Goal: Task Accomplishment & Management: Use online tool/utility

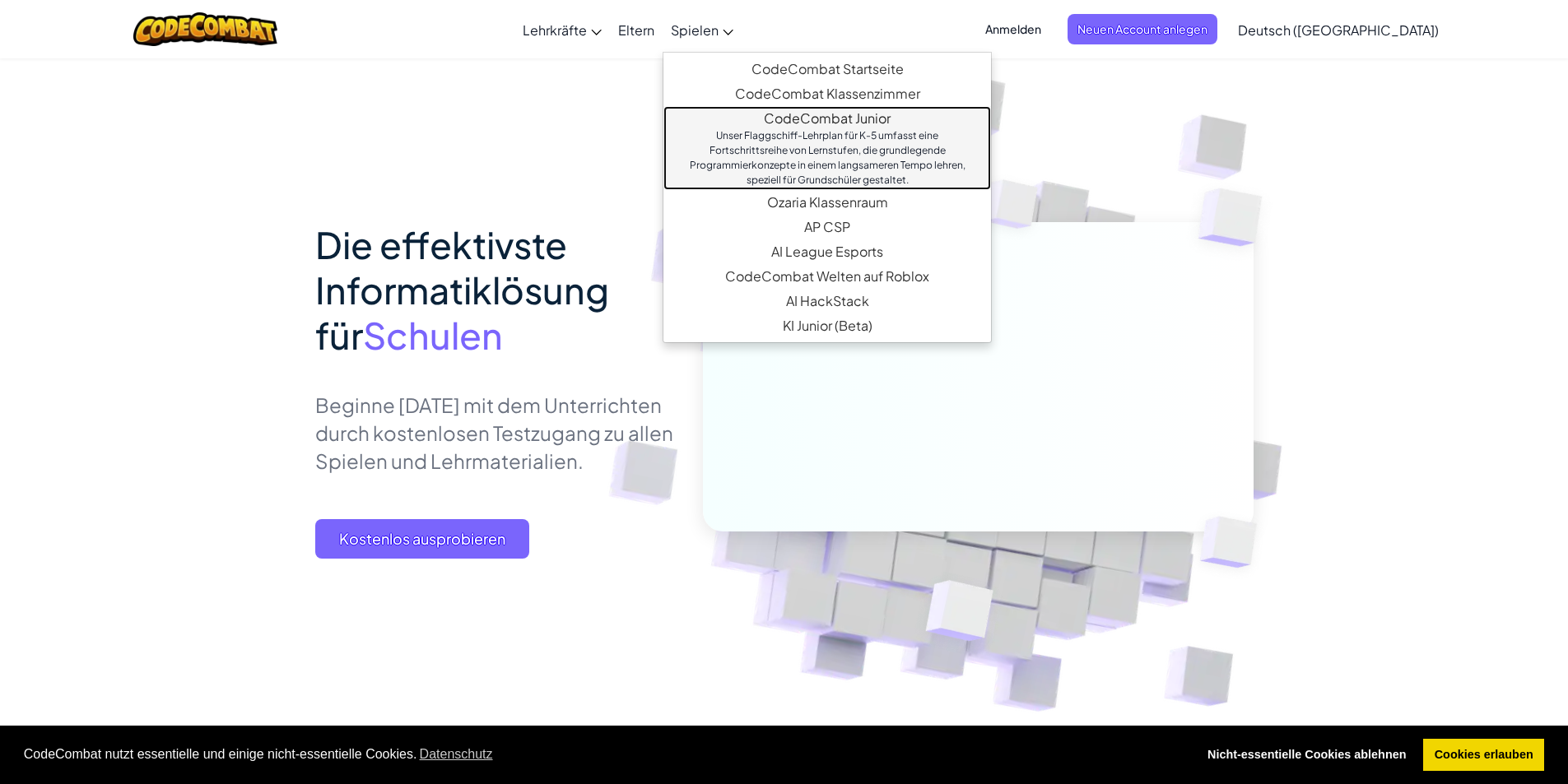
click at [834, 143] on div "Unser Flaggschiff-Lehrplan für K-5 umfasst eine Fortschrittsreihe von Lernstufe…" at bounding box center [827, 158] width 295 height 60
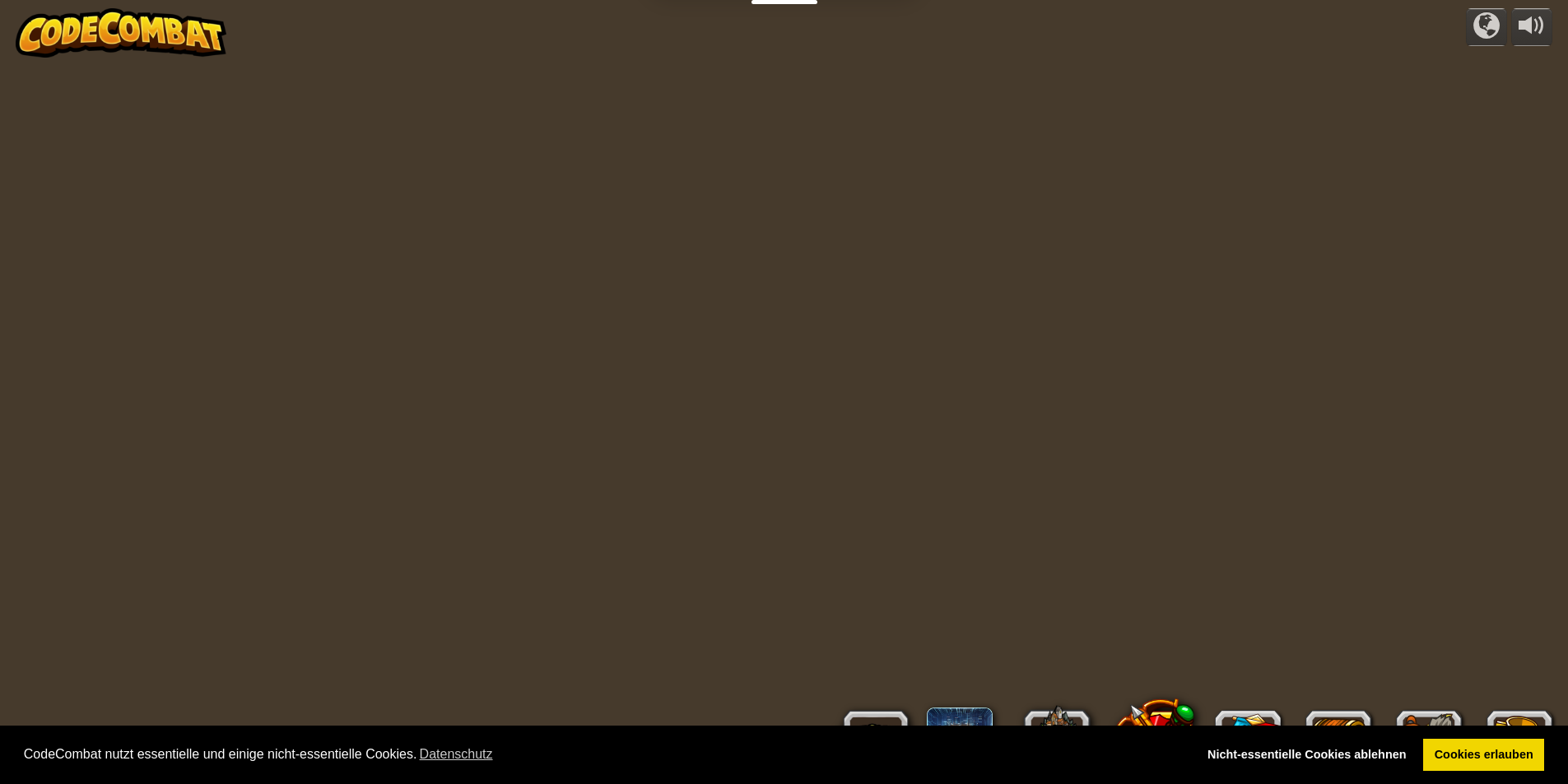
select select "de-DE"
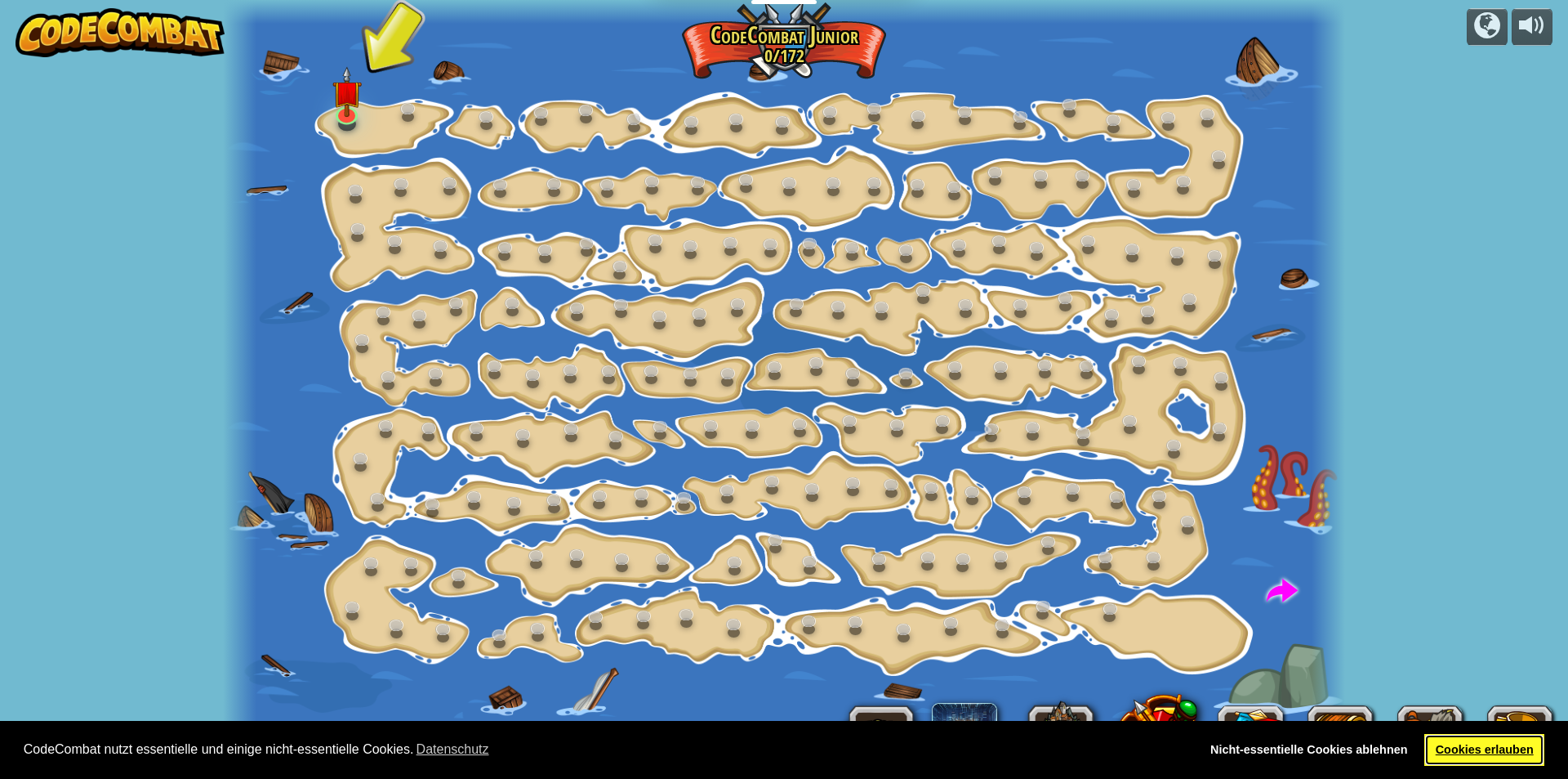
click at [1468, 747] on link "Cookies erlauben" at bounding box center [1484, 750] width 120 height 33
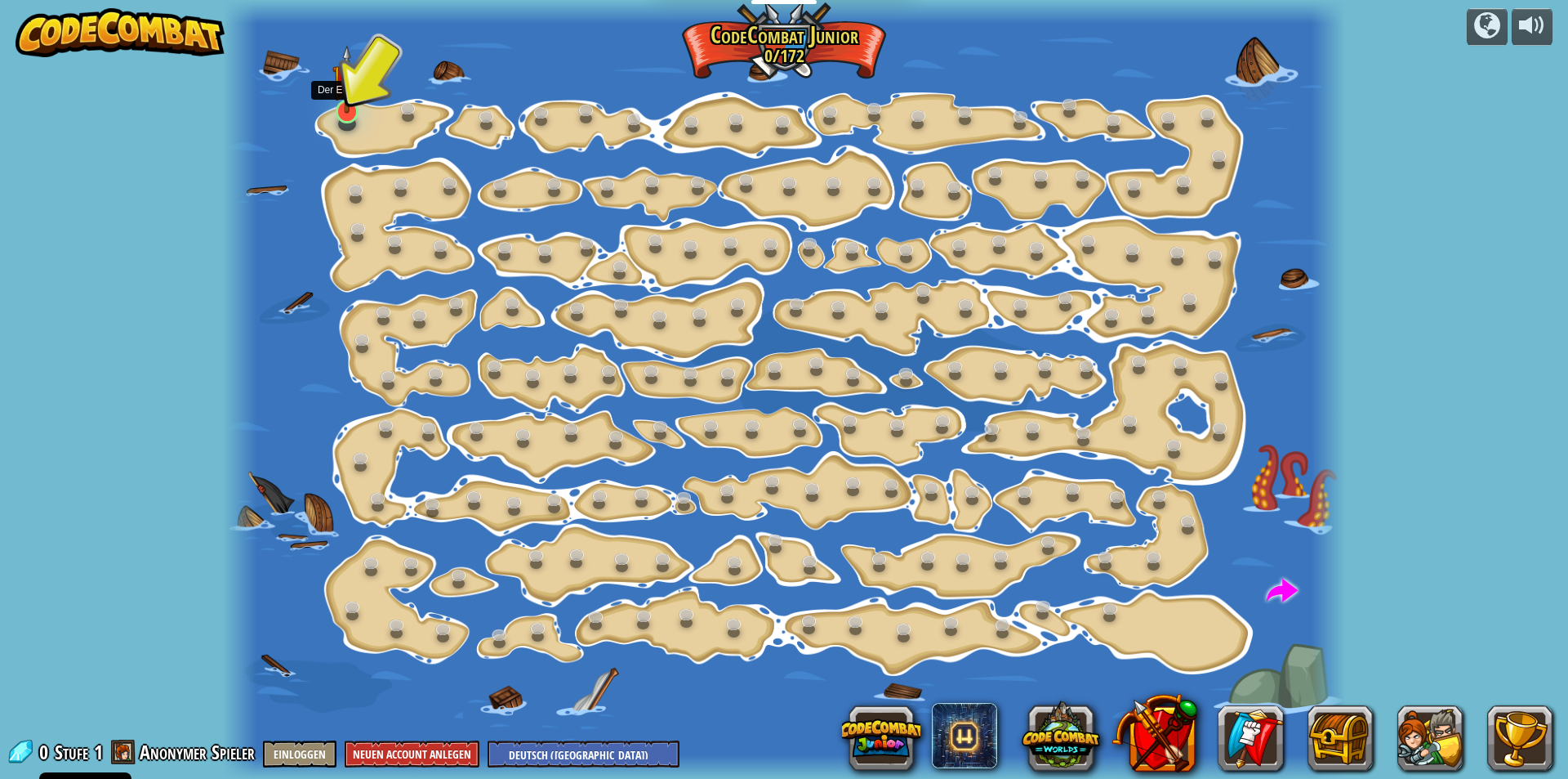
click at [344, 91] on img at bounding box center [347, 78] width 29 height 68
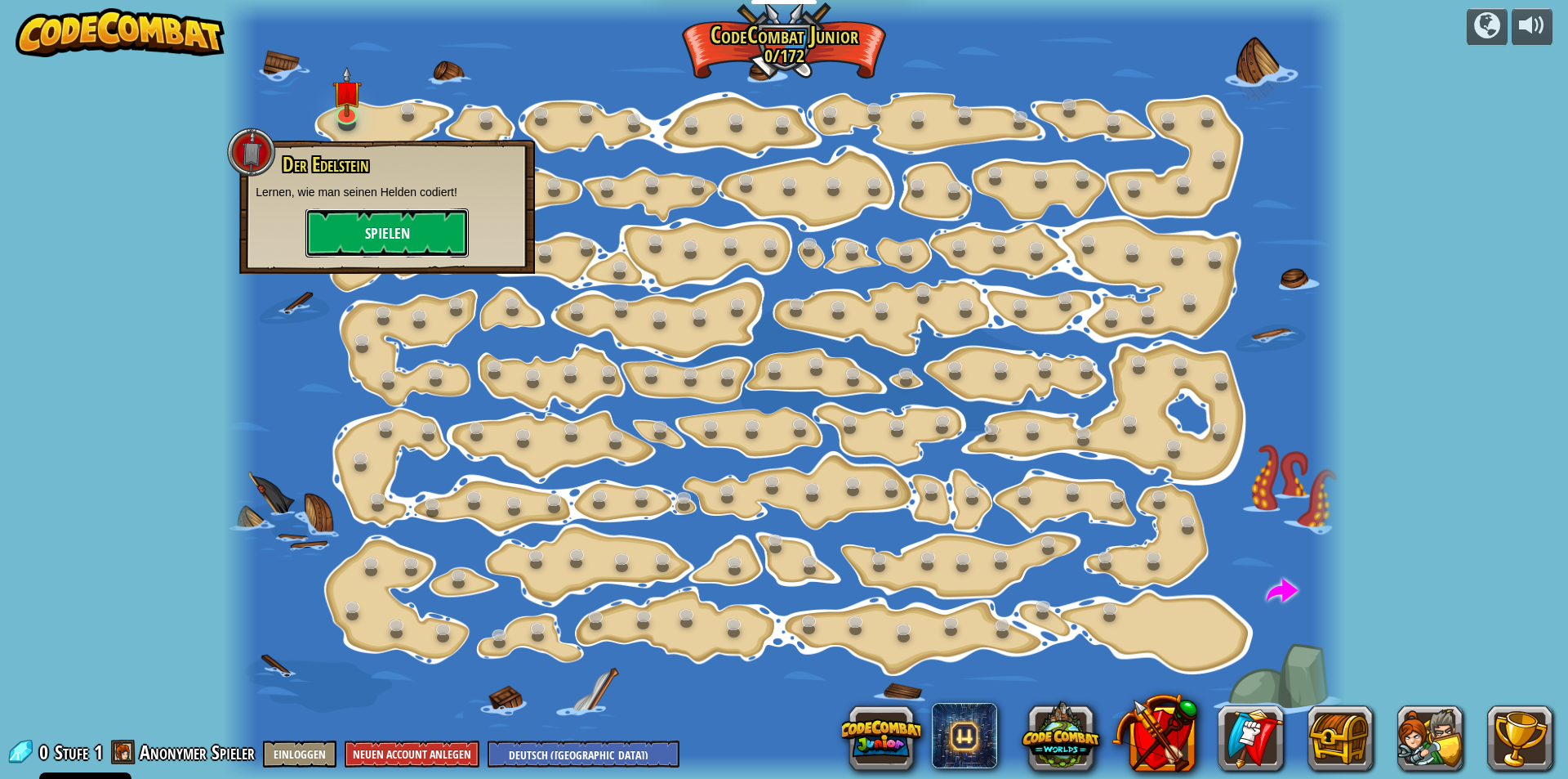
click at [400, 238] on button "Spielen" at bounding box center [386, 233] width 163 height 49
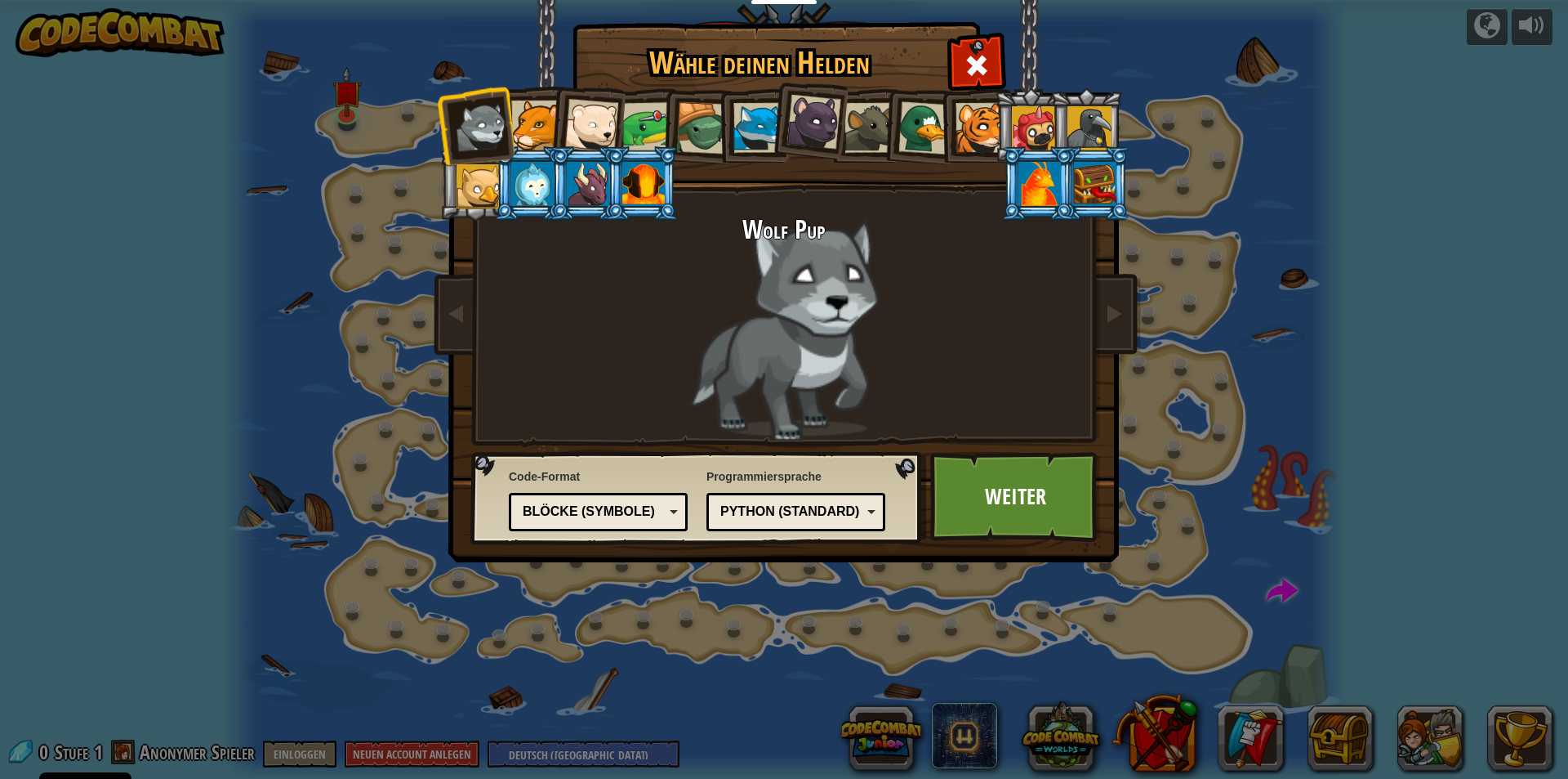
click at [644, 187] on div at bounding box center [643, 184] width 43 height 44
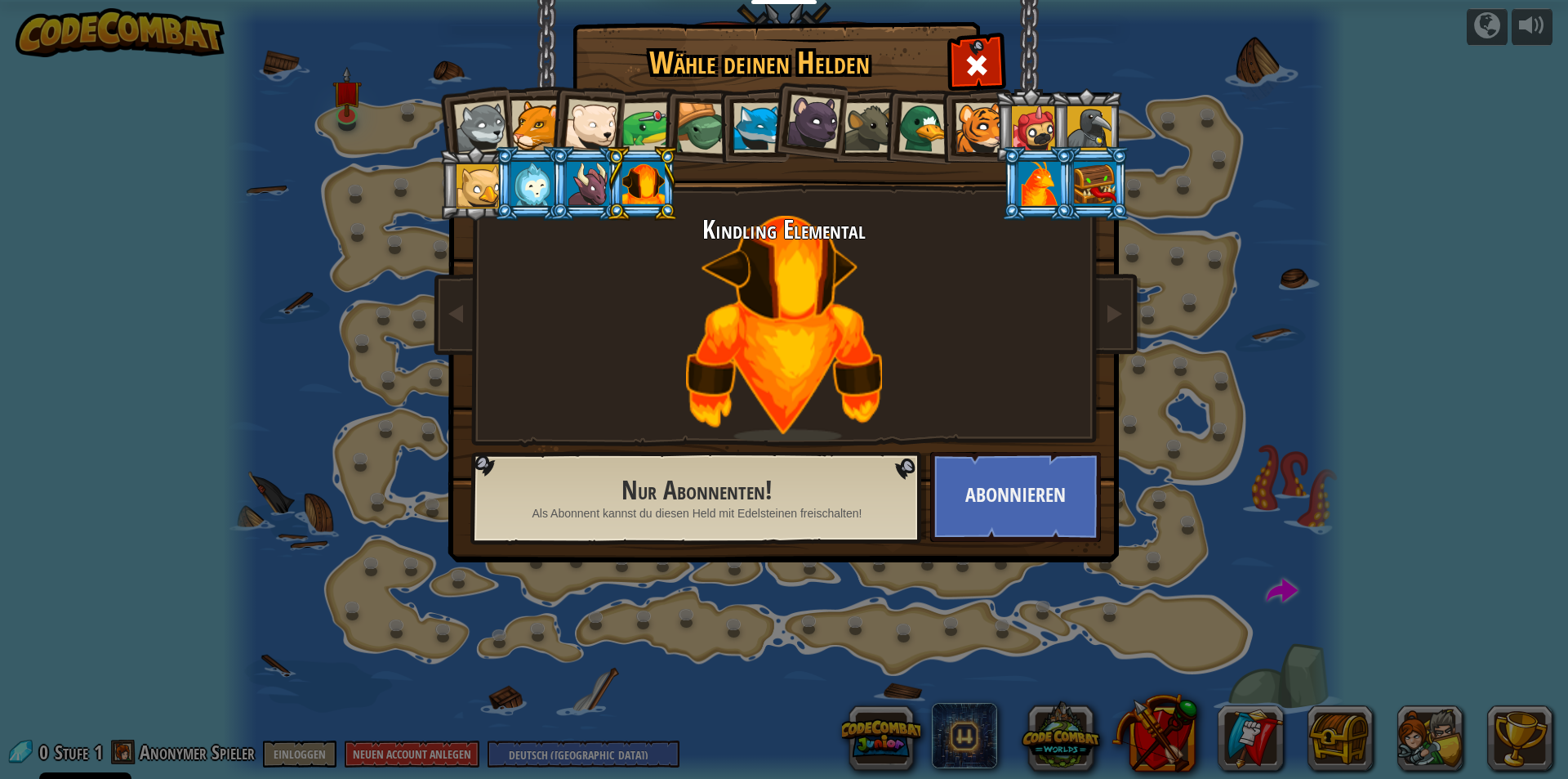
click at [537, 125] on div at bounding box center [535, 125] width 50 height 50
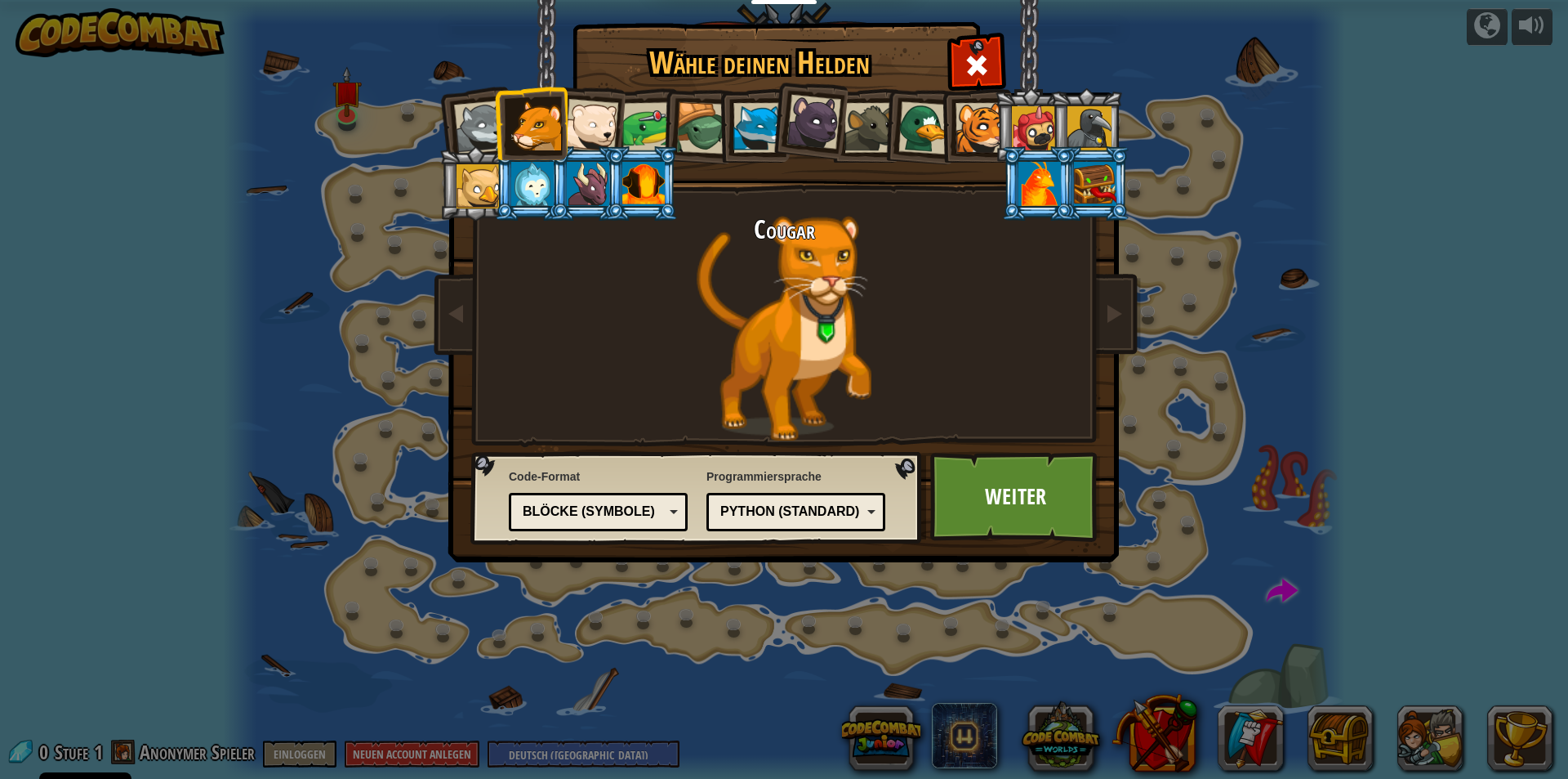
click at [867, 507] on div "Python (Standard)" at bounding box center [795, 512] width 158 height 26
click at [777, 664] on div "Wähle deinen Helden 0 Wolf Pup Cougar Polar Bear Cub Frog Schildkröte Blue Fox …" at bounding box center [784, 389] width 1568 height 779
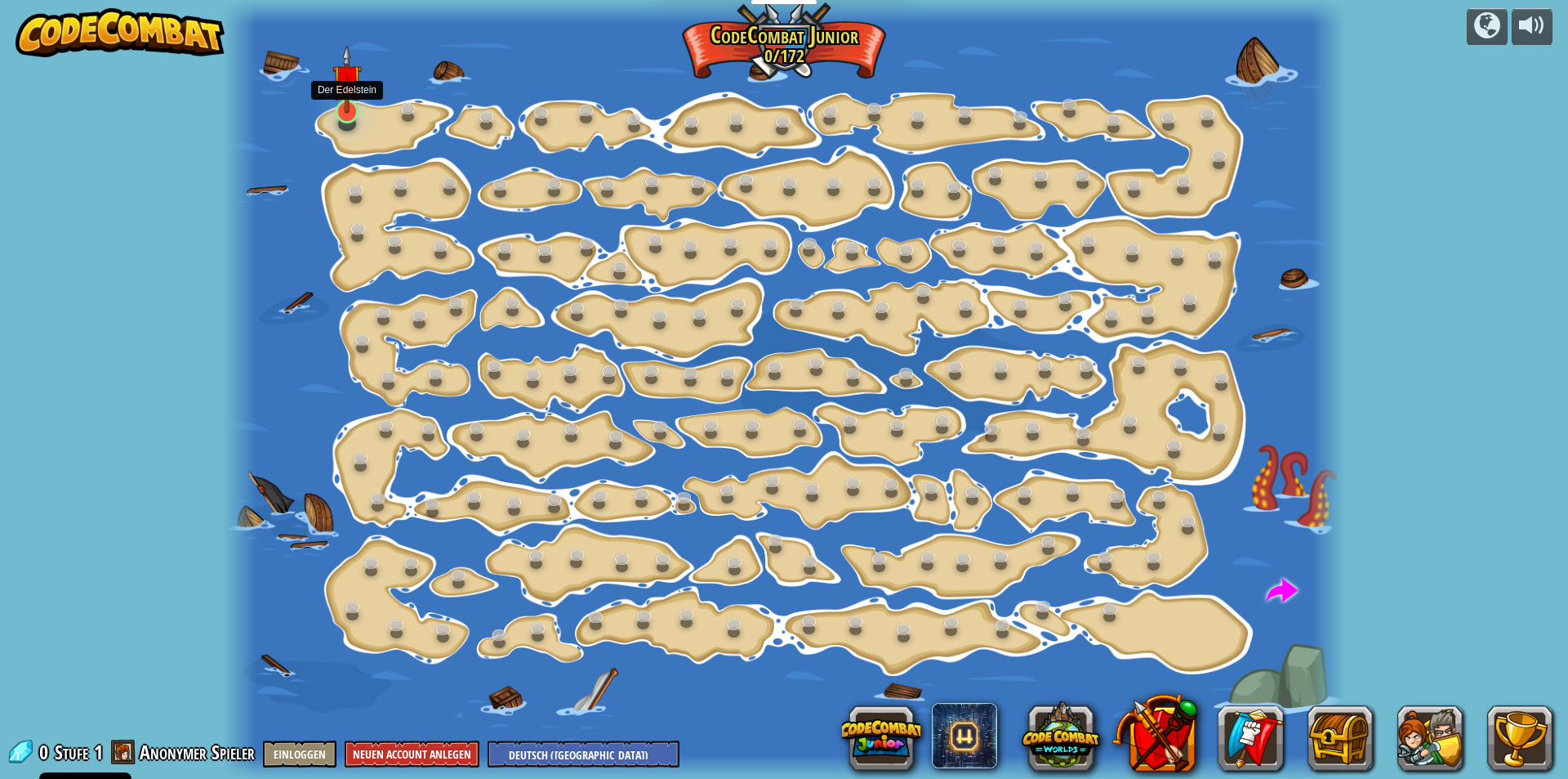
click at [351, 108] on img at bounding box center [347, 78] width 29 height 68
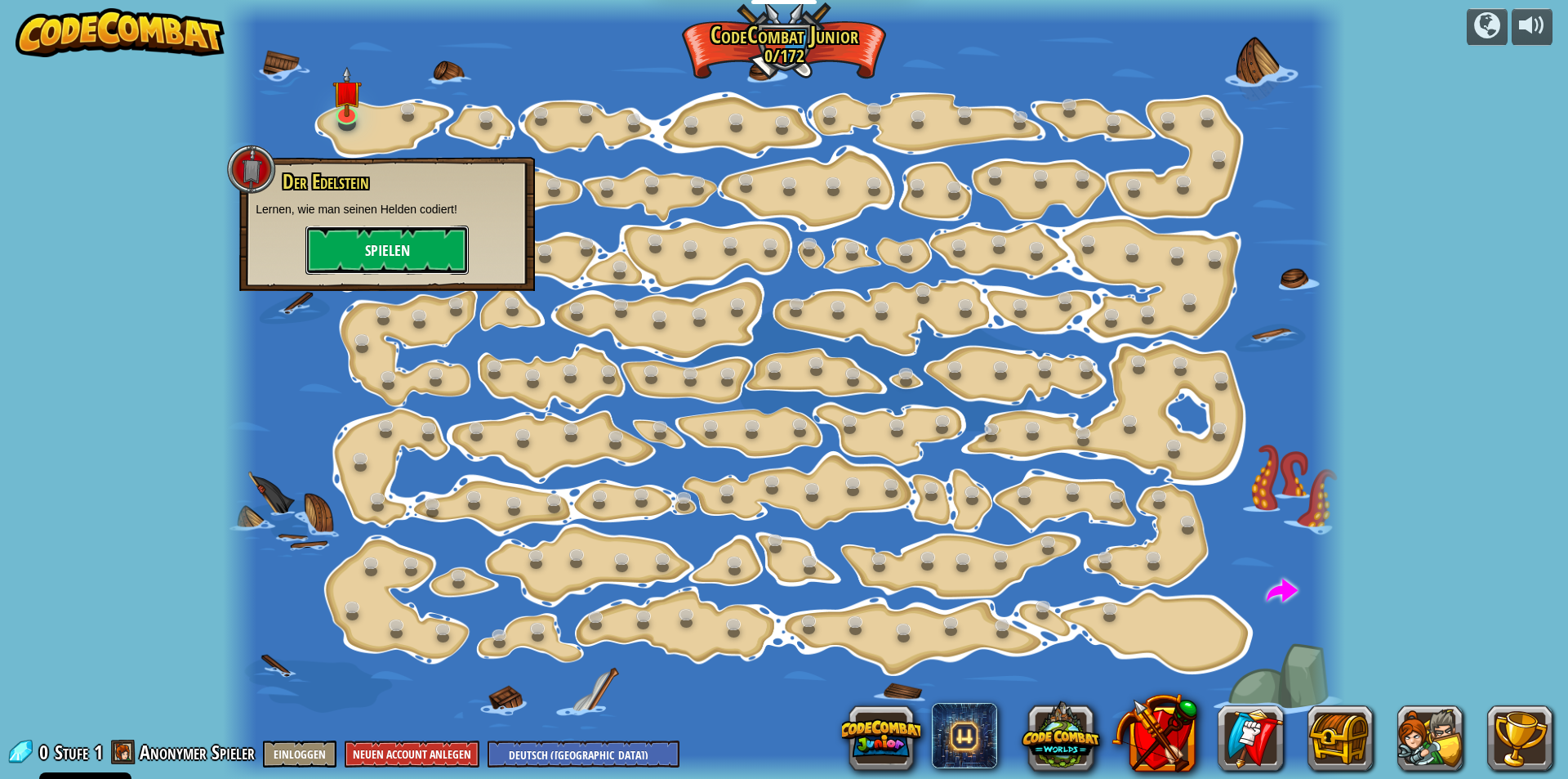
click at [360, 253] on button "Spielen" at bounding box center [386, 251] width 163 height 49
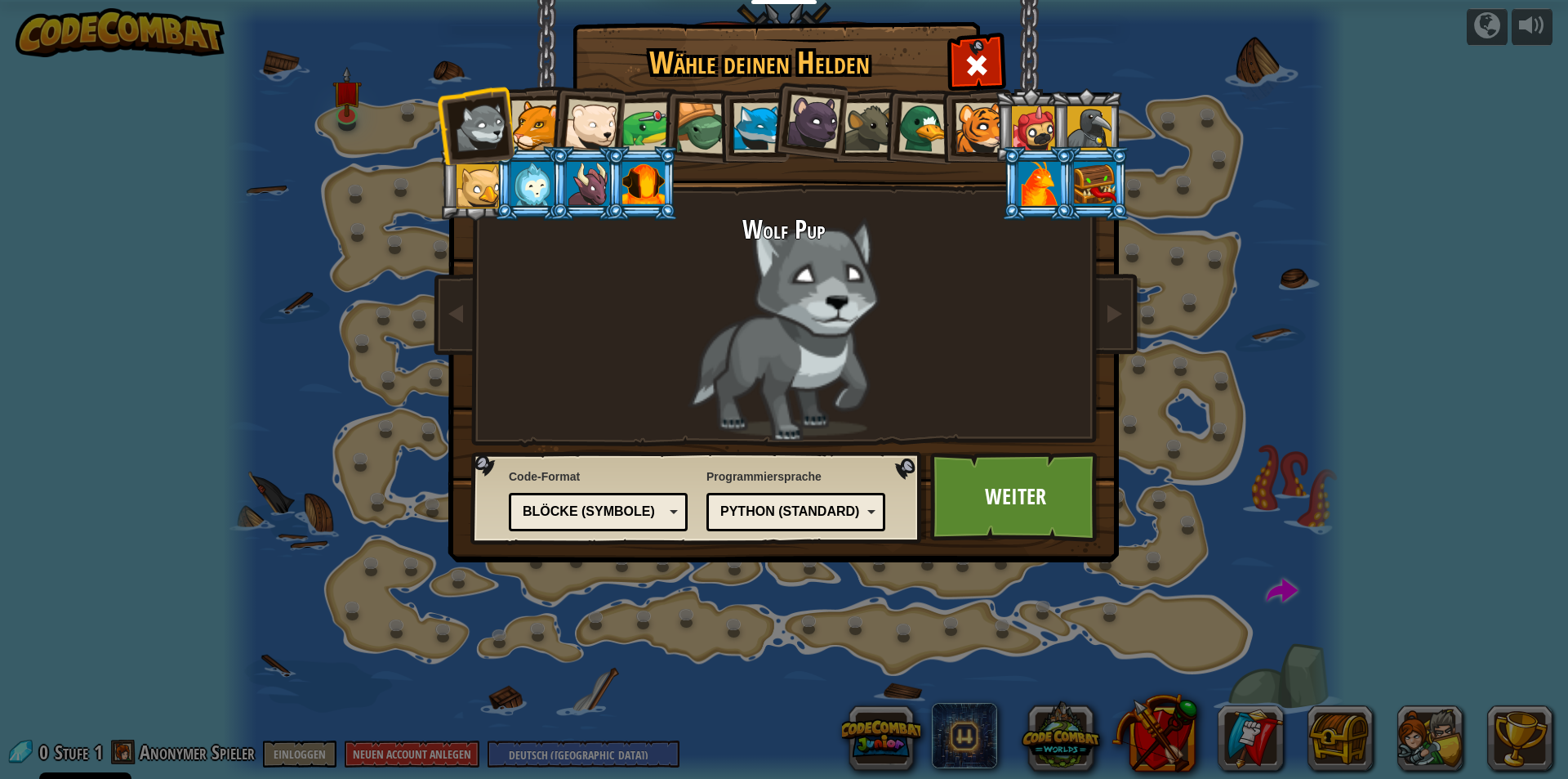
click at [670, 508] on div "Blöcke (Symbole)" at bounding box center [597, 512] width 158 height 26
click at [585, 576] on div "Wähle deinen Helden 0 Wolf Pup Cougar Polar Bear Cub Frog Schildkröte Blue Fox …" at bounding box center [784, 389] width 1568 height 779
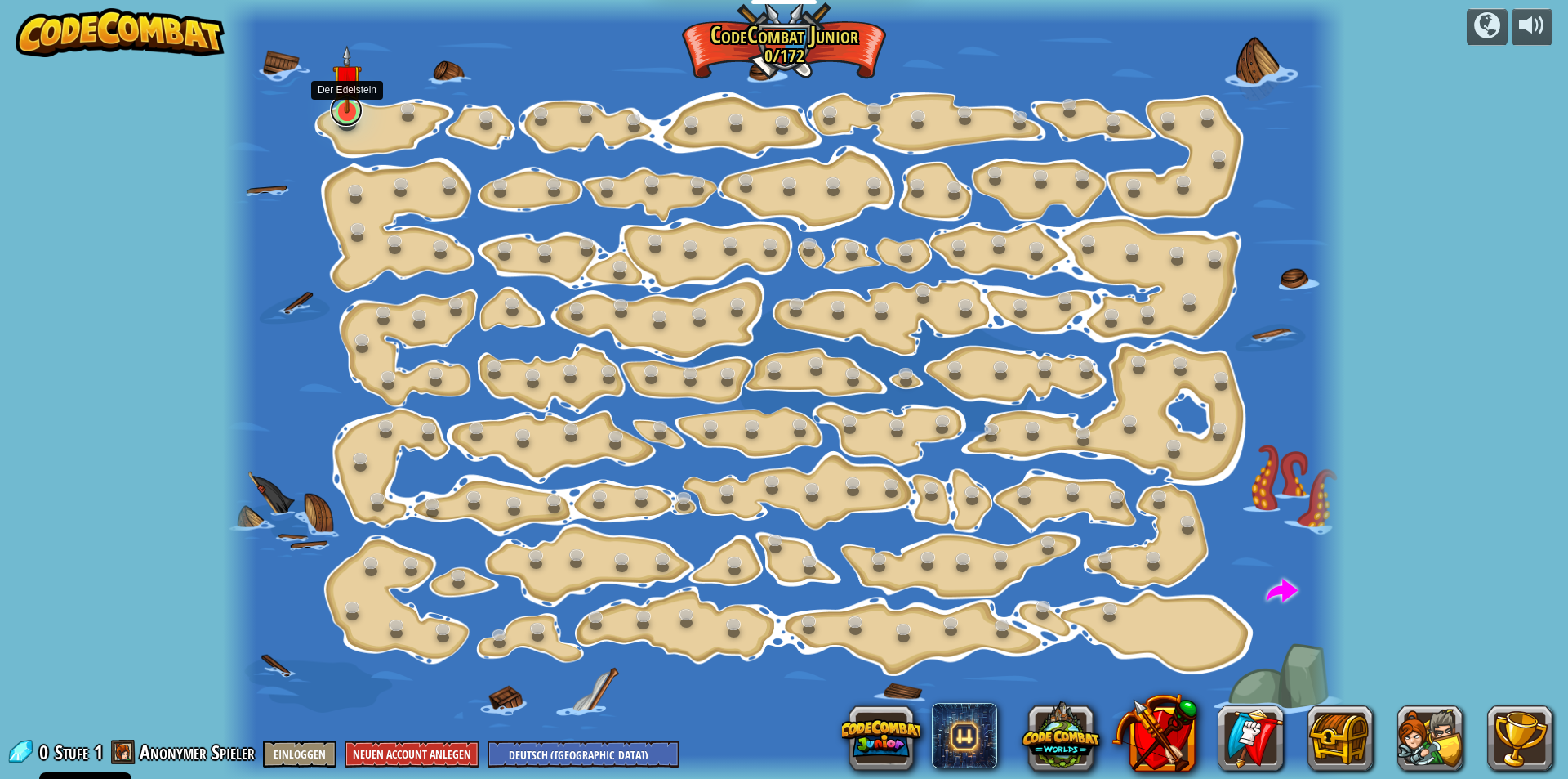
click at [351, 115] on link at bounding box center [346, 110] width 33 height 33
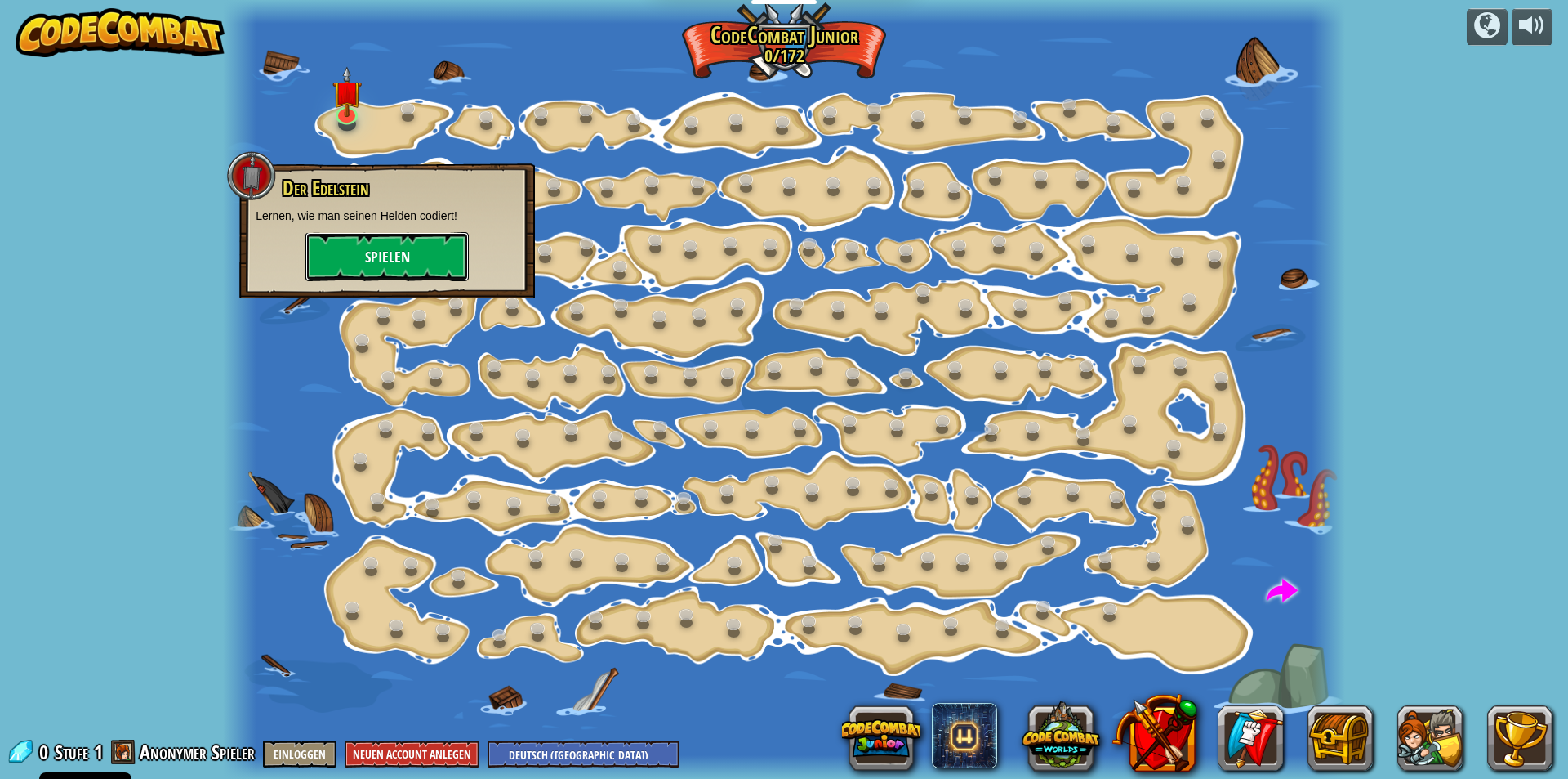
click at [389, 265] on button "Spielen" at bounding box center [386, 257] width 163 height 49
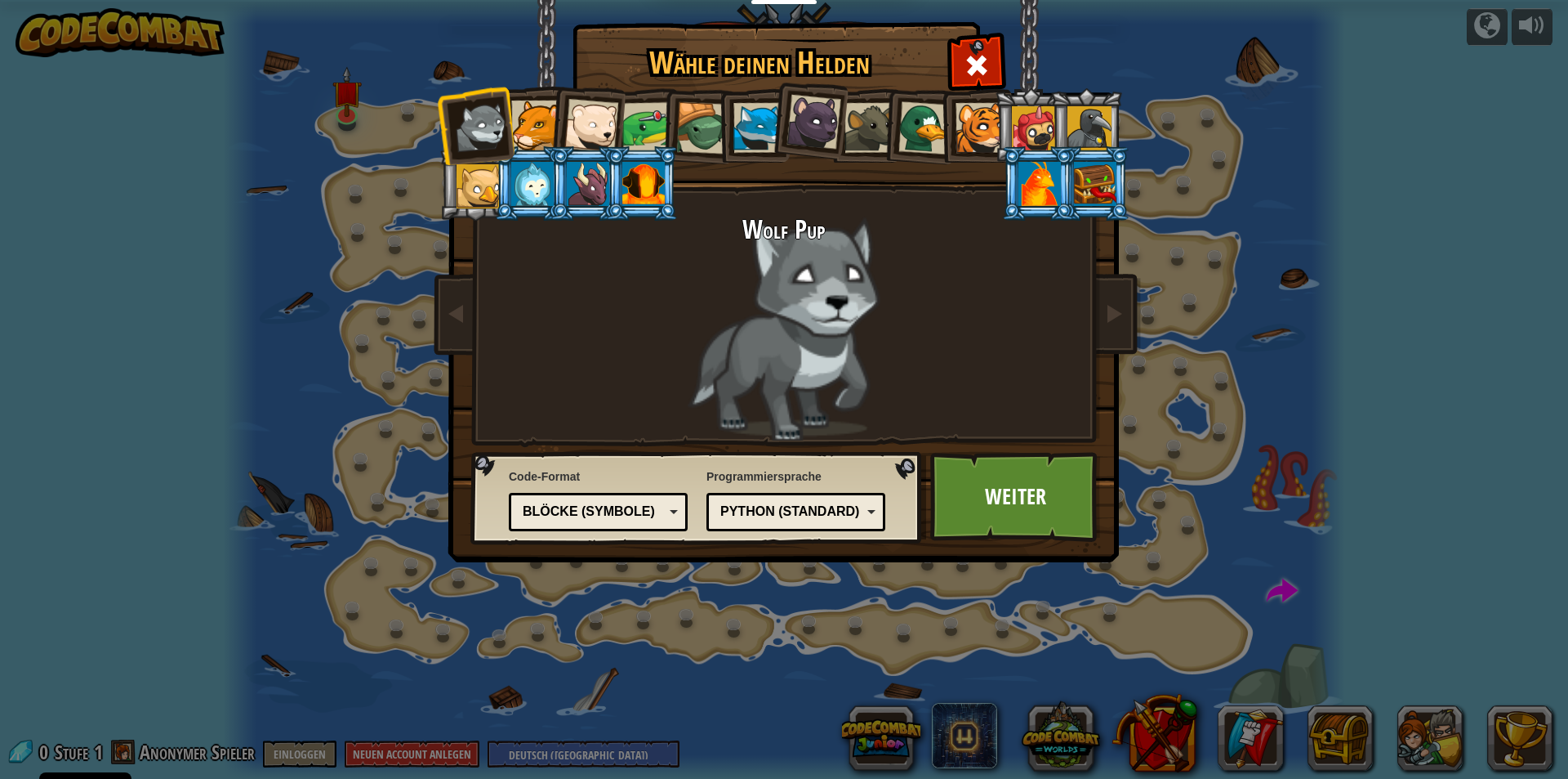
click at [524, 125] on div at bounding box center [535, 125] width 50 height 50
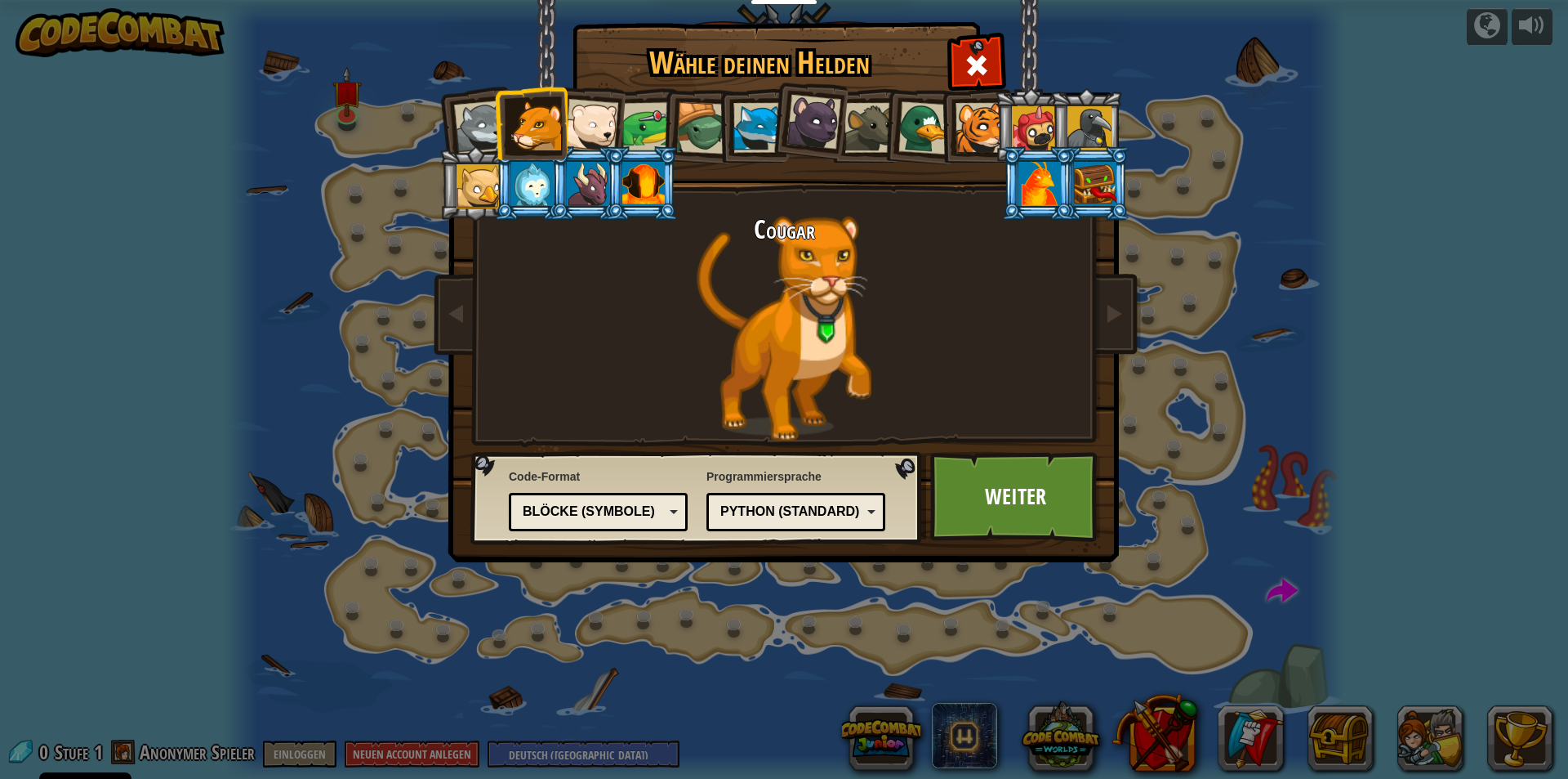
click at [634, 121] on div at bounding box center [647, 128] width 51 height 51
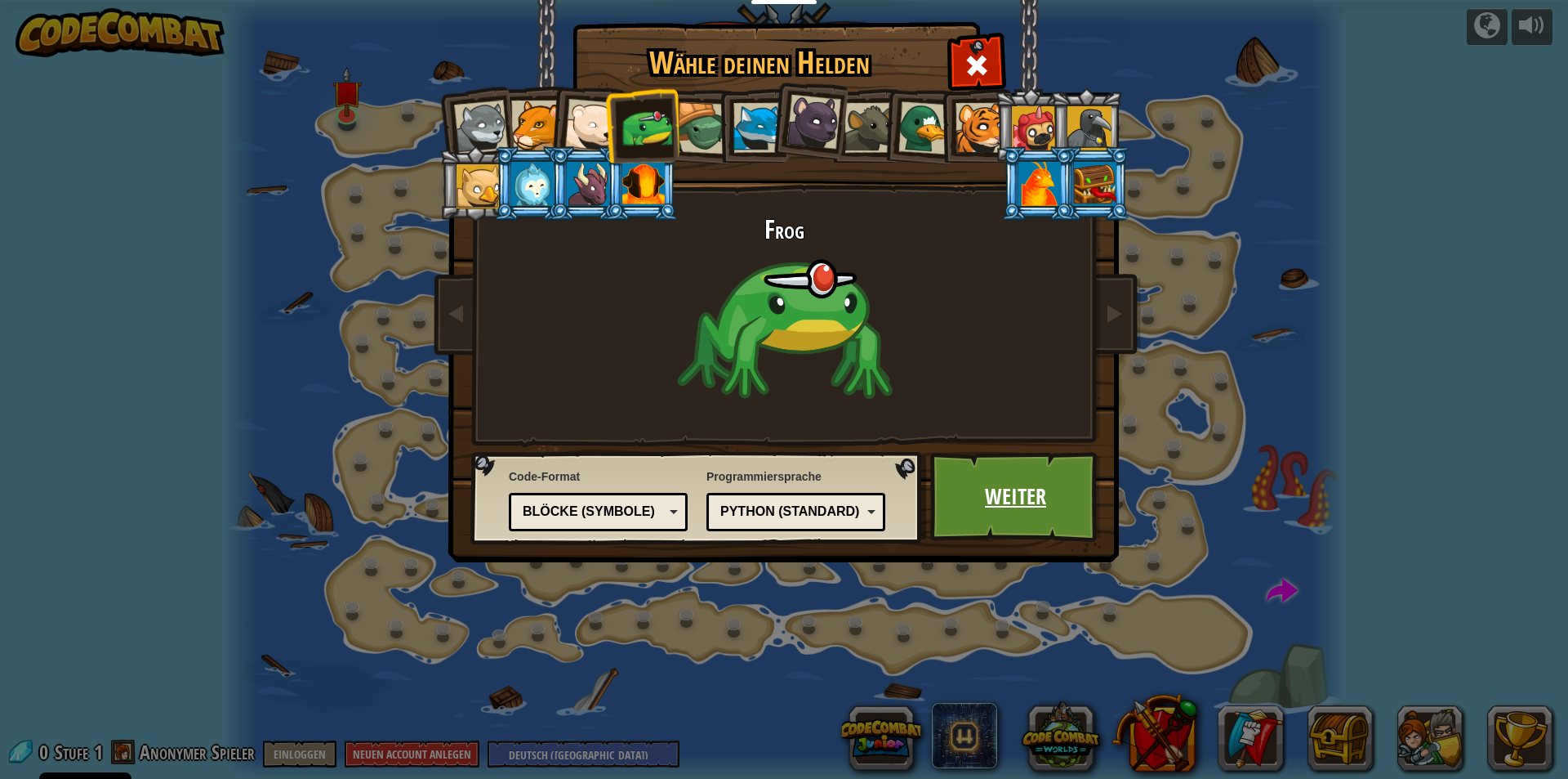
click at [1010, 494] on link "Weiter" at bounding box center [1015, 497] width 170 height 90
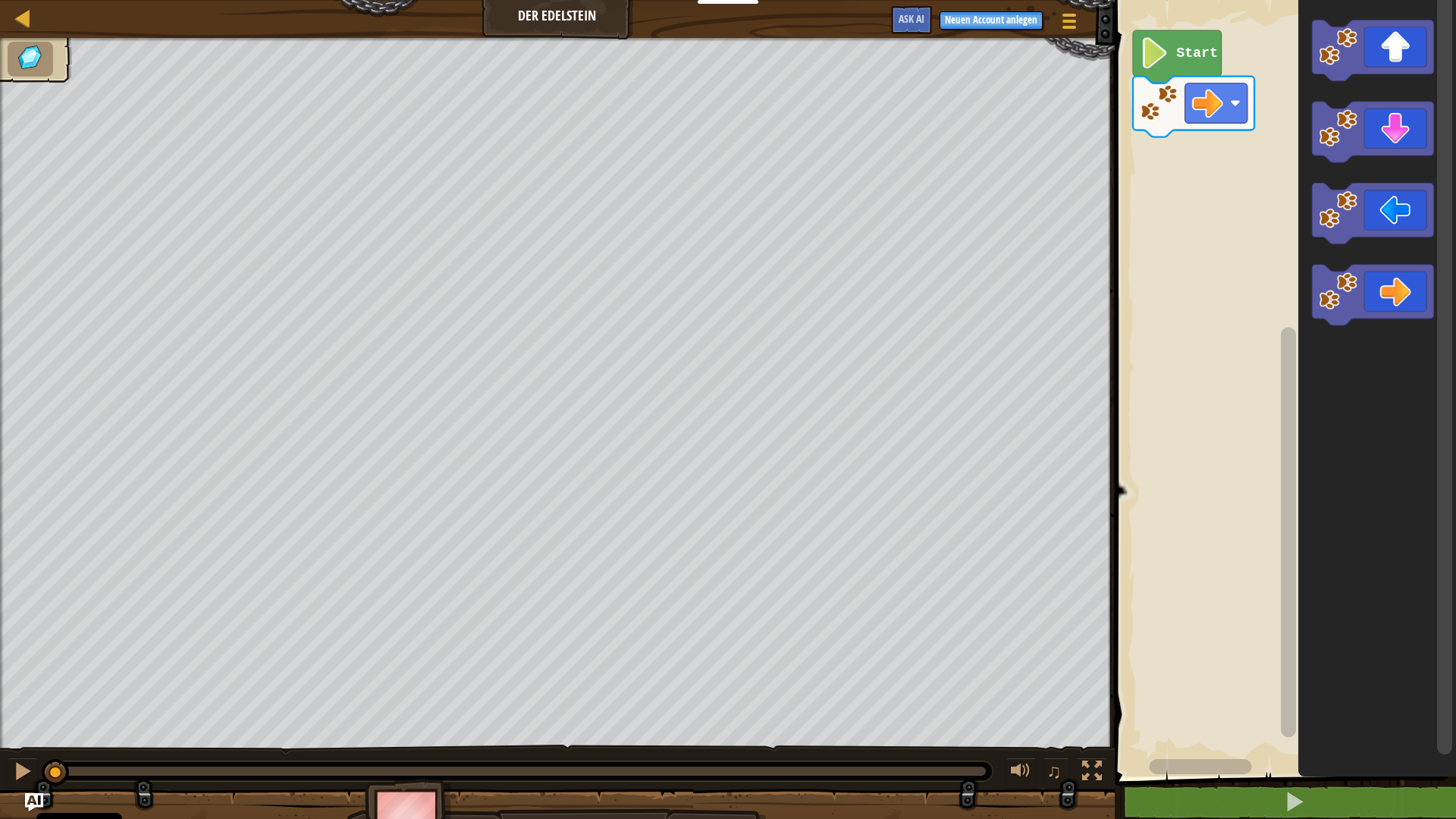
click at [1158, 59] on image "Blockly Arbeitsbereich" at bounding box center [1154, 52] width 30 height 31
click at [1163, 57] on image "Blockly Arbeitsbereich" at bounding box center [1154, 52] width 30 height 31
click at [1187, 55] on text "Start" at bounding box center [1196, 53] width 41 height 15
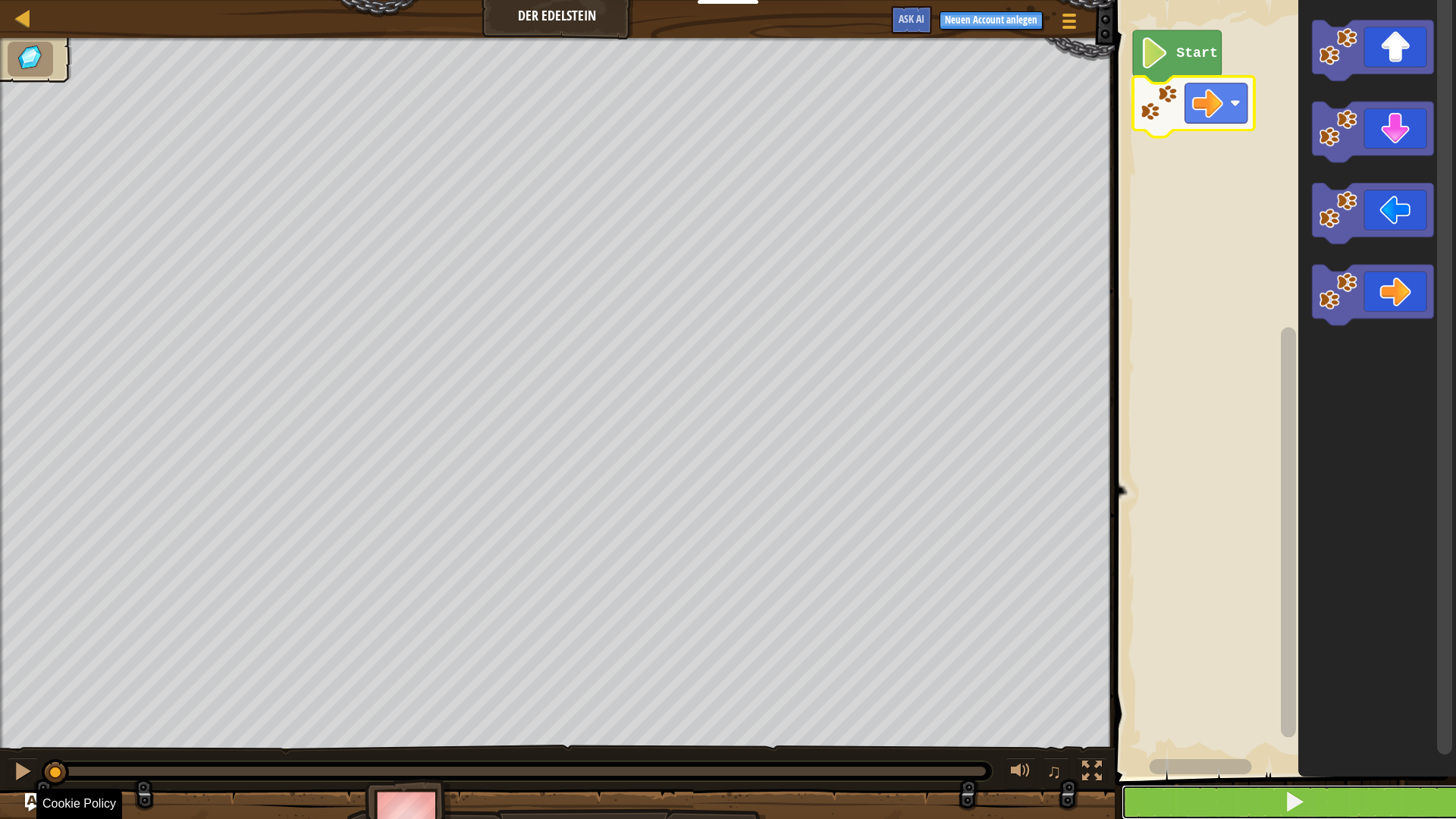
click at [1298, 722] on span at bounding box center [1294, 800] width 21 height 21
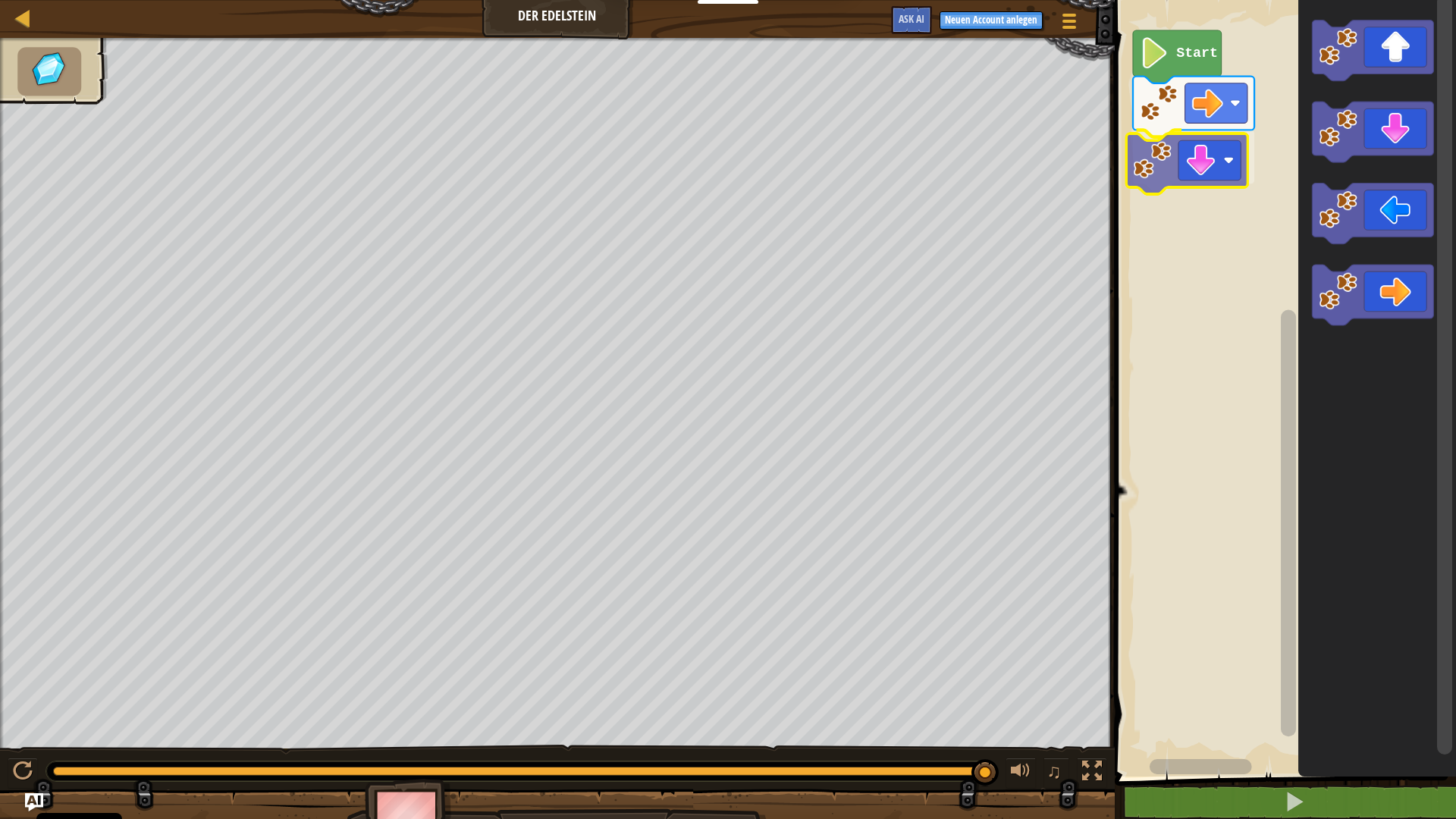
click at [1163, 156] on div "Start" at bounding box center [1283, 384] width 346 height 784
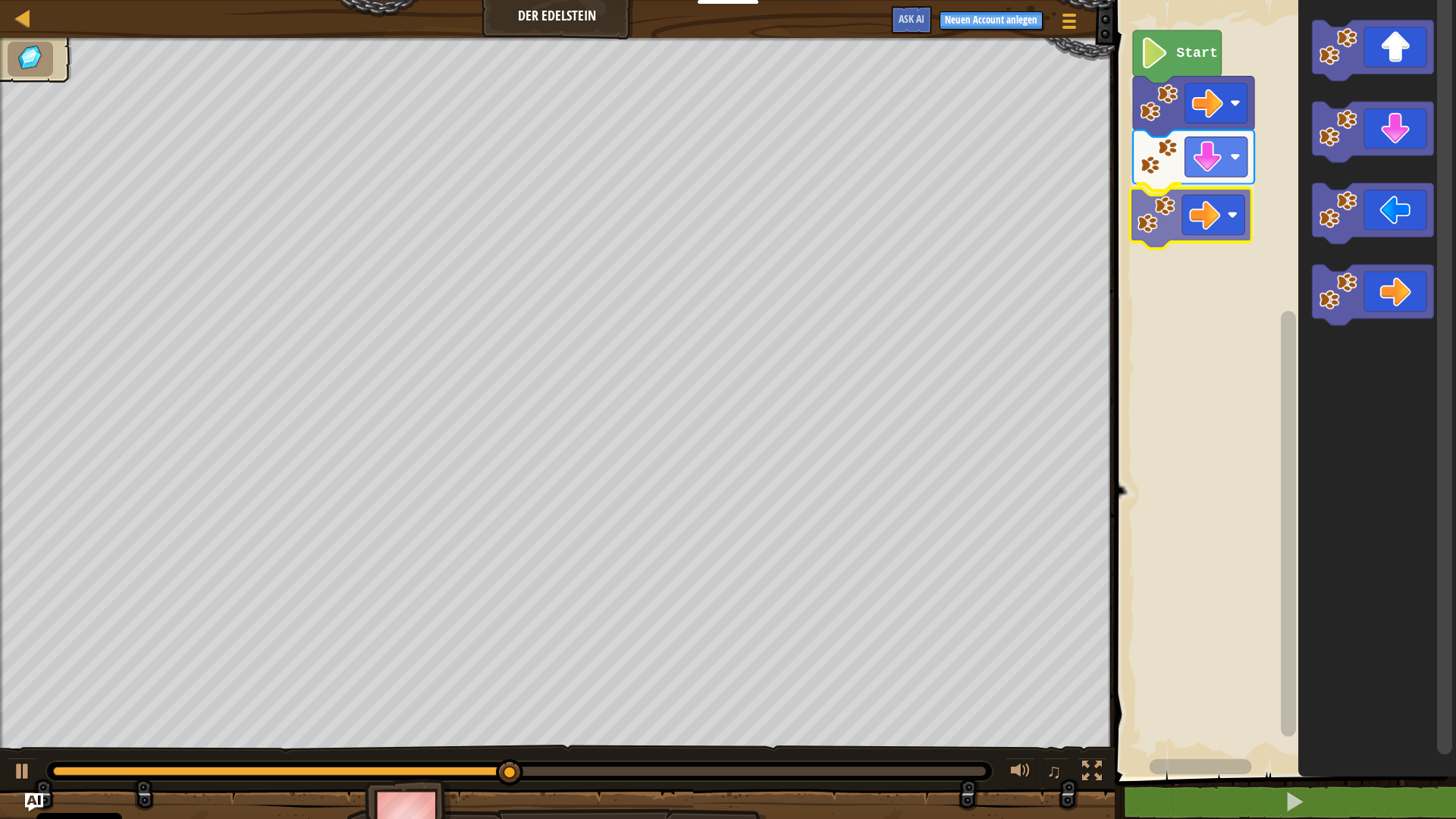
click at [1156, 216] on div "Start" at bounding box center [1283, 384] width 346 height 784
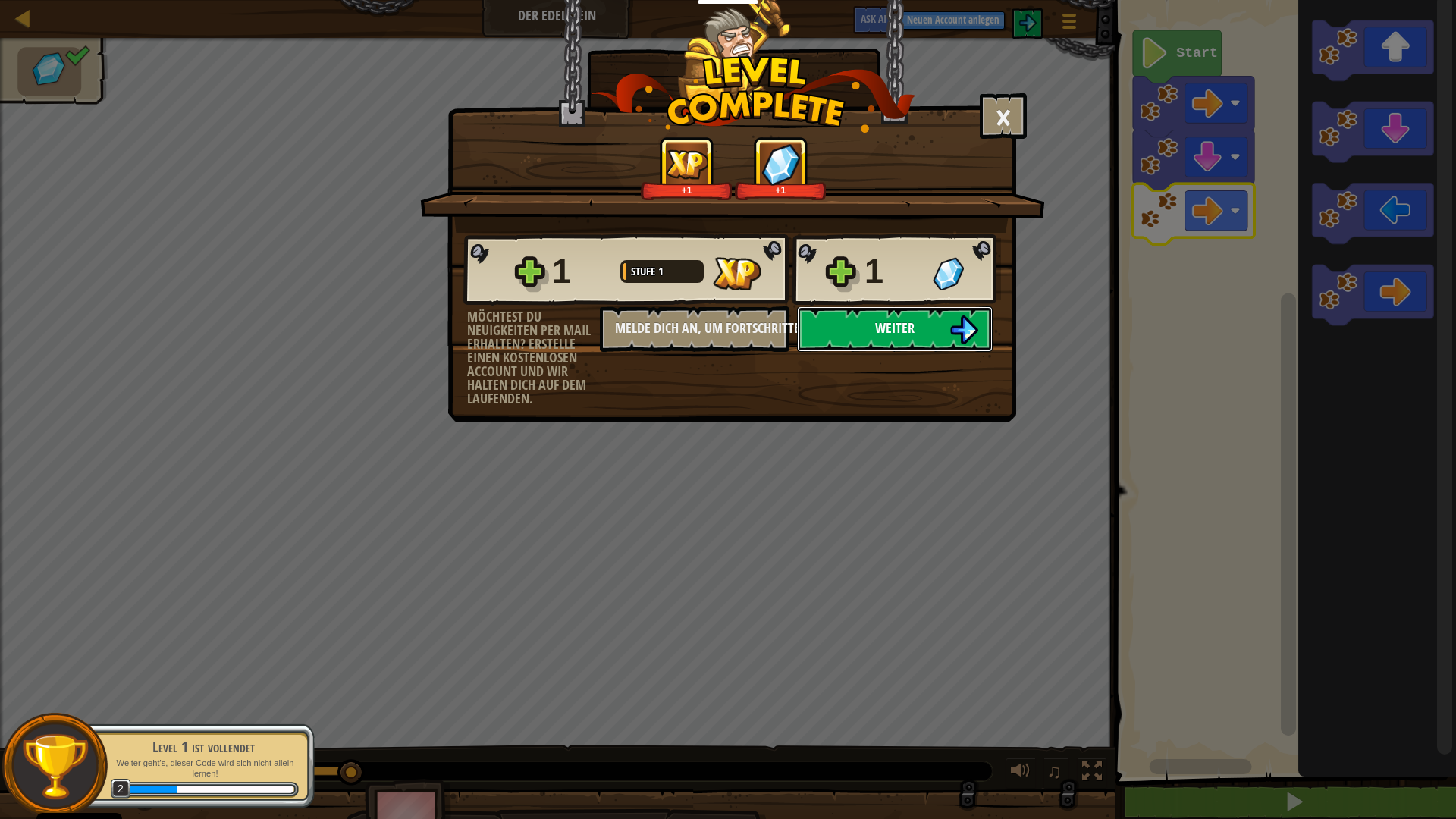
click at [897, 320] on span "Weiter" at bounding box center [895, 328] width 40 height 19
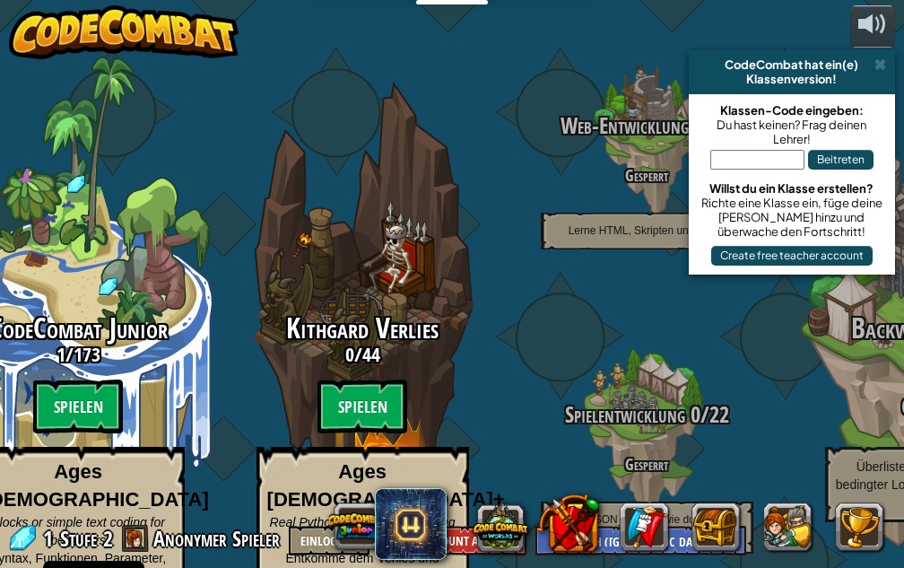
select select "de-DE"
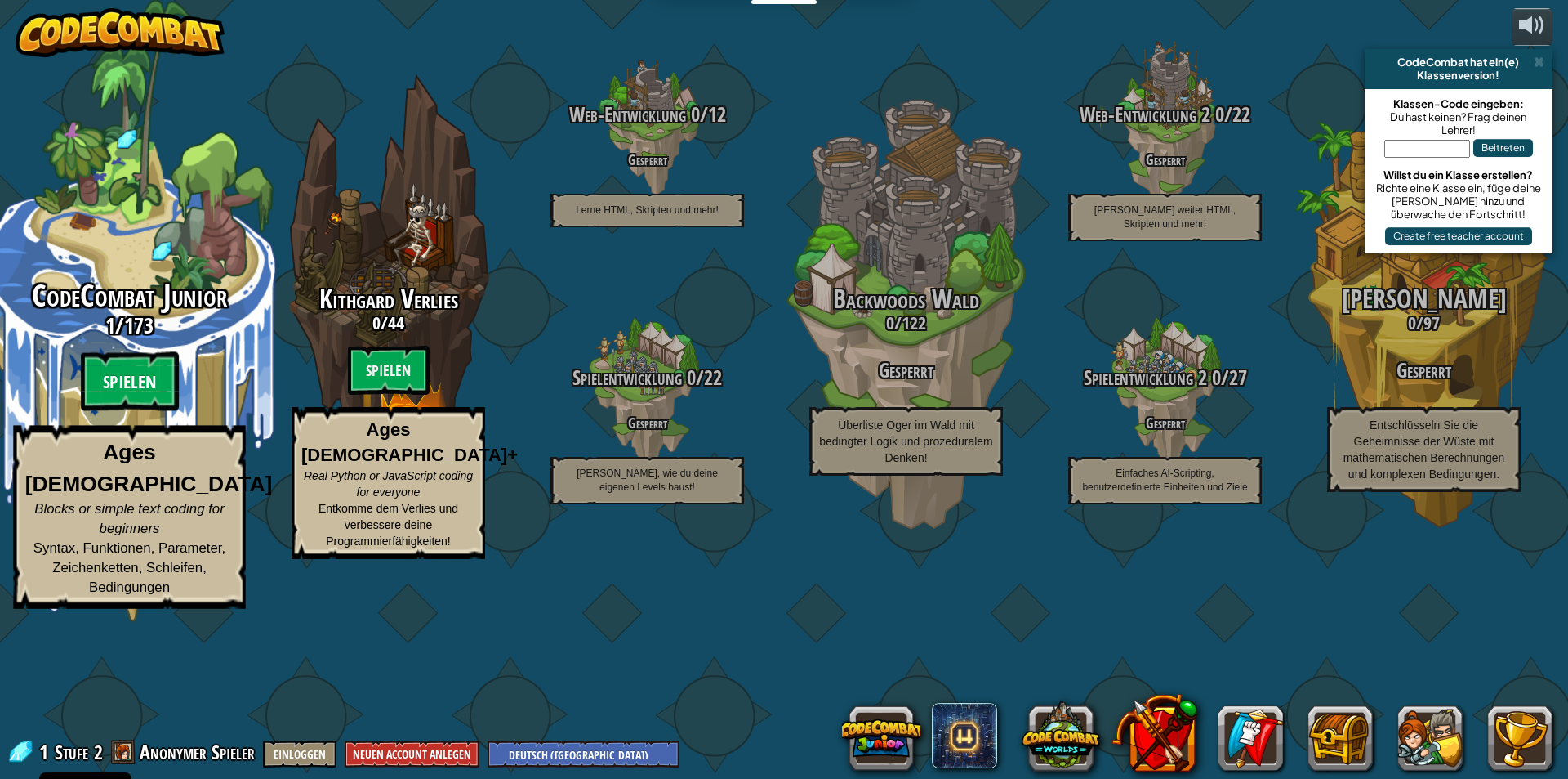
click at [125, 411] on btn "Spielen" at bounding box center [130, 382] width 98 height 59
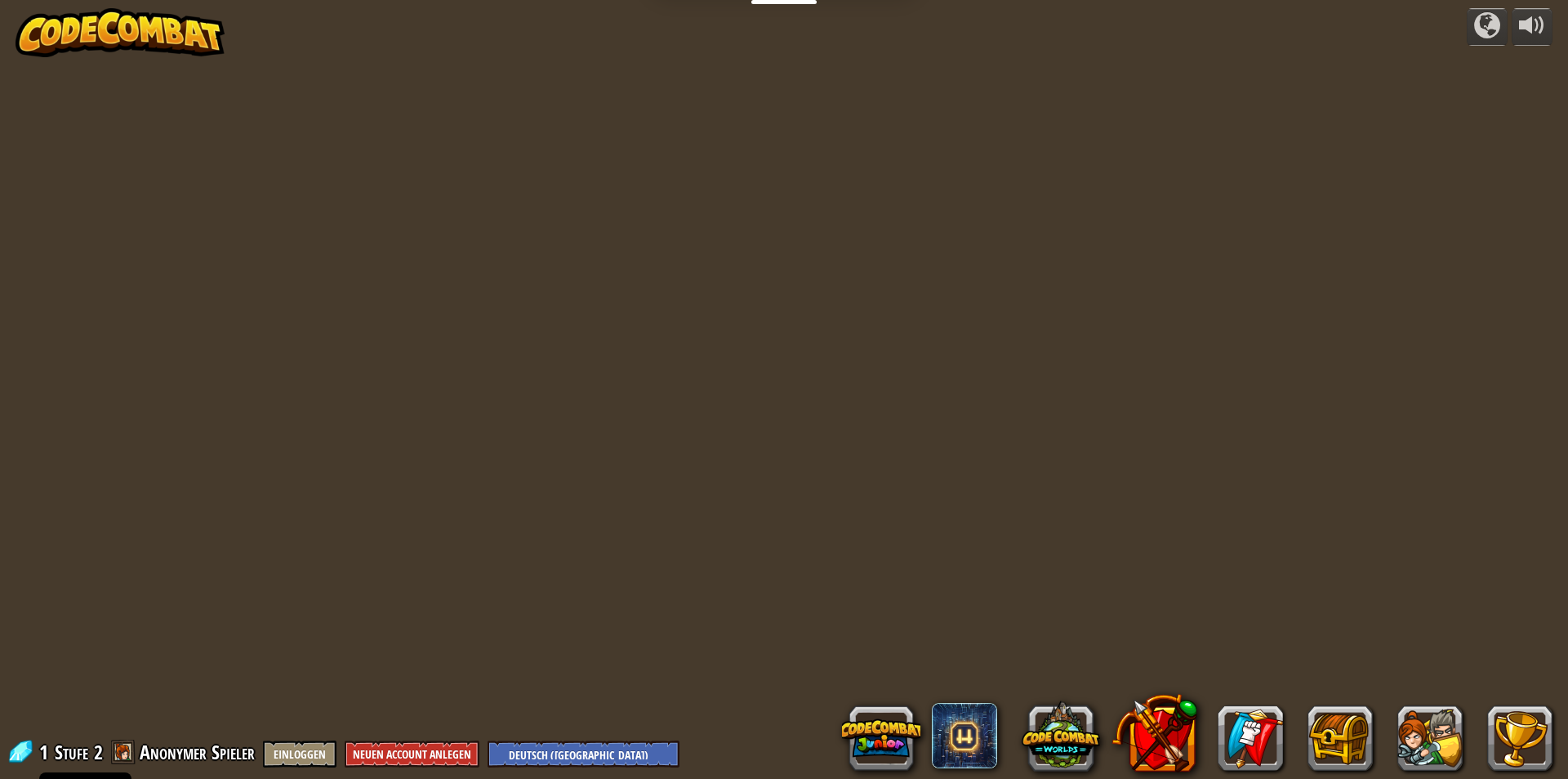
select select "de-DE"
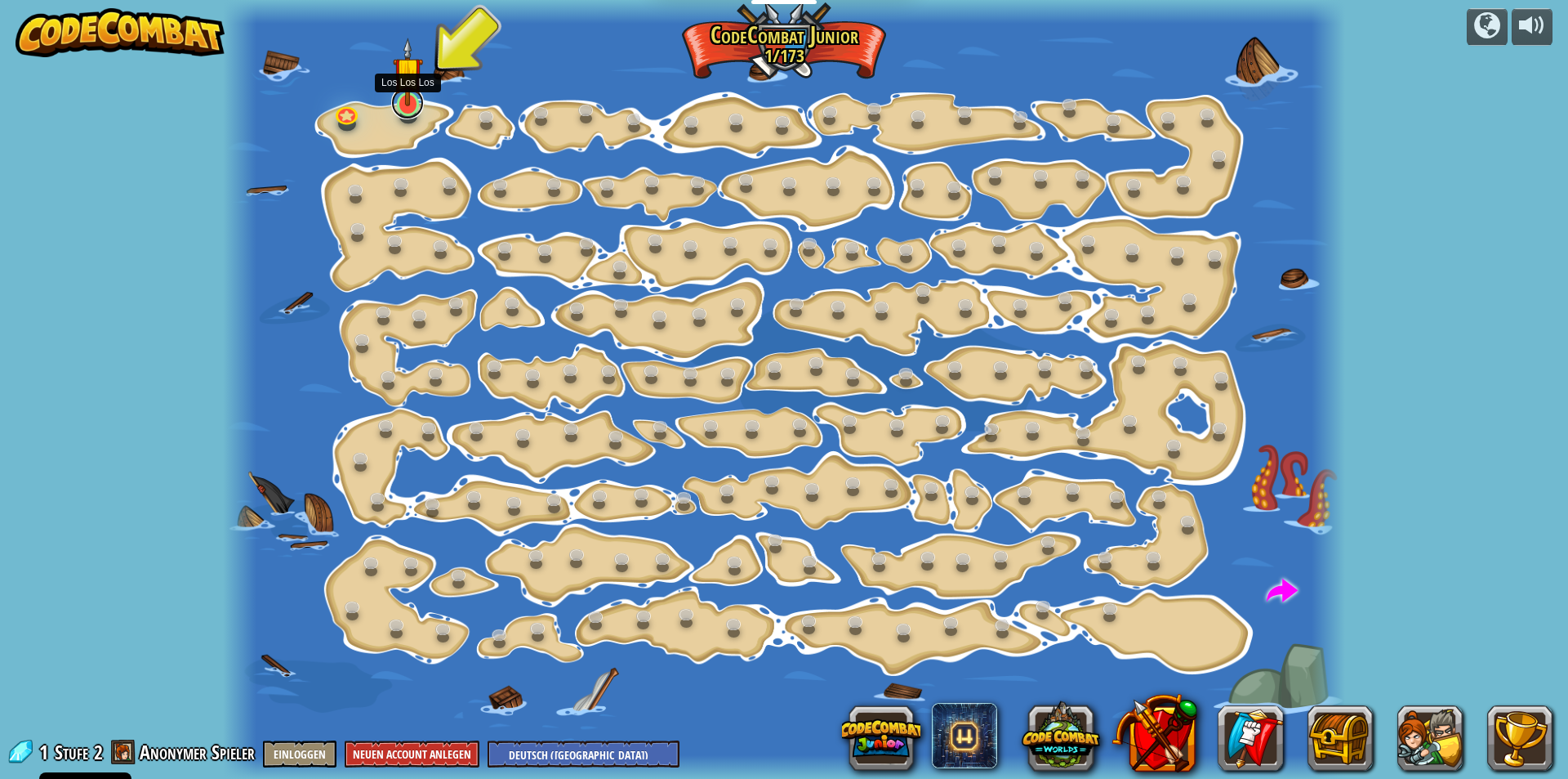
click at [401, 109] on link at bounding box center [408, 103] width 33 height 33
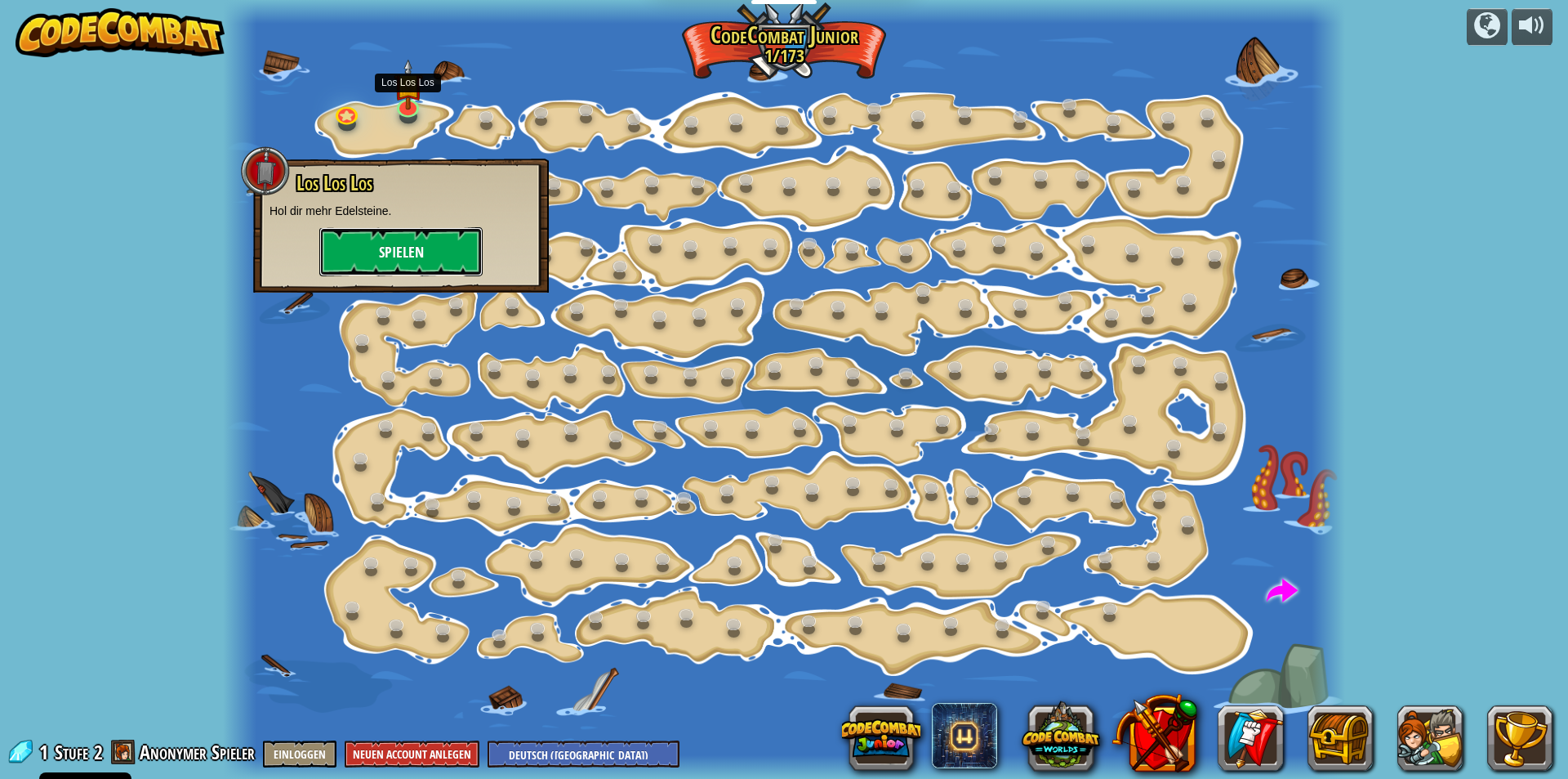
click at [396, 264] on button "Spielen" at bounding box center [401, 251] width 163 height 49
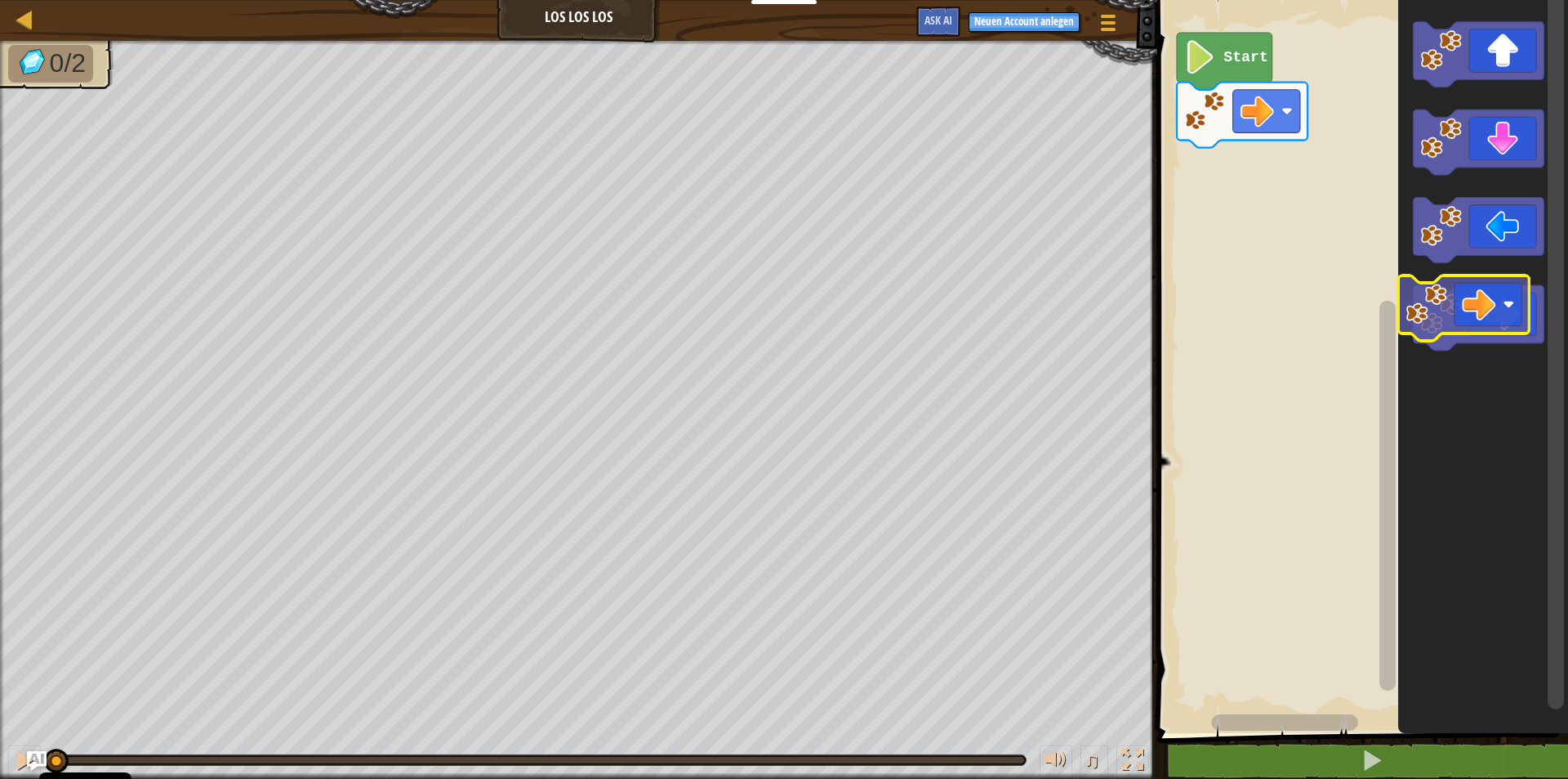
click at [822, 309] on icon "Blockly Arbeitsbereich" at bounding box center [1479, 318] width 131 height 66
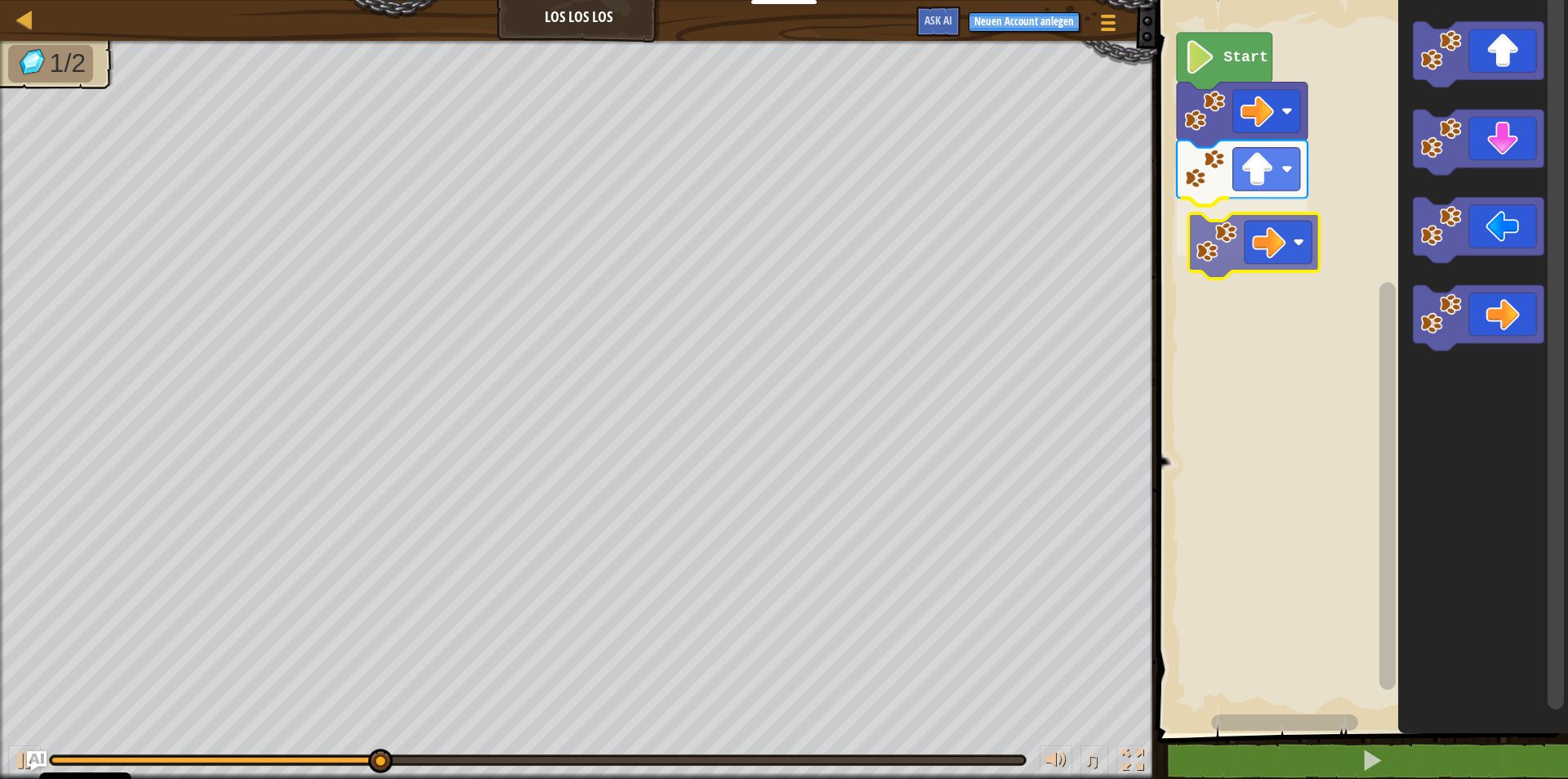
click at [822, 231] on div "Start" at bounding box center [1360, 362] width 416 height 741
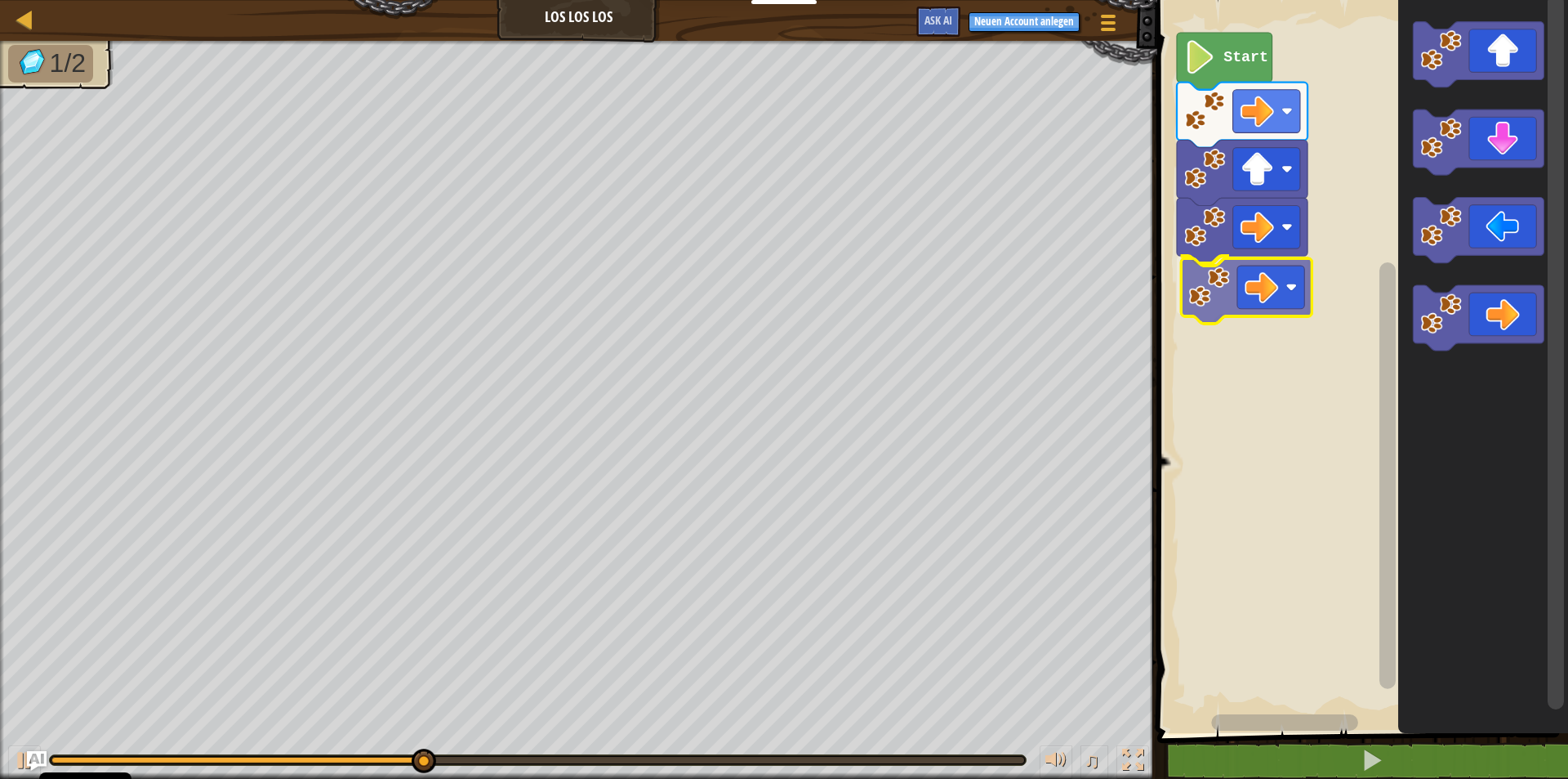
click at [822, 297] on div "Start" at bounding box center [1360, 362] width 416 height 741
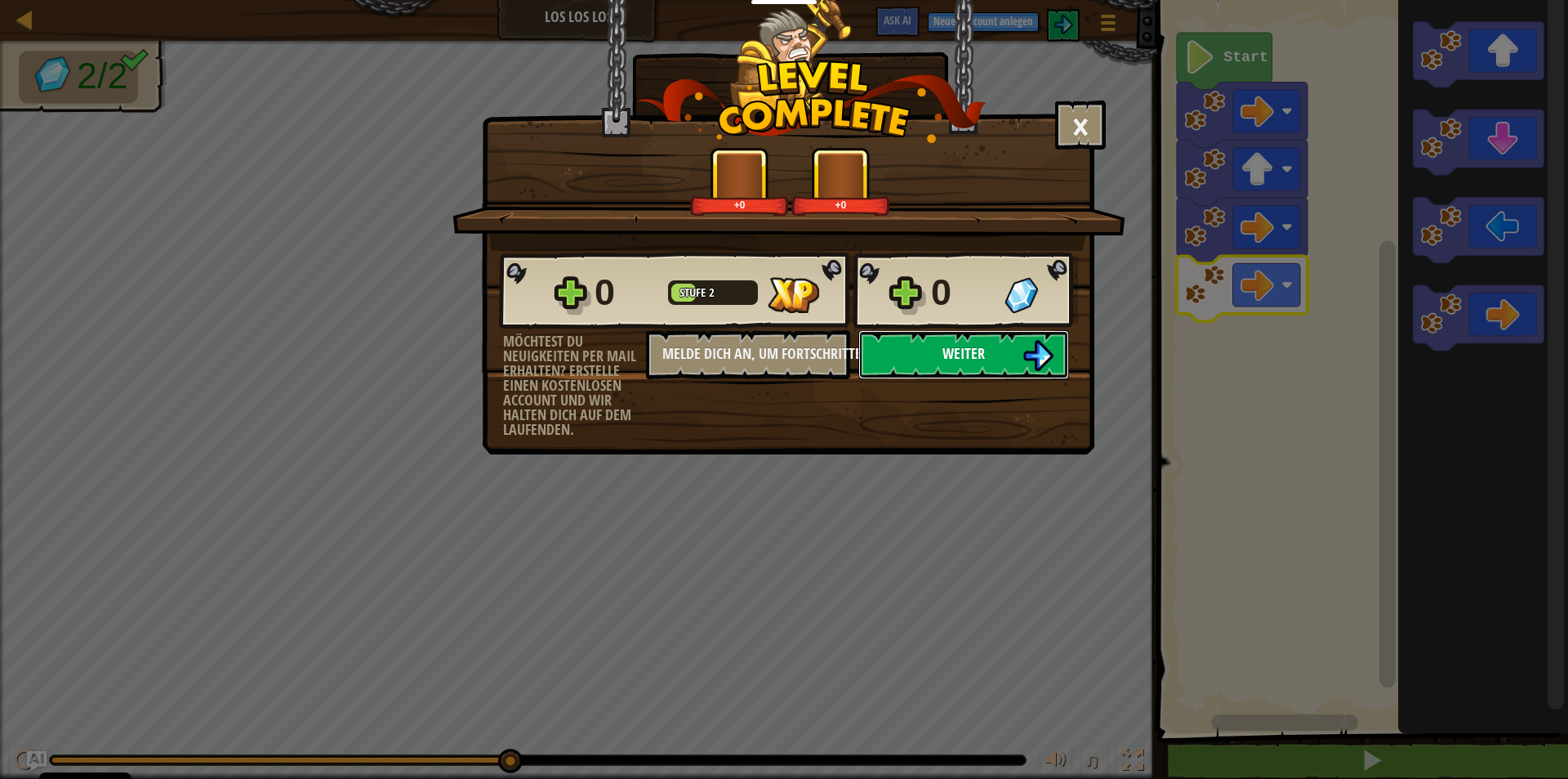
click at [822, 358] on span "Weiter" at bounding box center [963, 354] width 43 height 20
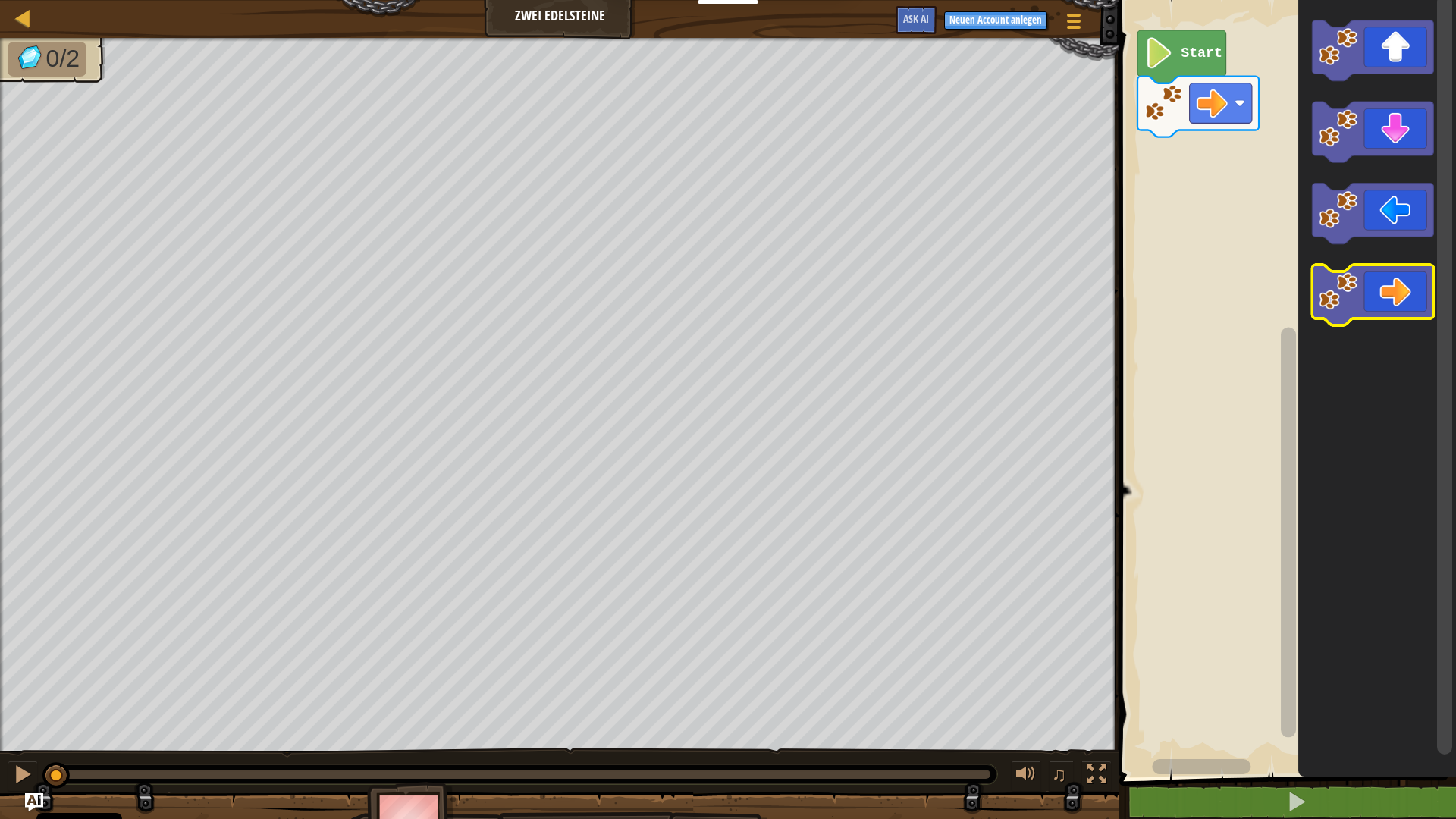
click at [764, 292] on image "Blockly Arbeitsbereich" at bounding box center [1338, 291] width 38 height 38
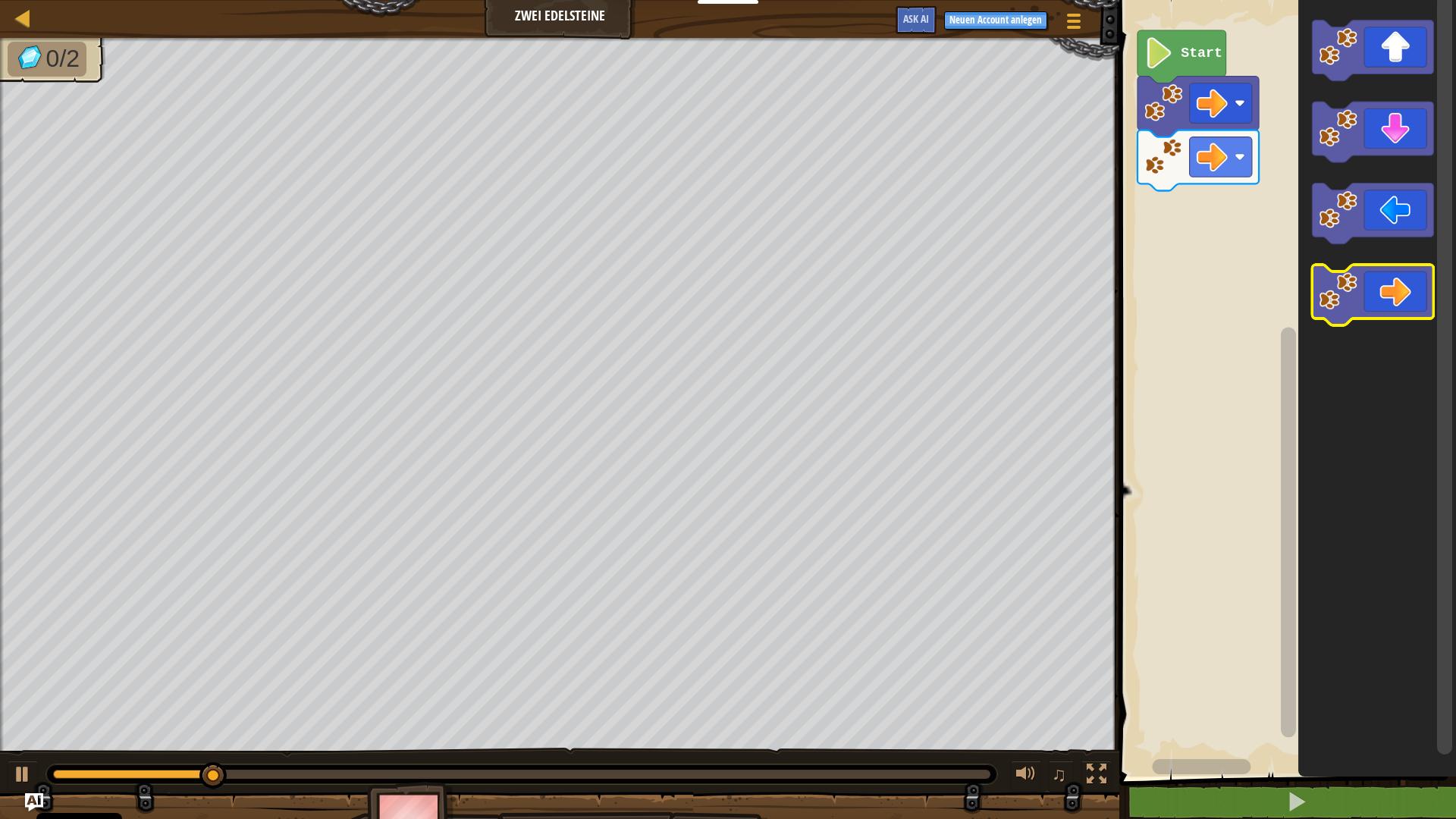
click at [764, 296] on image "Blockly Arbeitsbereich" at bounding box center [1338, 291] width 38 height 38
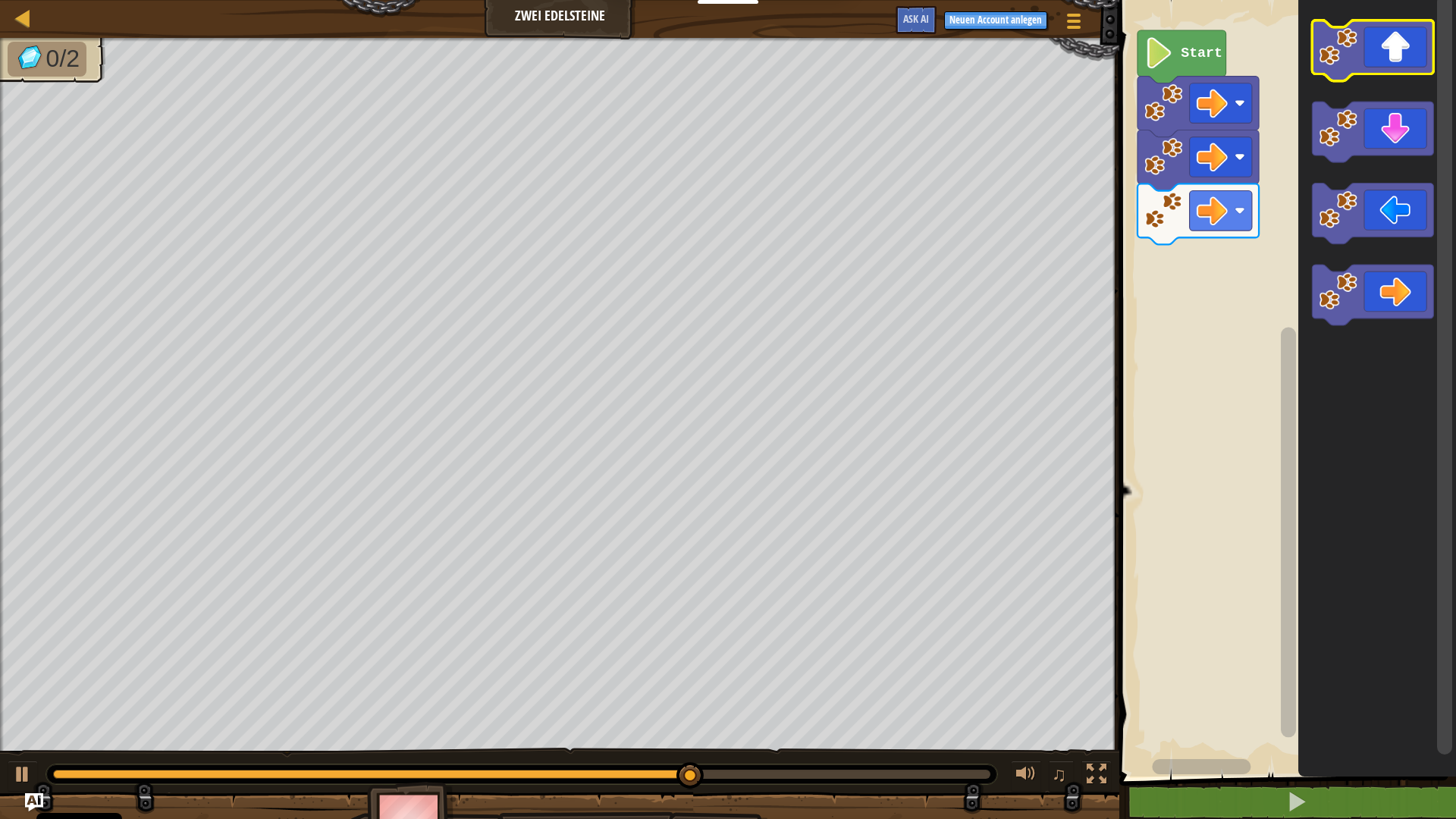
click at [764, 52] on image "Blockly Arbeitsbereich" at bounding box center [1338, 46] width 38 height 38
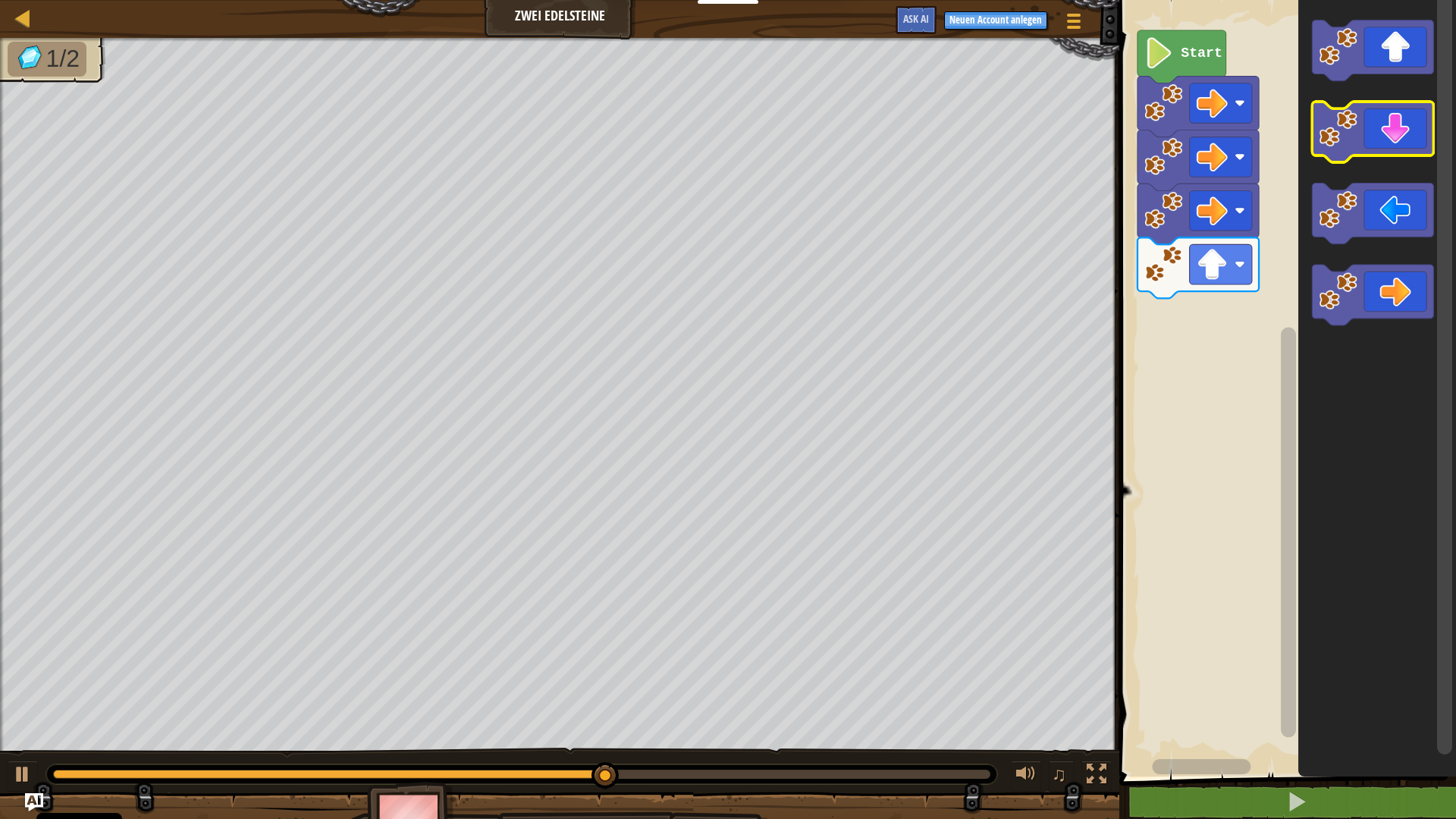
click at [764, 139] on image "Blockly Arbeitsbereich" at bounding box center [1338, 128] width 38 height 38
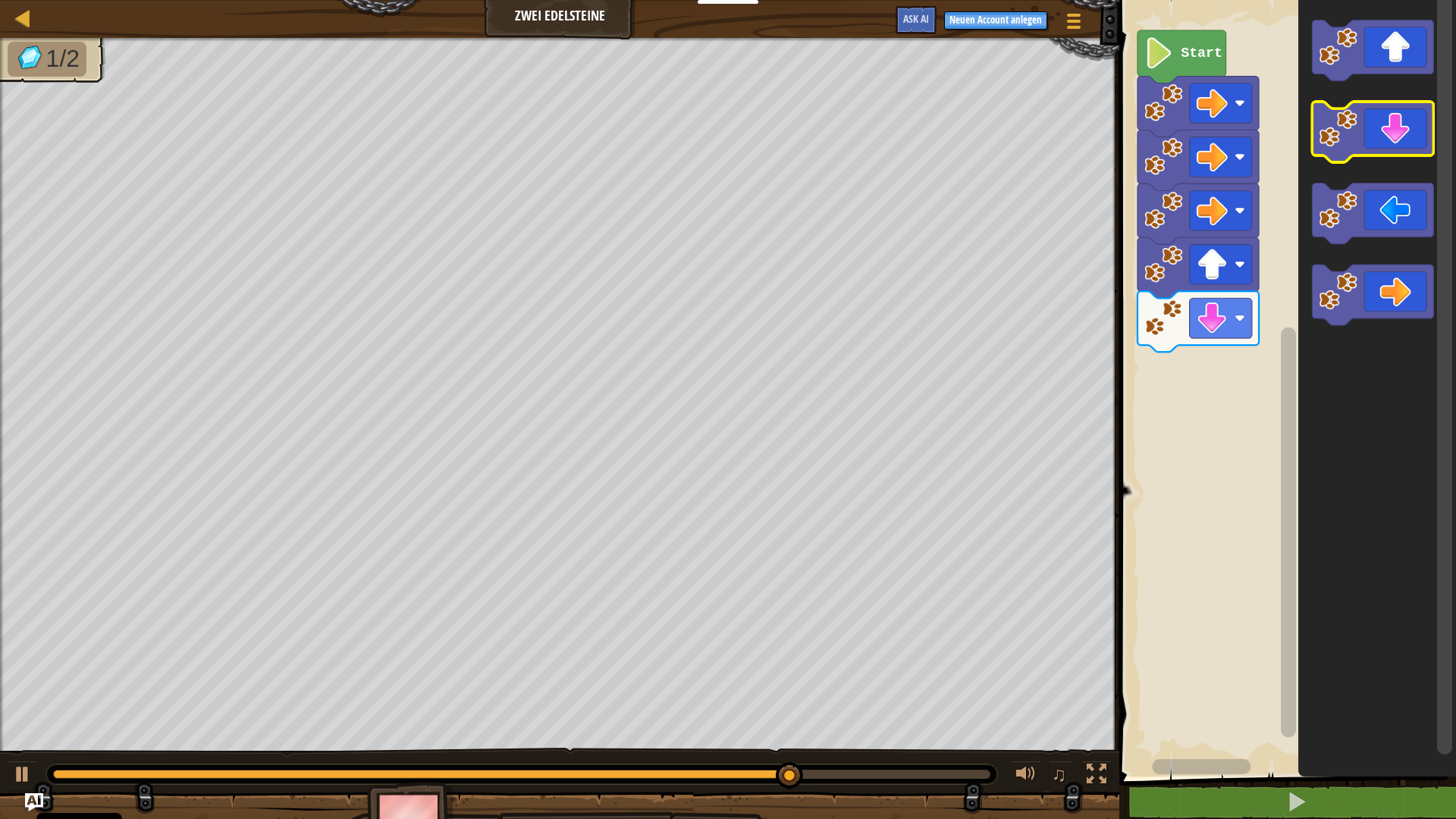
click at [764, 128] on image "Blockly Arbeitsbereich" at bounding box center [1338, 128] width 38 height 38
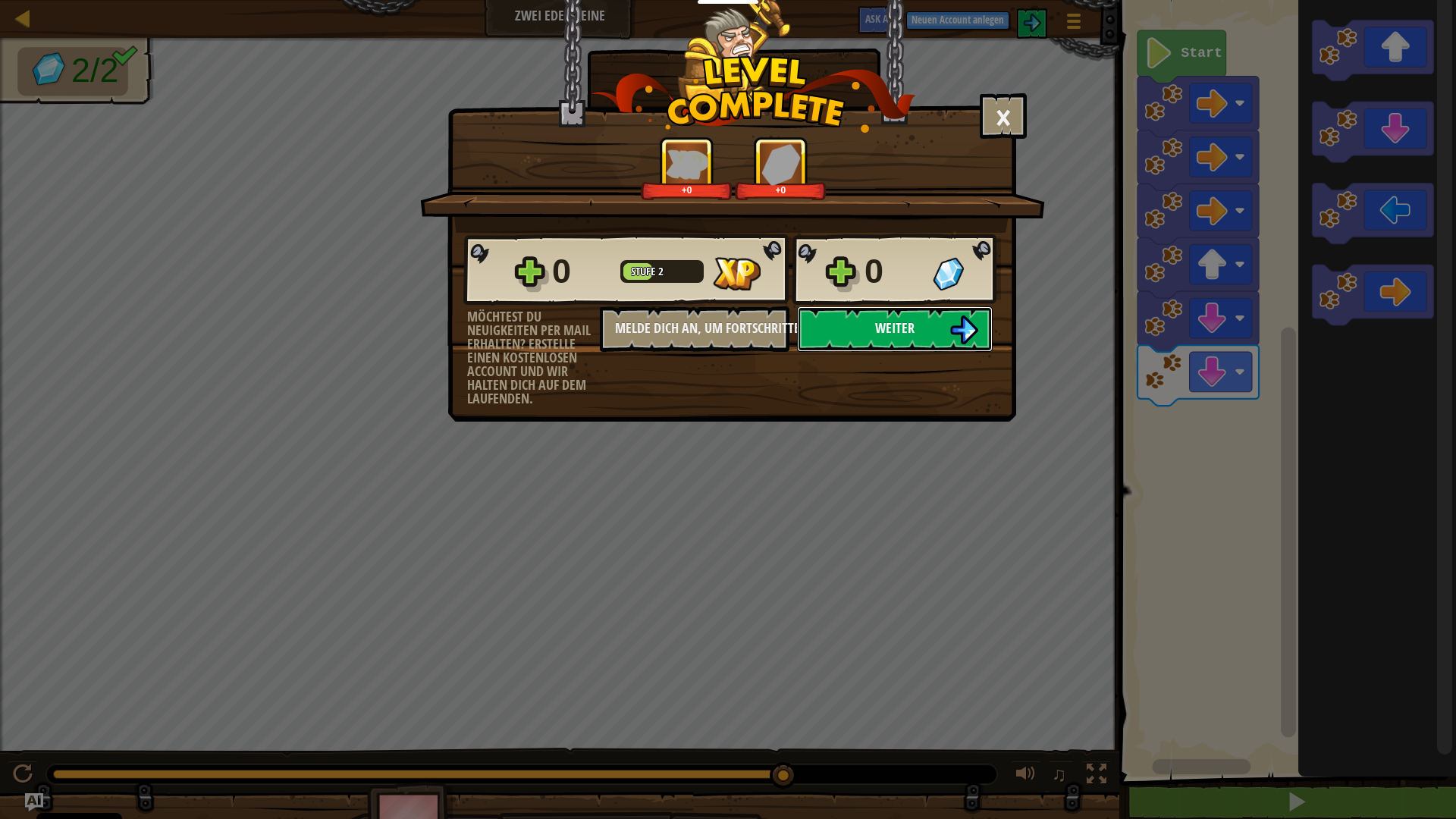
click at [764, 324] on span "Weiter" at bounding box center [895, 328] width 40 height 19
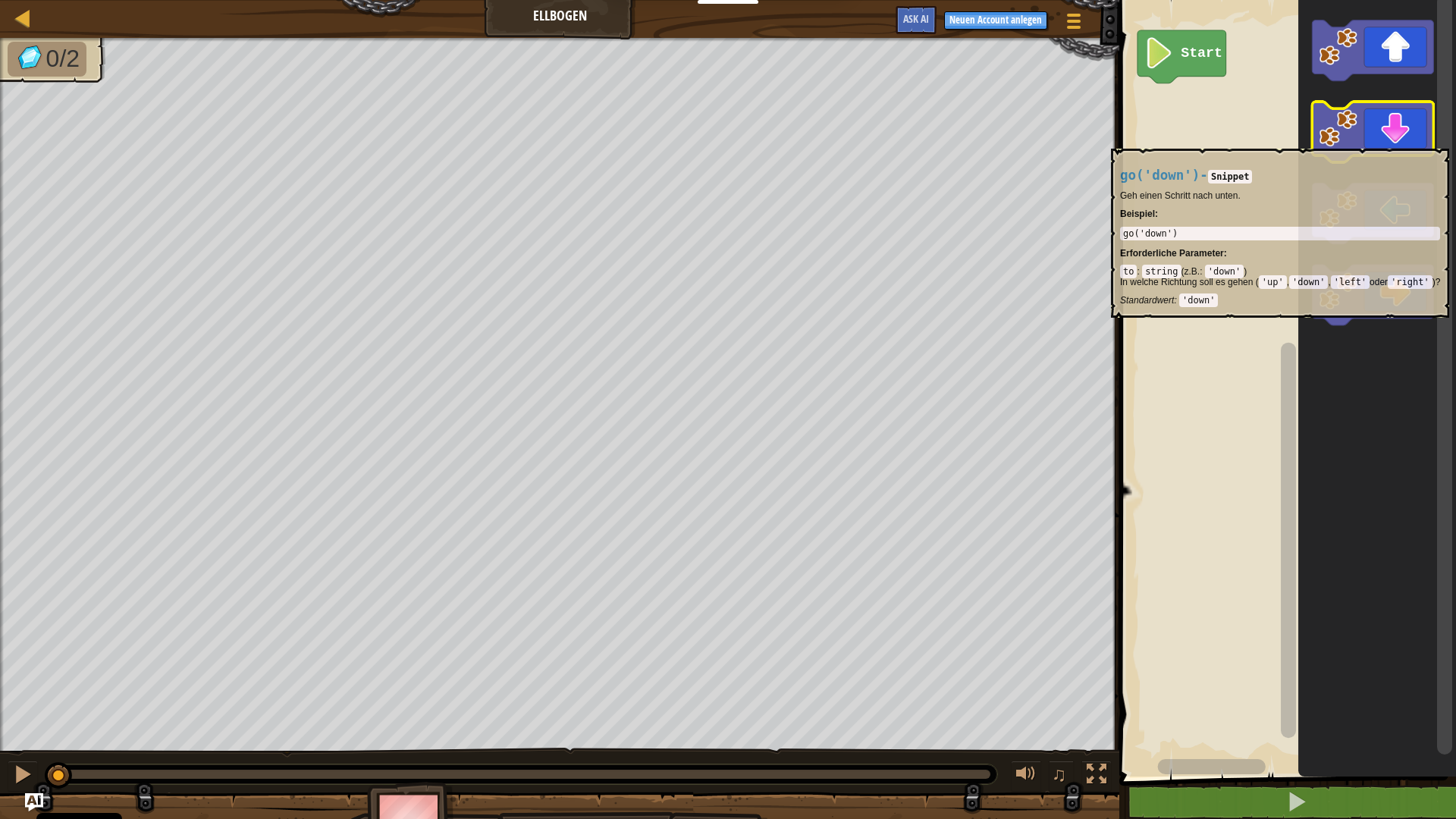
click at [764, 141] on image "Blockly Arbeitsbereich" at bounding box center [1338, 128] width 38 height 38
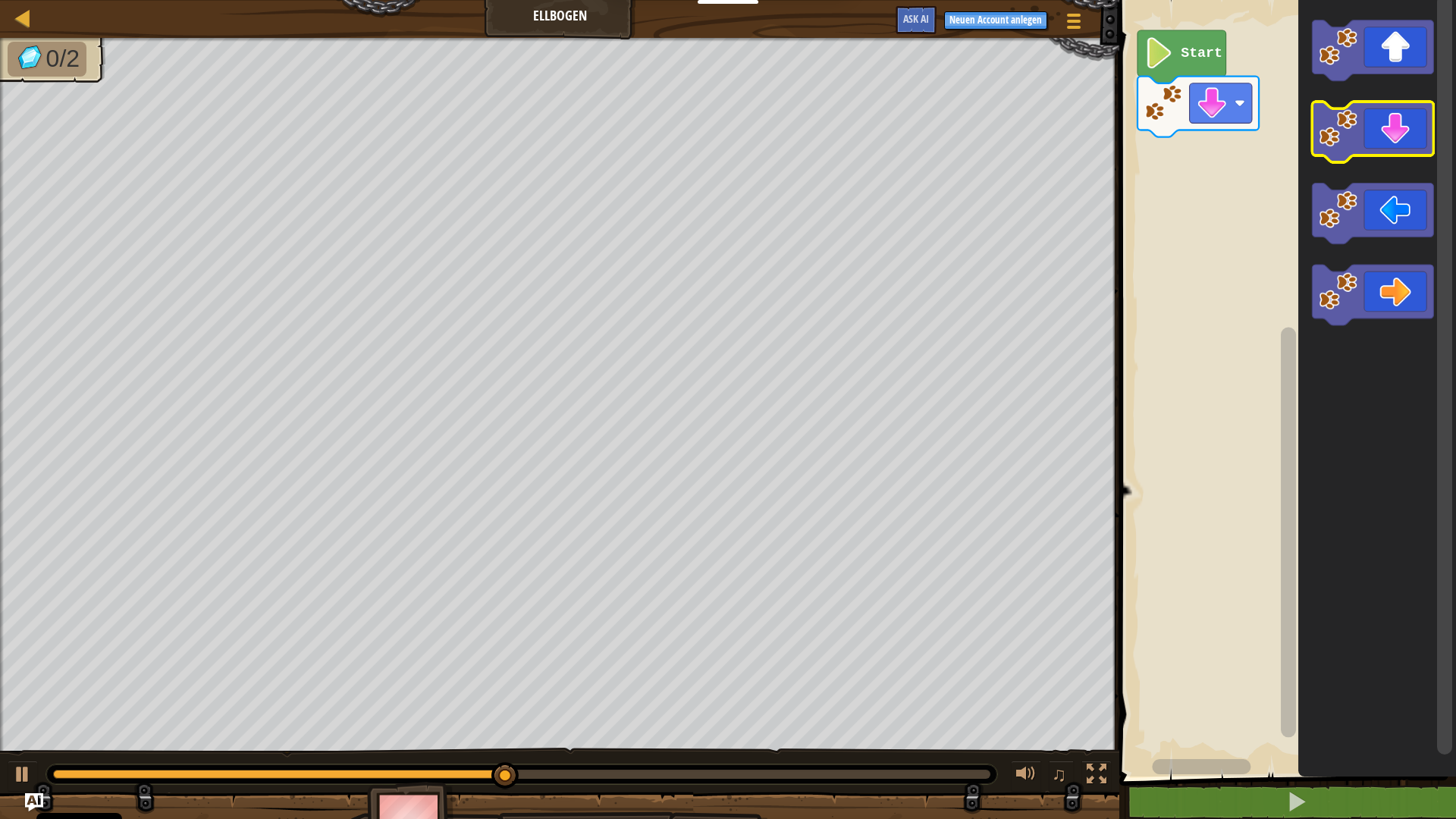
click at [764, 138] on image "Blockly Arbeitsbereich" at bounding box center [1338, 128] width 38 height 38
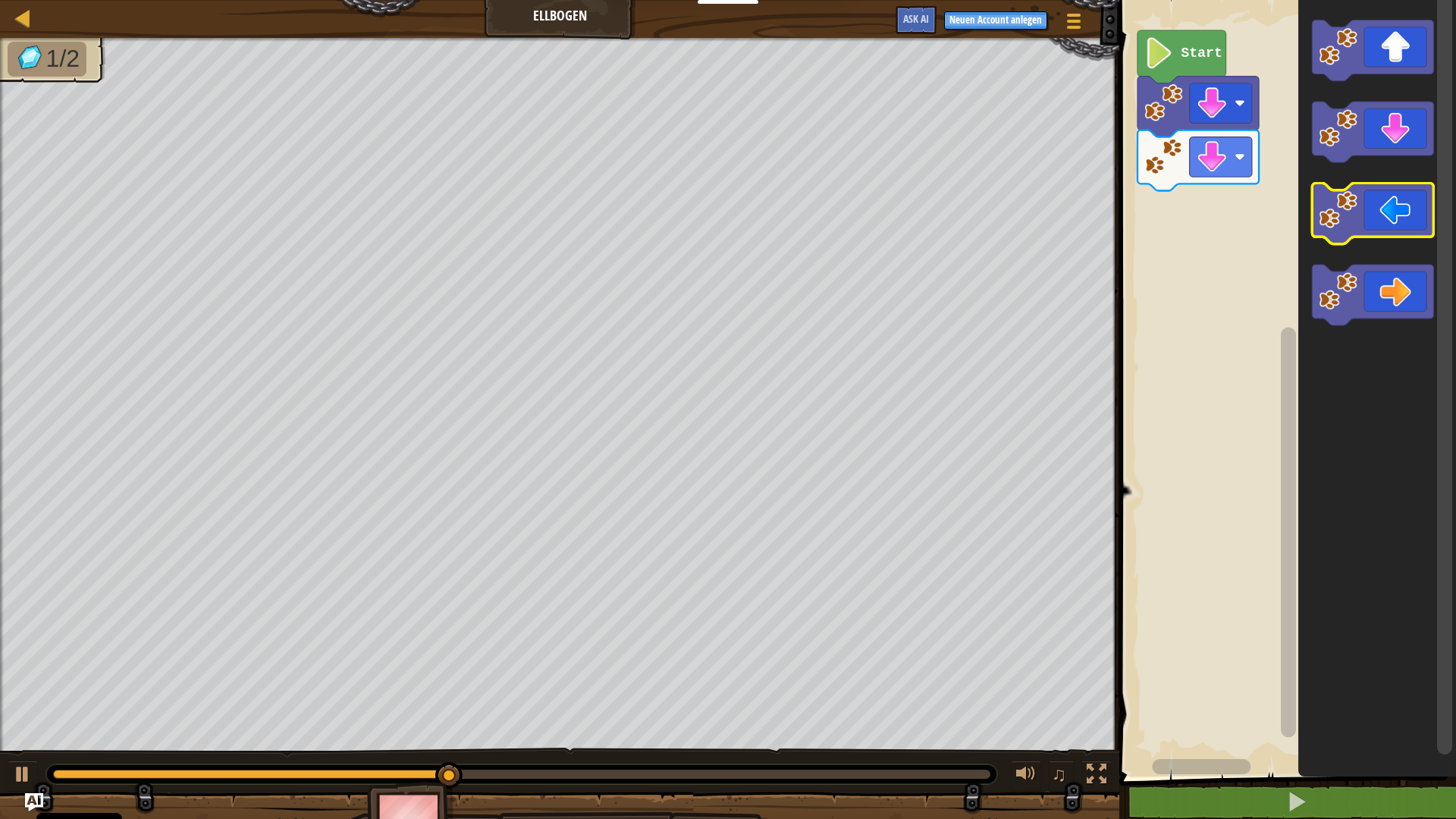
click at [764, 215] on image "Blockly Arbeitsbereich" at bounding box center [1338, 209] width 38 height 38
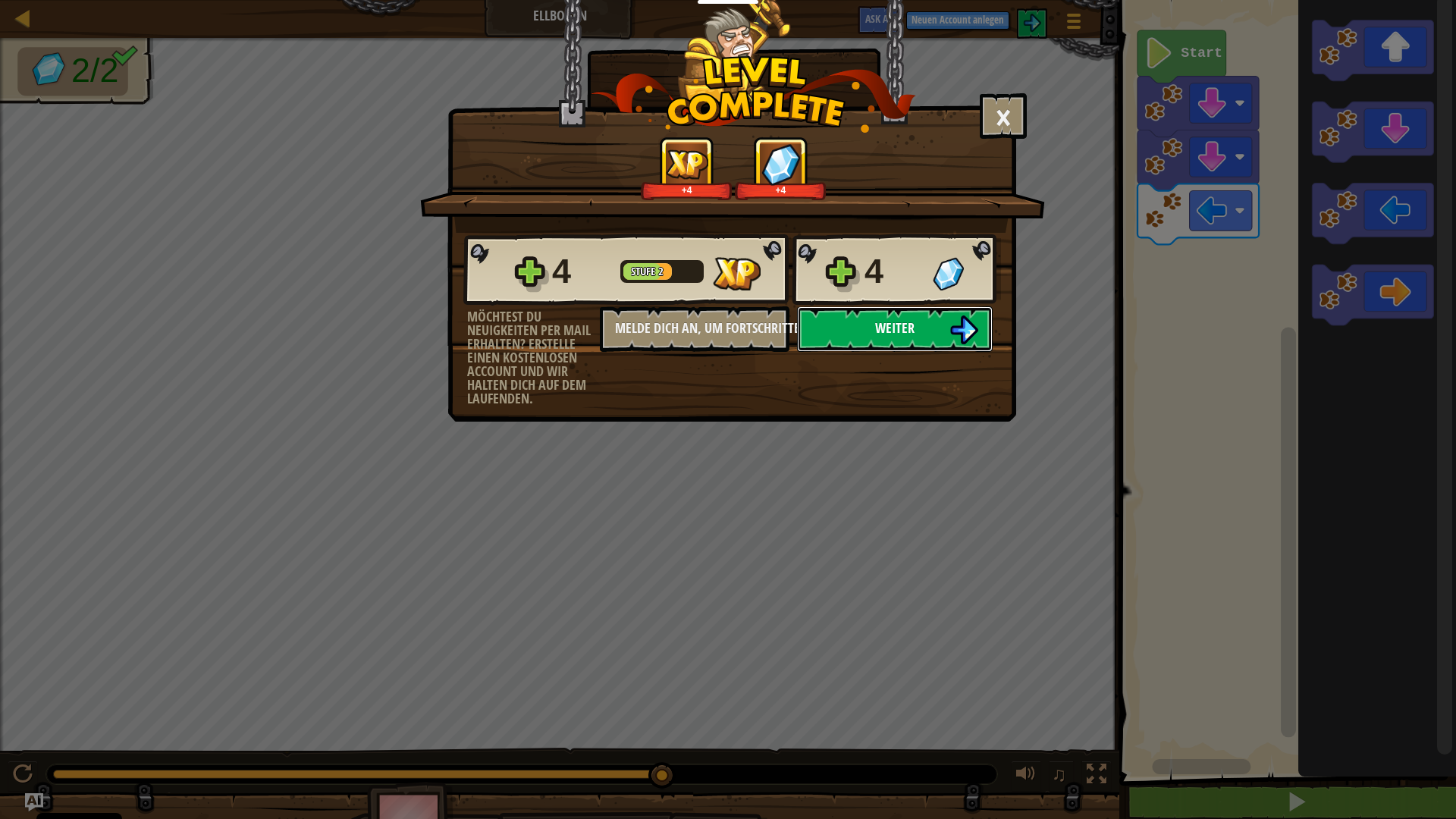
click at [764, 324] on button "Weiter" at bounding box center [895, 329] width 195 height 46
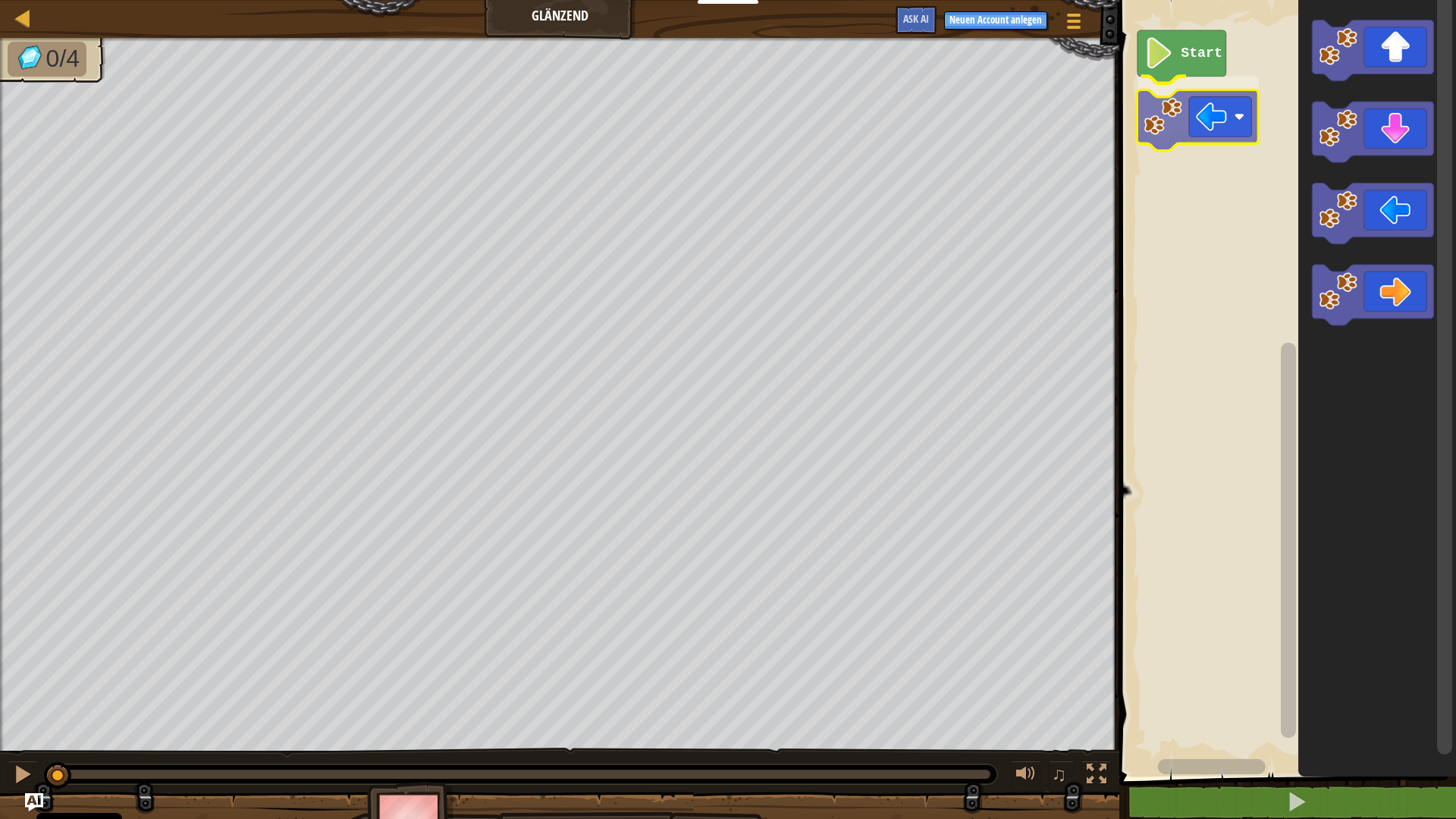
click at [764, 132] on div "Start" at bounding box center [1285, 384] width 342 height 784
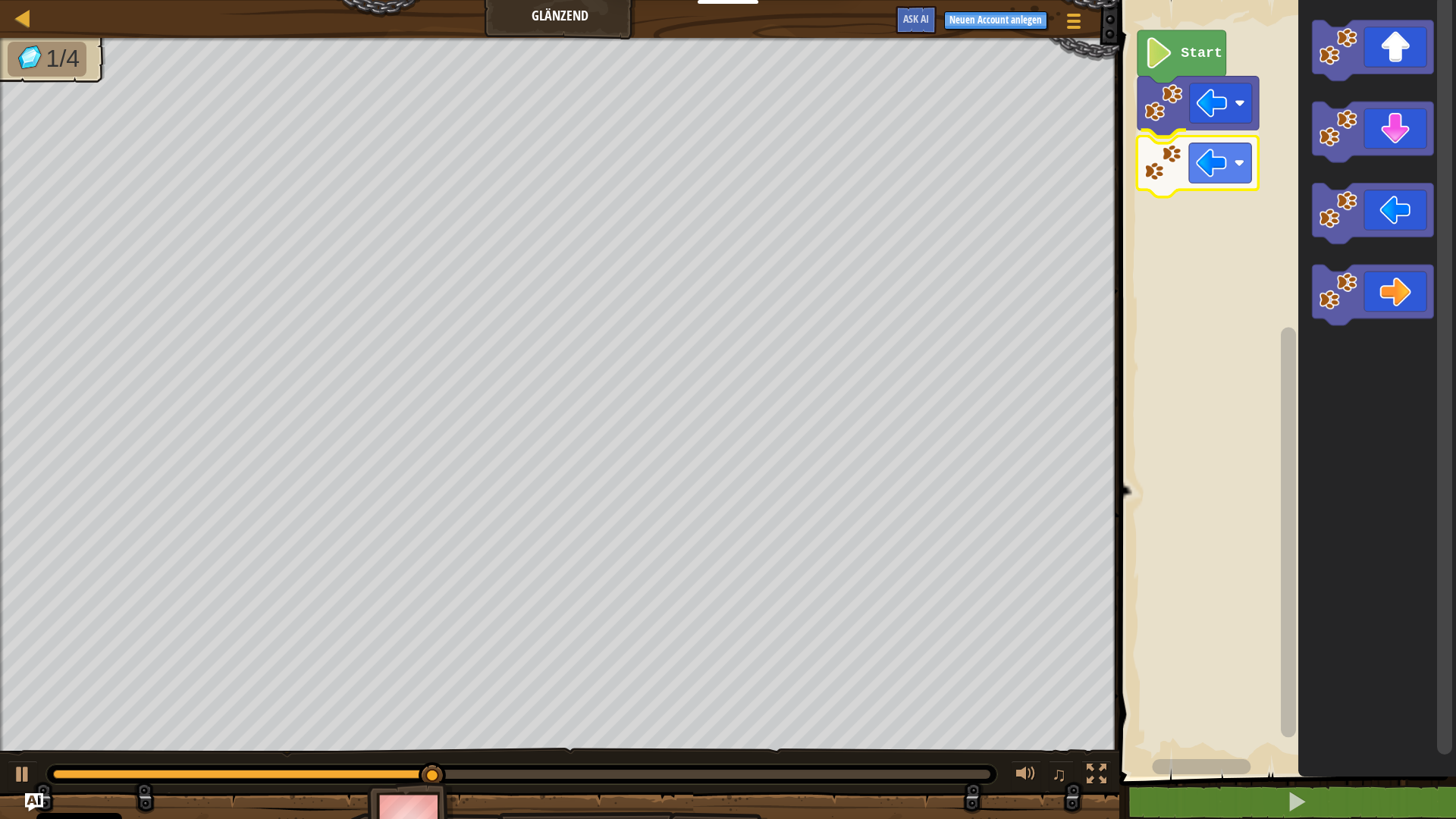
click at [764, 164] on div "Start" at bounding box center [1285, 384] width 342 height 784
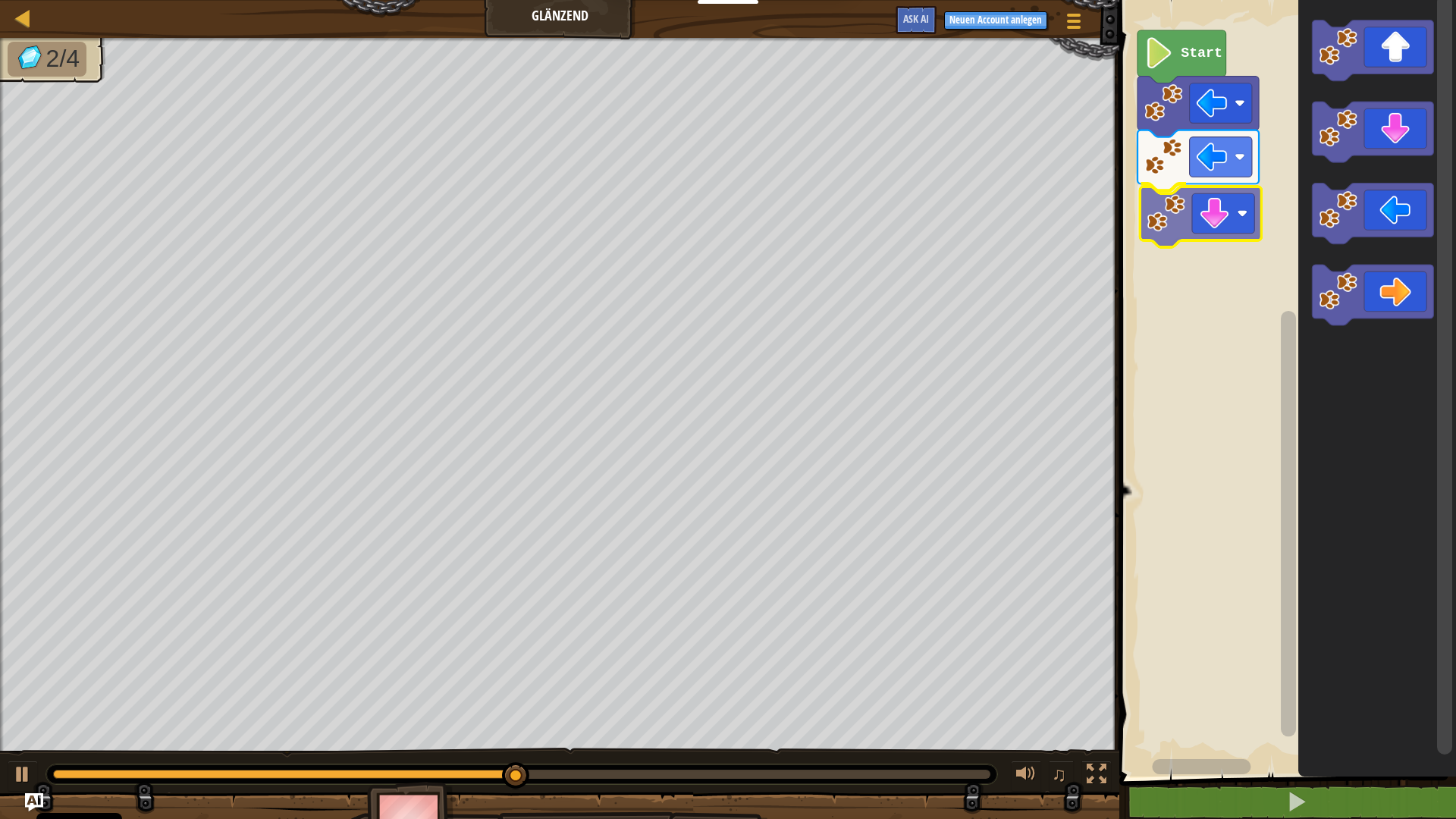
click at [764, 215] on div "Start" at bounding box center [1285, 384] width 342 height 784
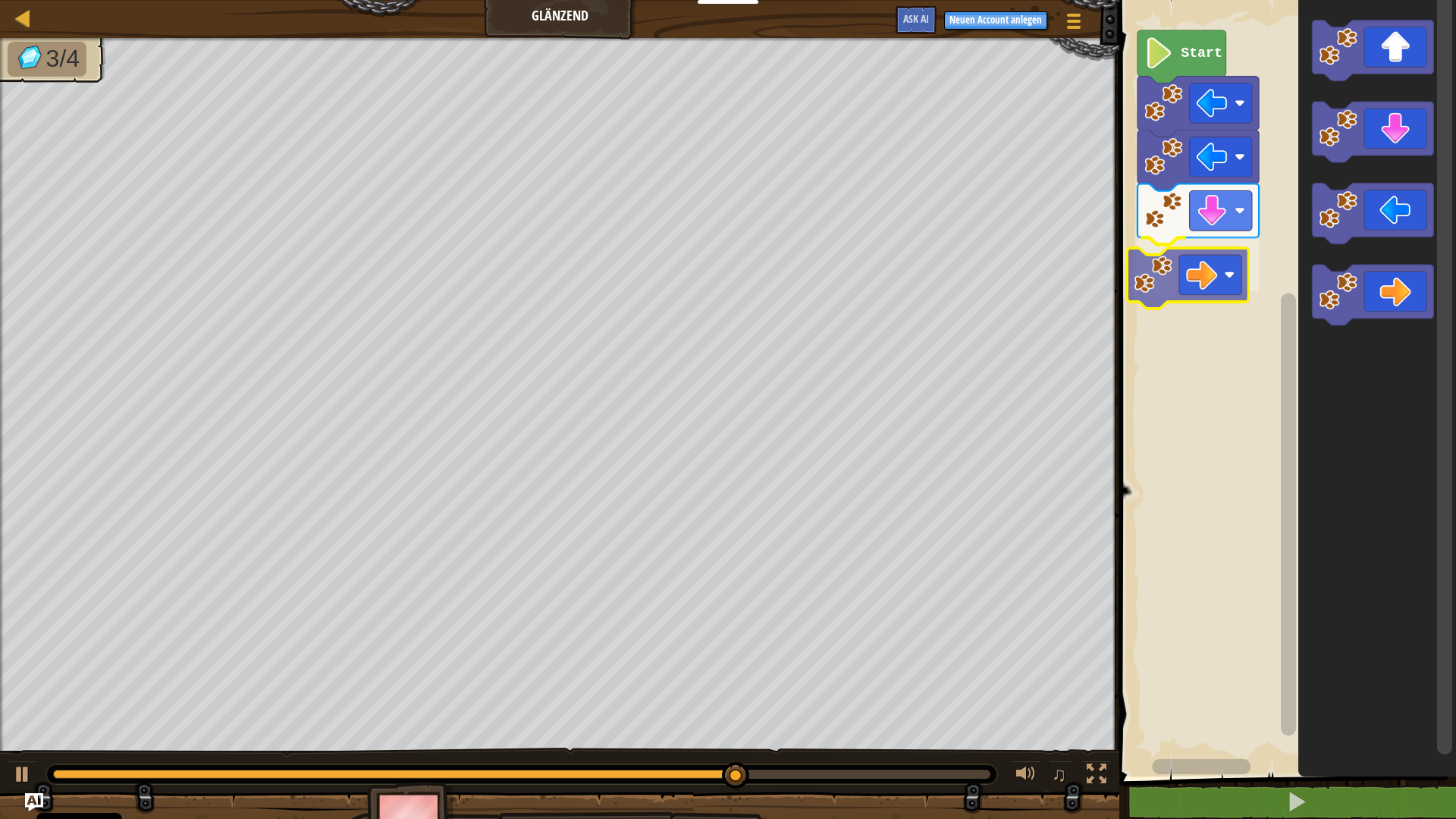
click at [764, 270] on div "Start" at bounding box center [1285, 384] width 342 height 784
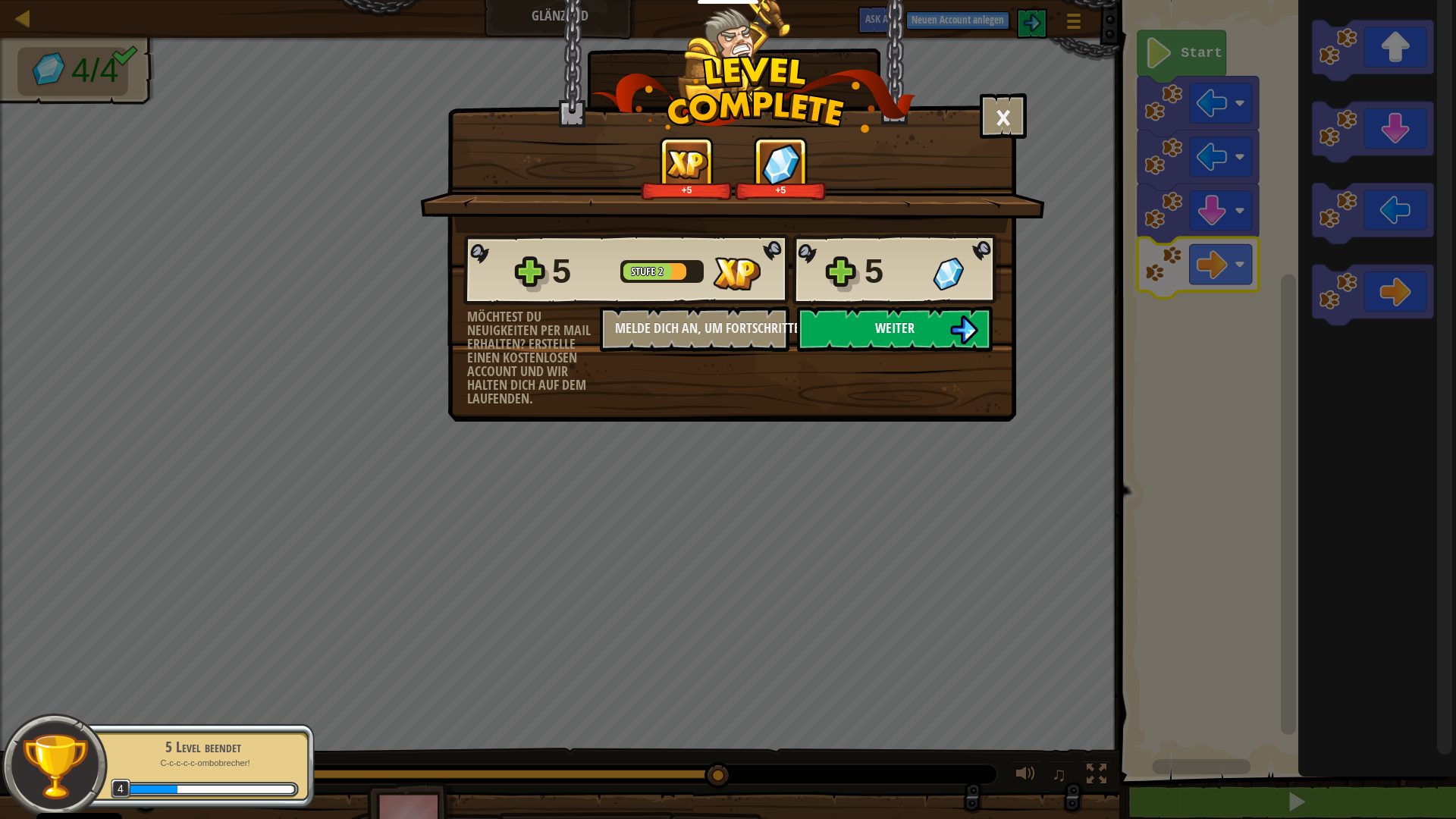
click at [764, 317] on button "Weiter" at bounding box center [895, 329] width 195 height 46
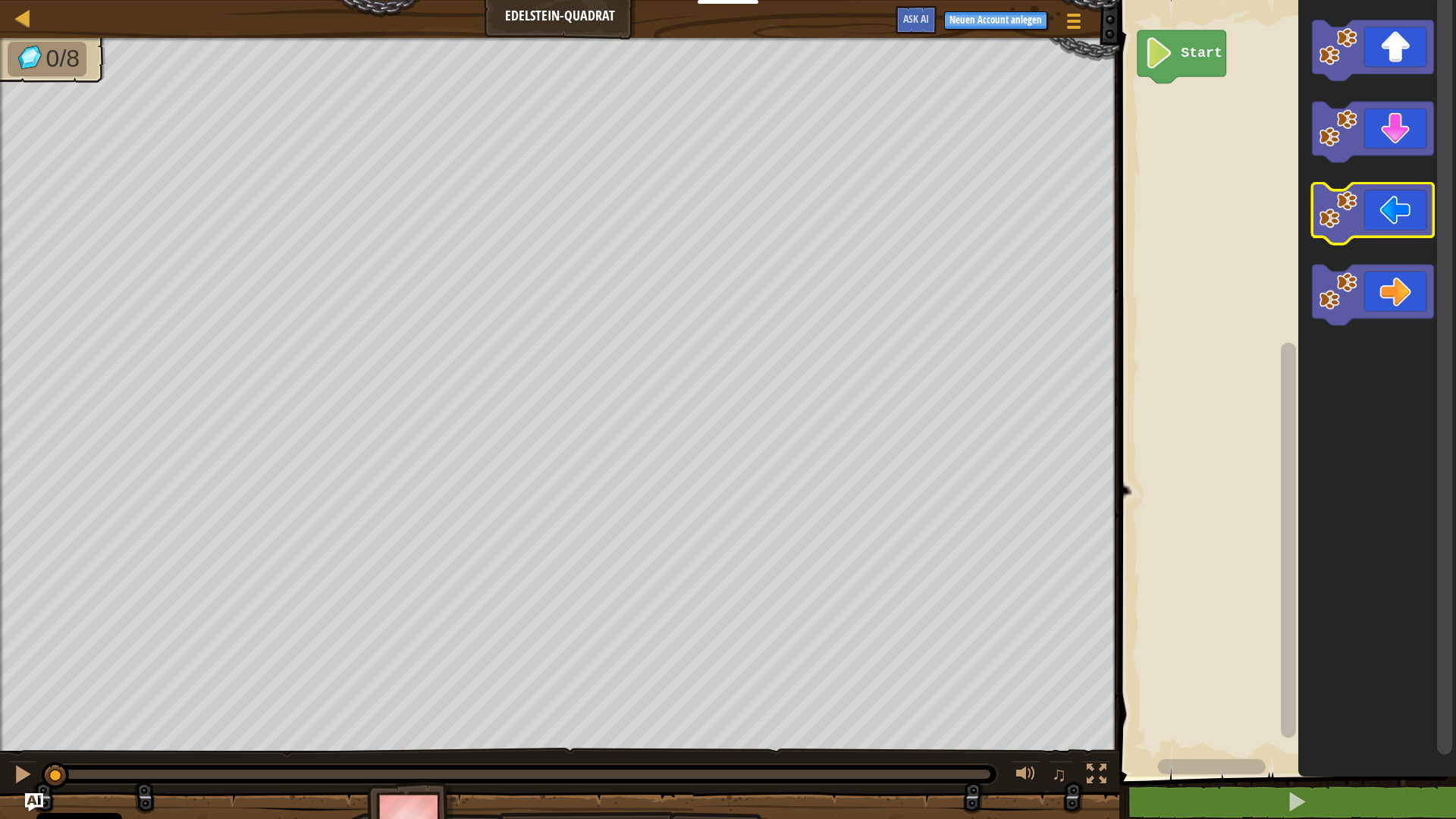
click at [764, 216] on image "Blockly Arbeitsbereich" at bounding box center [1338, 209] width 38 height 38
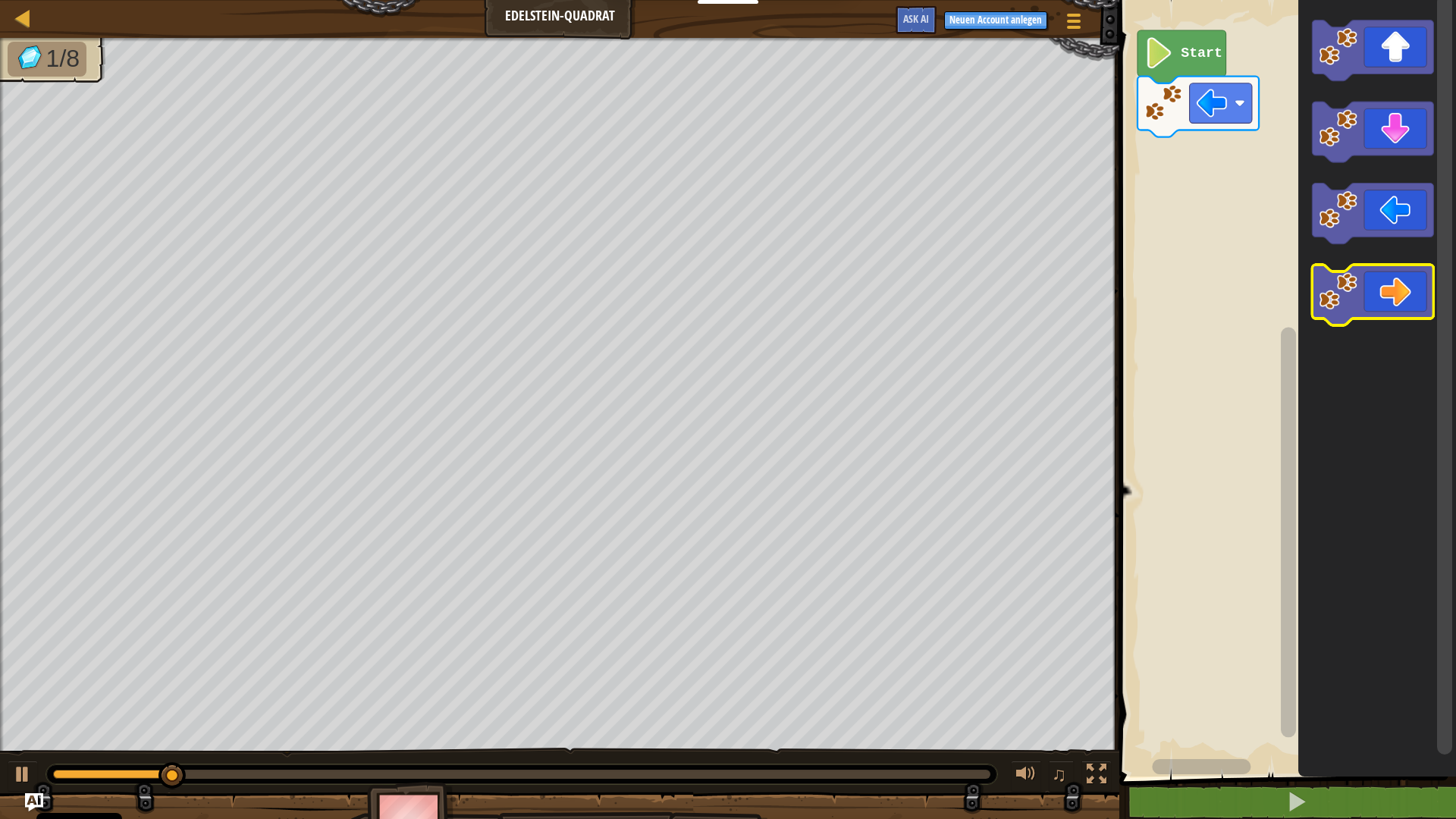
click at [764, 286] on image "Blockly Arbeitsbereich" at bounding box center [1338, 291] width 38 height 38
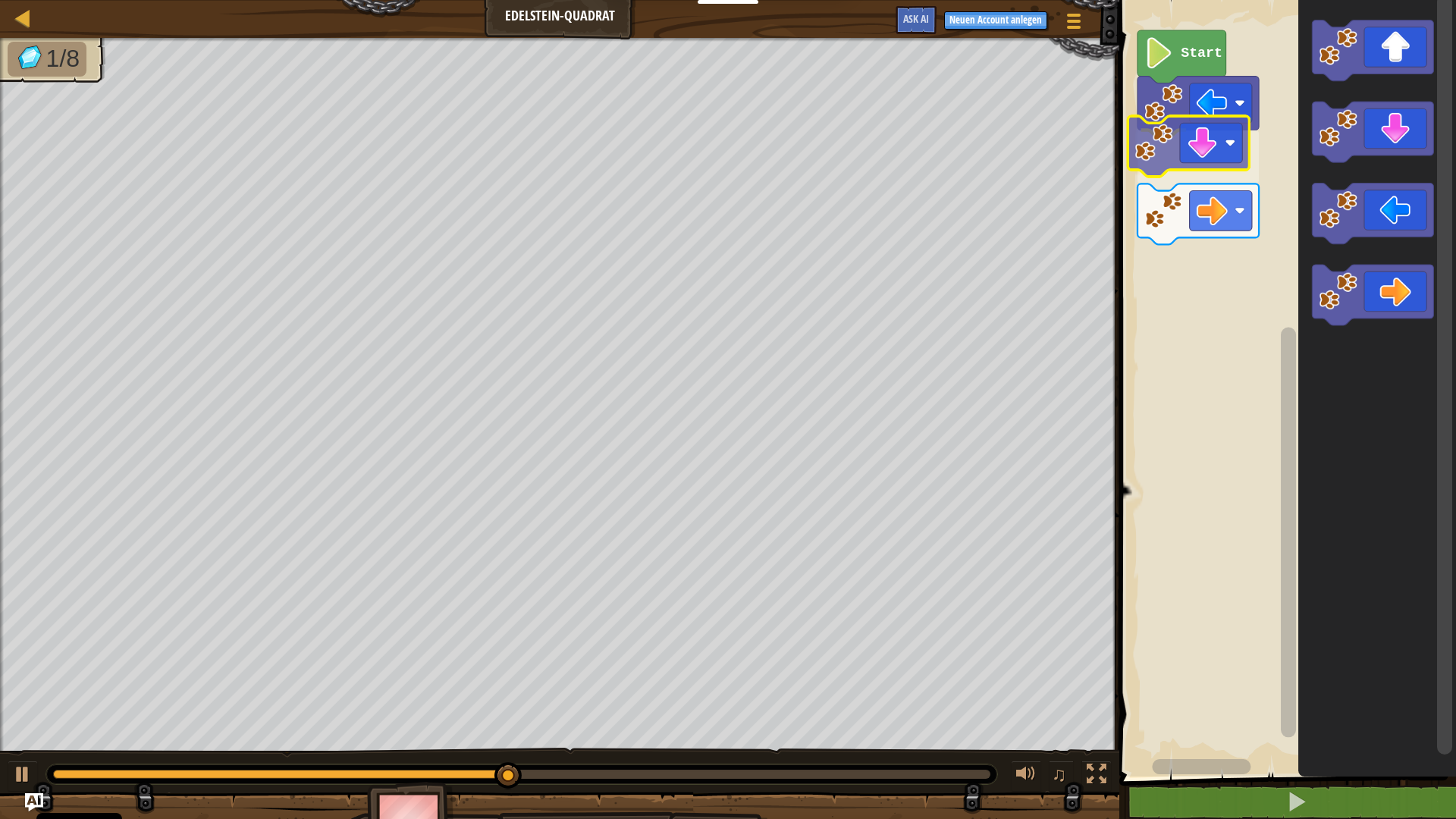
click at [764, 144] on div "Start" at bounding box center [1285, 384] width 342 height 784
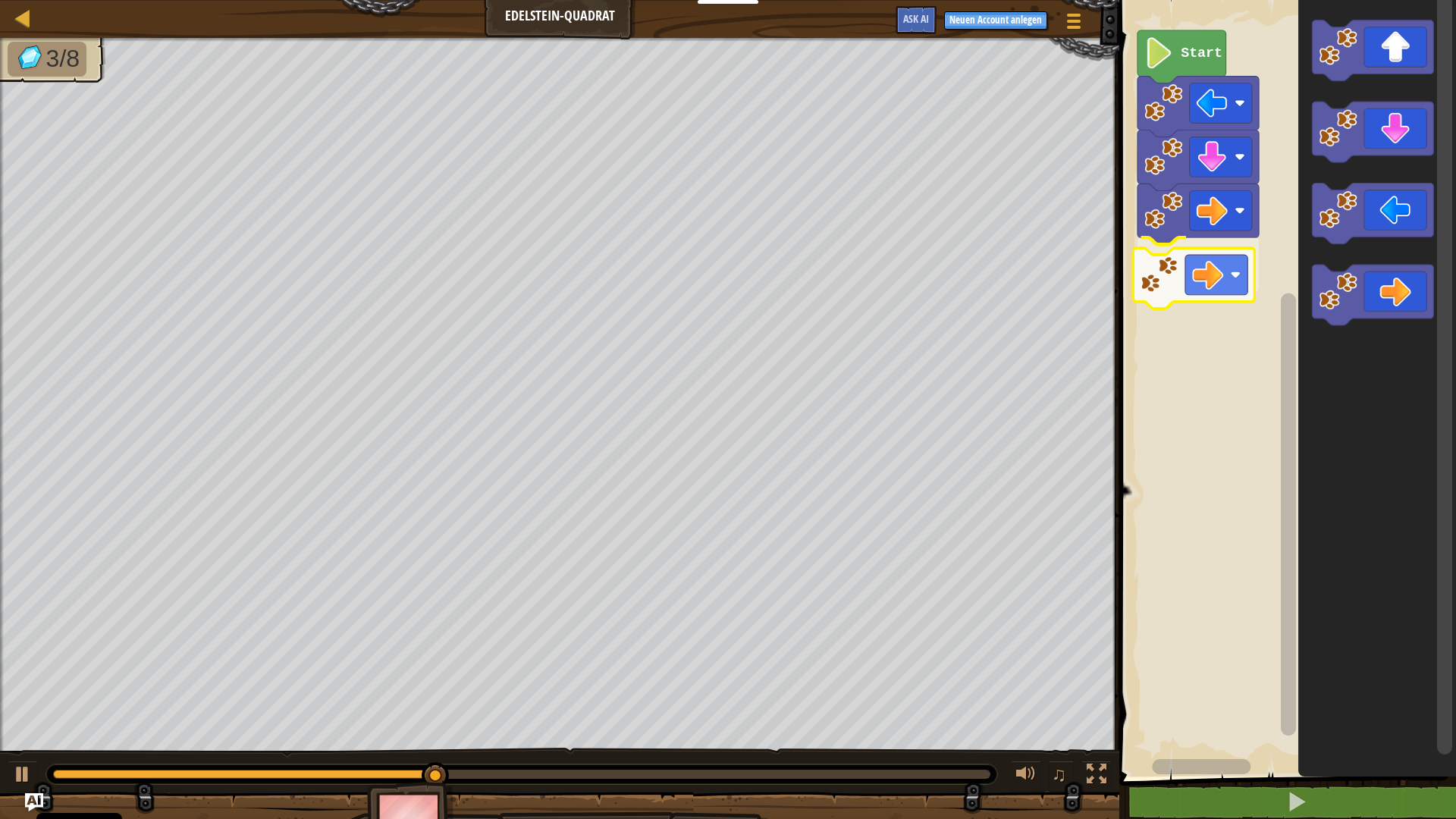
click at [764, 271] on div "Start" at bounding box center [1285, 384] width 342 height 784
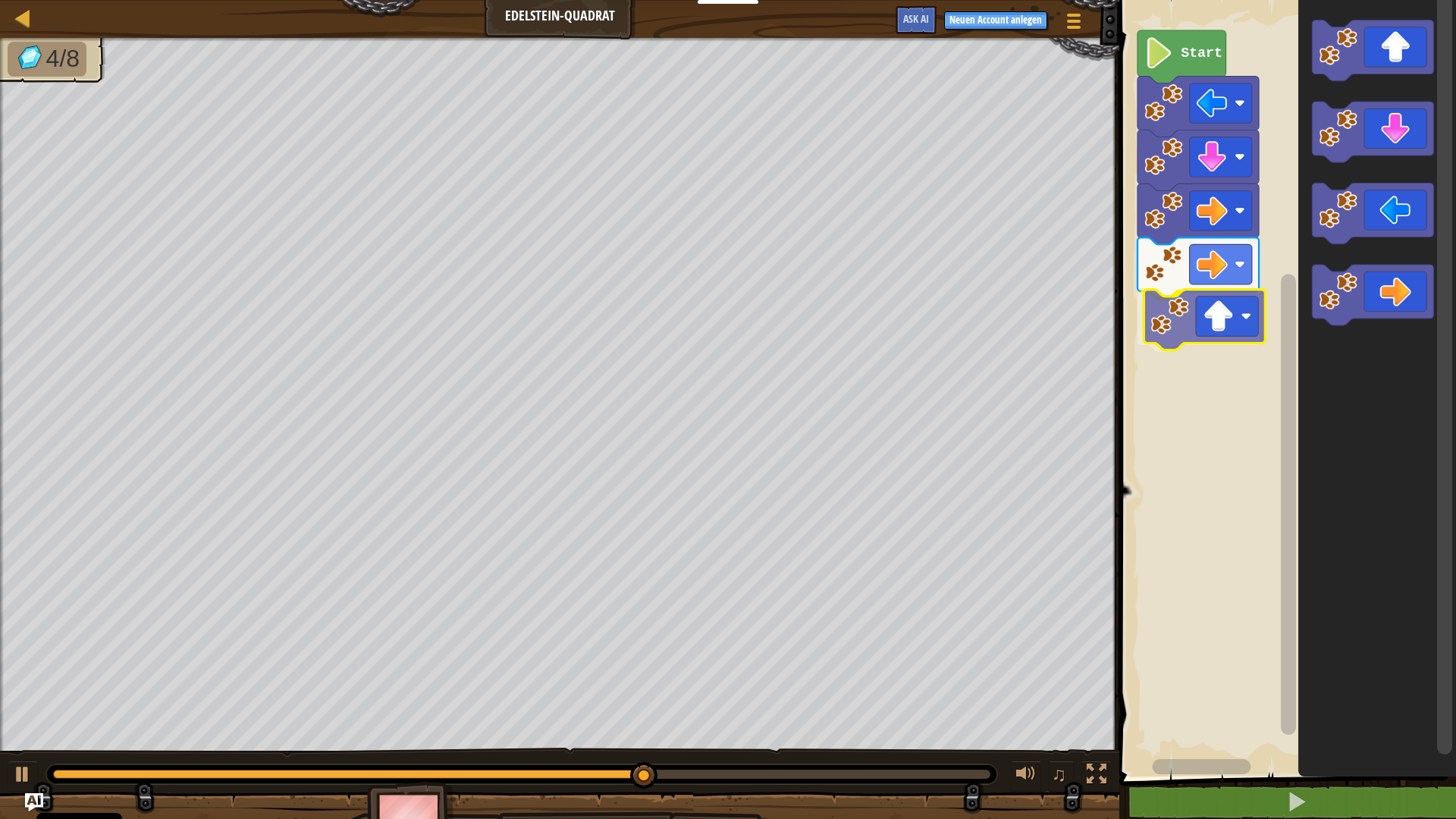
click at [764, 319] on div "Start" at bounding box center [1285, 384] width 342 height 784
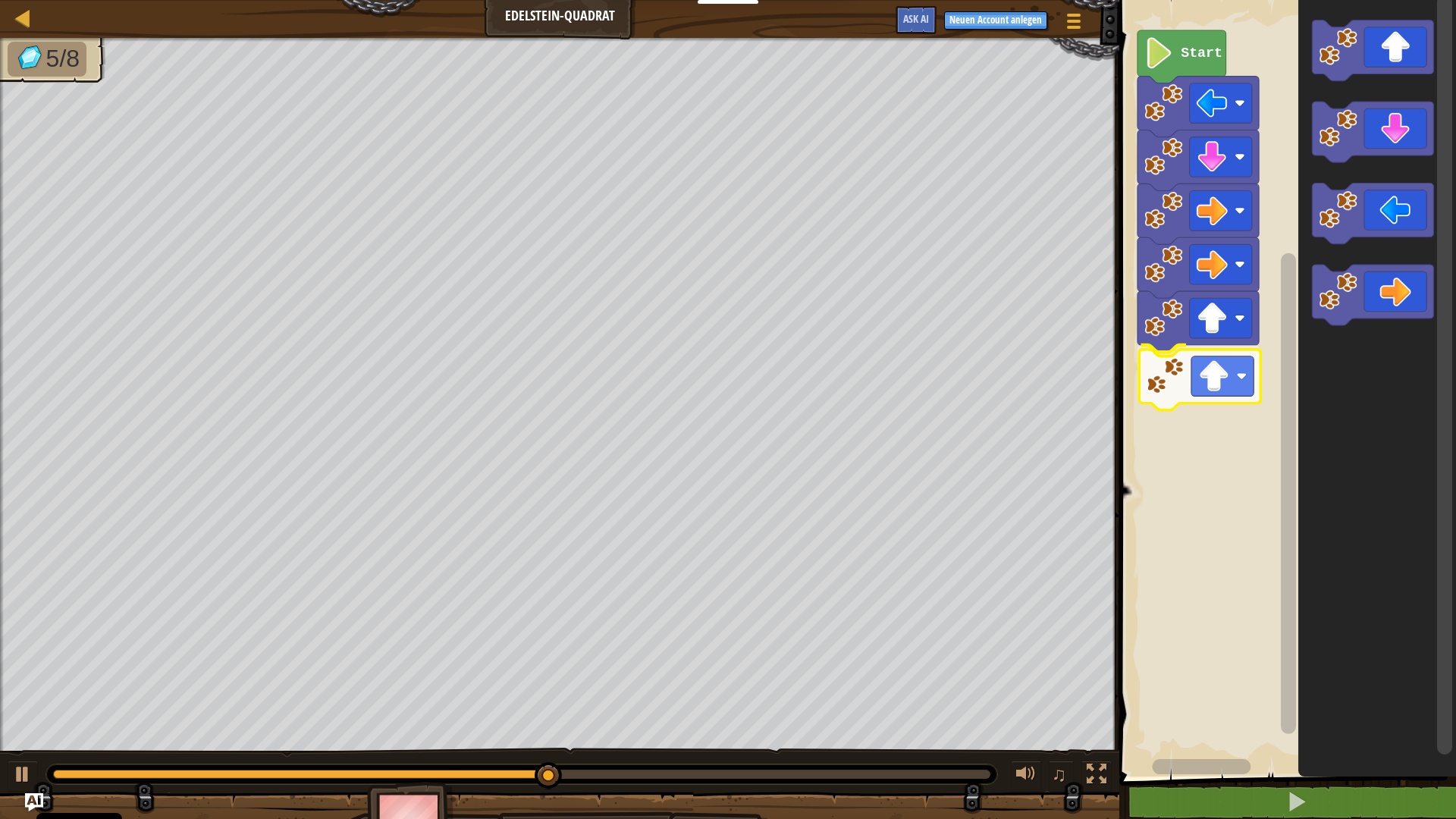
click at [764, 387] on div "Start" at bounding box center [1285, 384] width 342 height 784
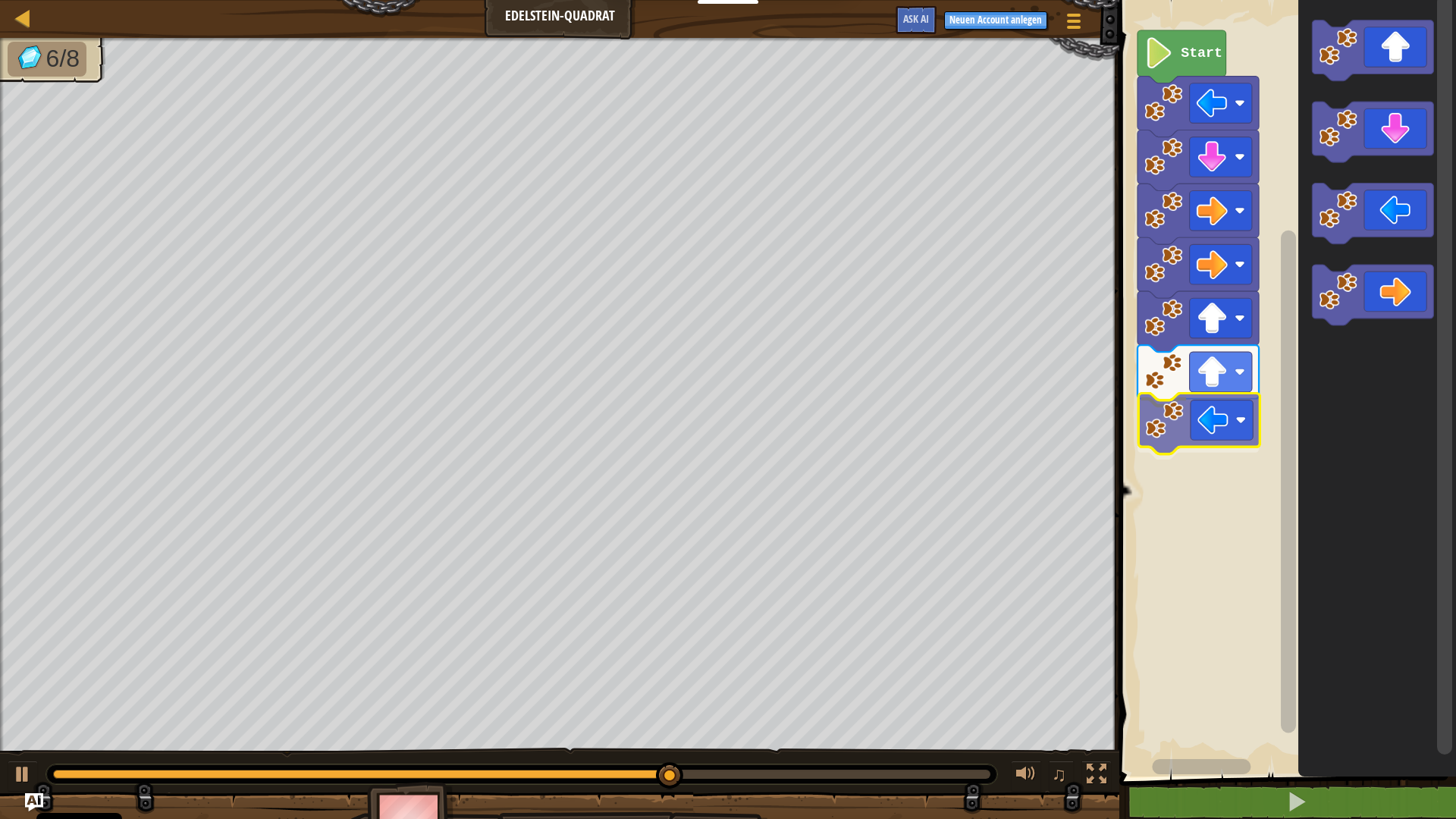
click at [764, 429] on div "Start" at bounding box center [1285, 384] width 342 height 784
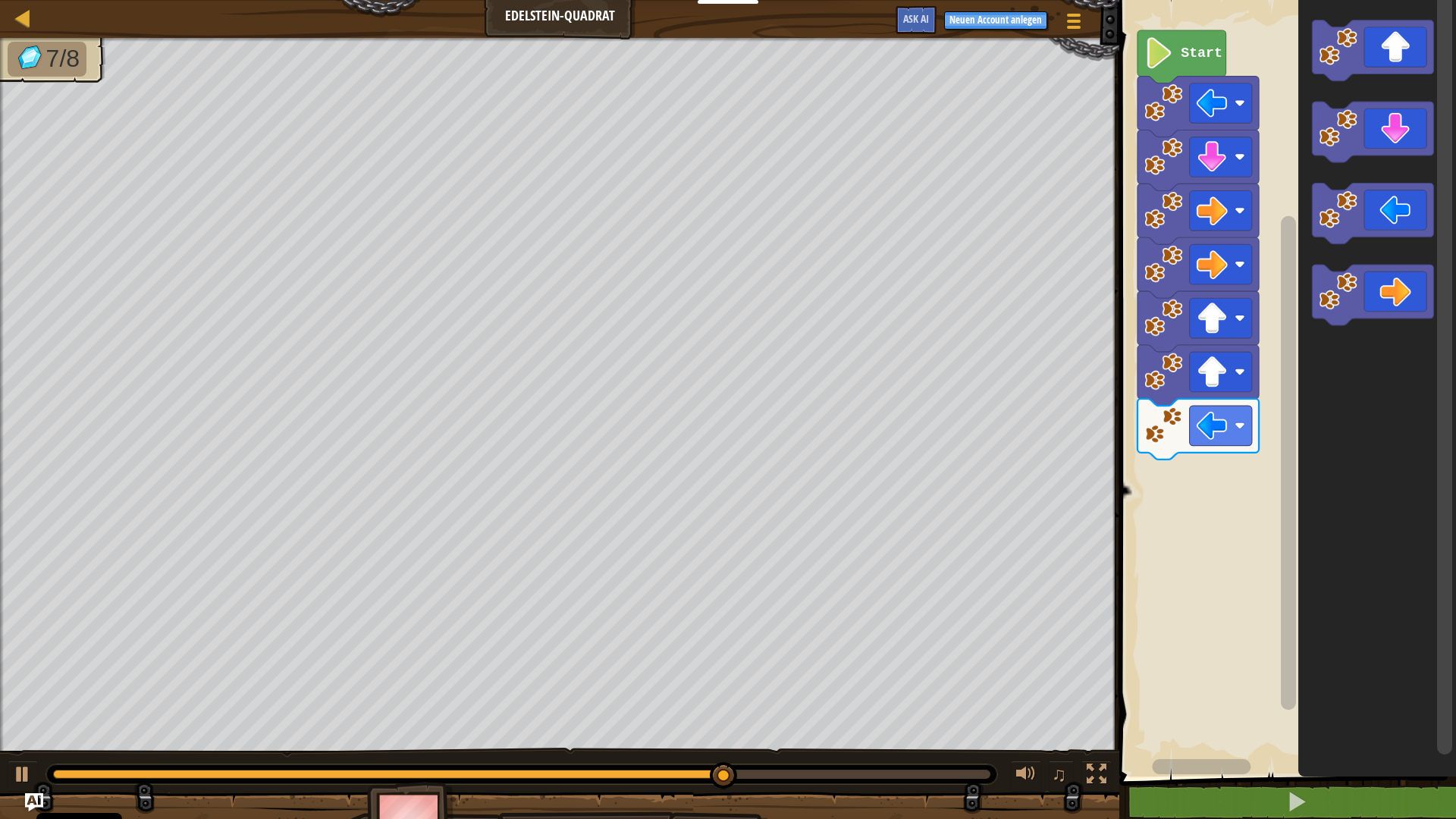
click at [764, 443] on div "Start" at bounding box center [1285, 384] width 342 height 784
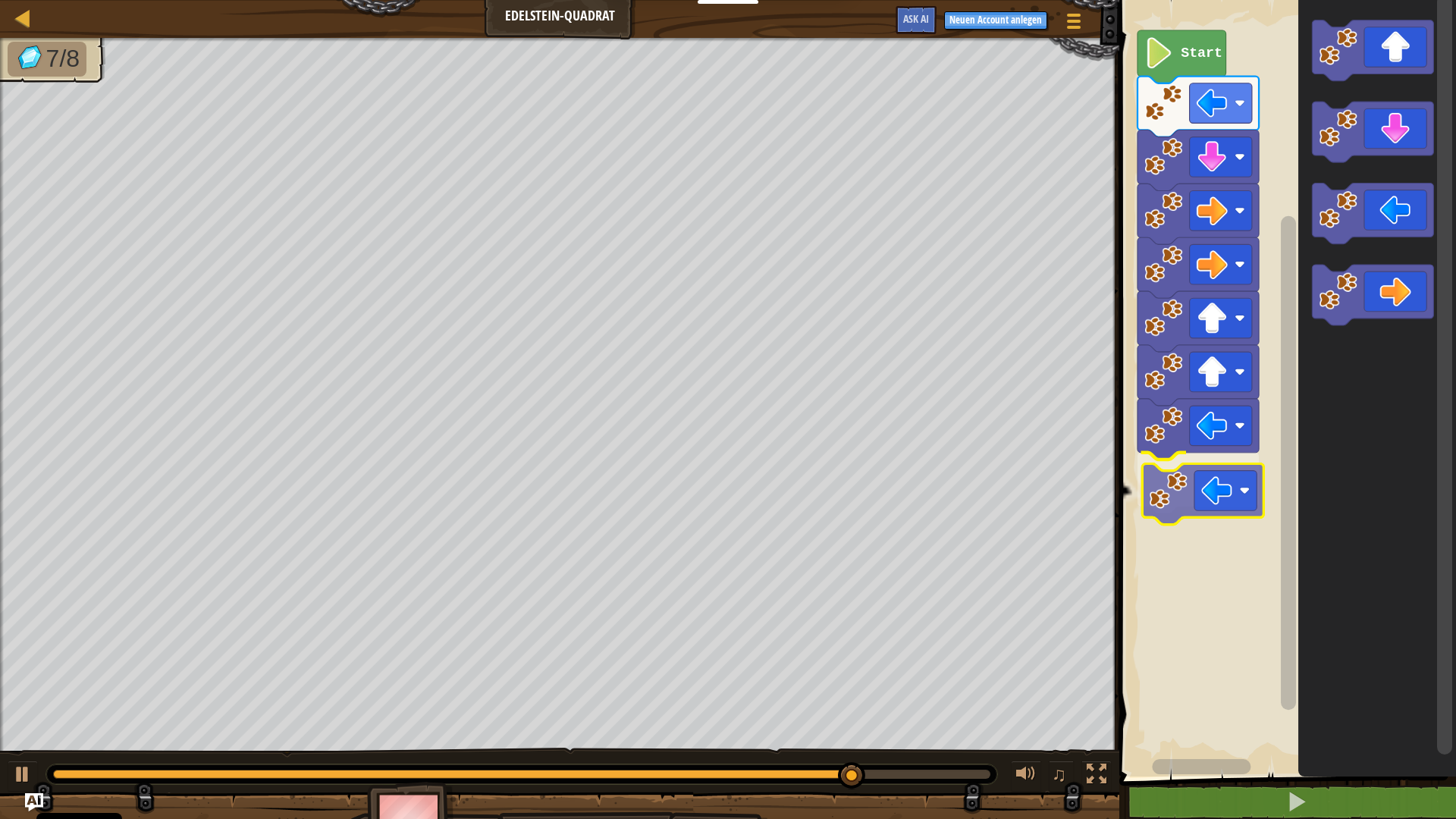
click at [764, 479] on div "Start" at bounding box center [1285, 384] width 342 height 784
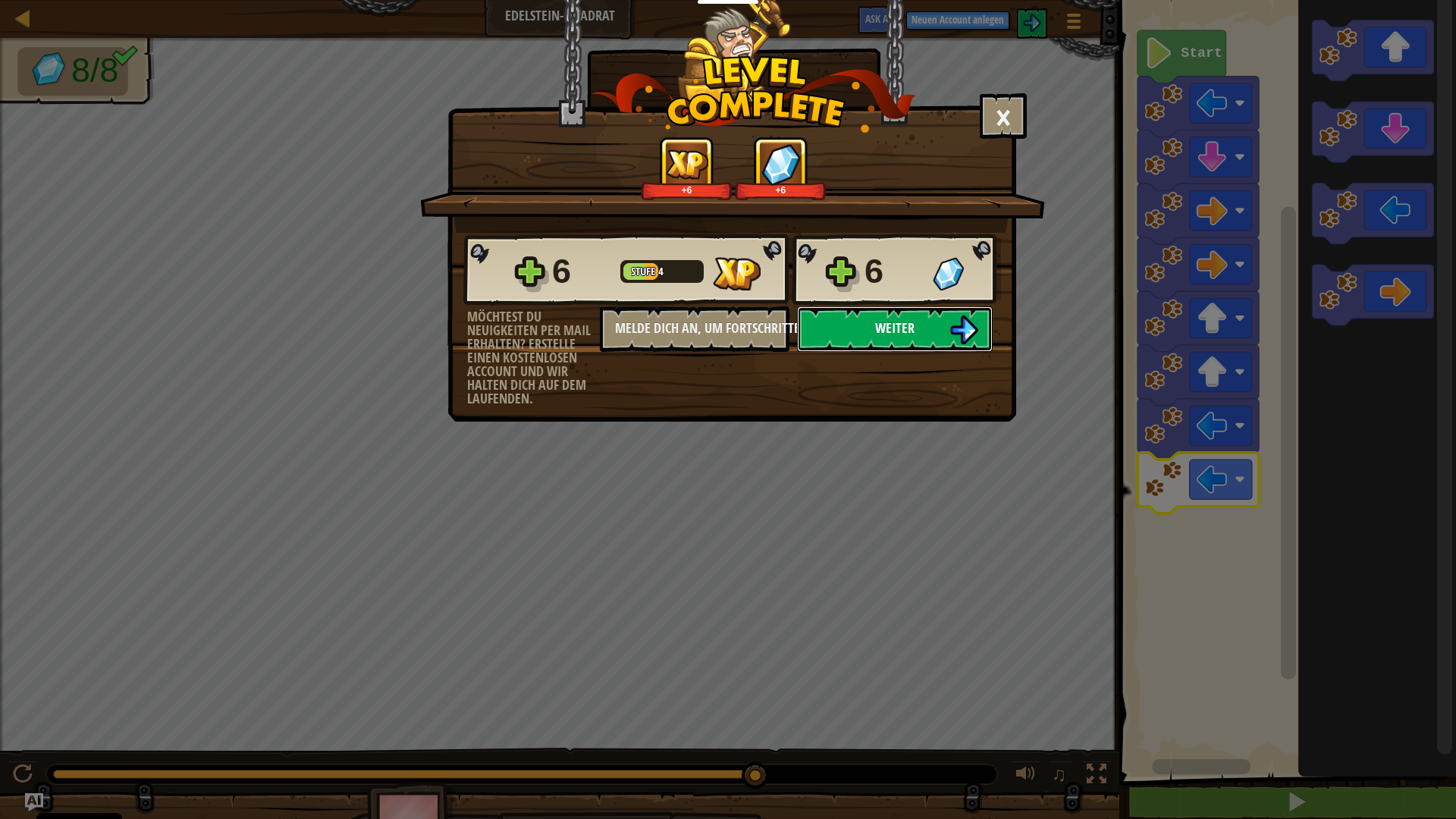
click at [764, 330] on span "Weiter" at bounding box center [895, 328] width 40 height 19
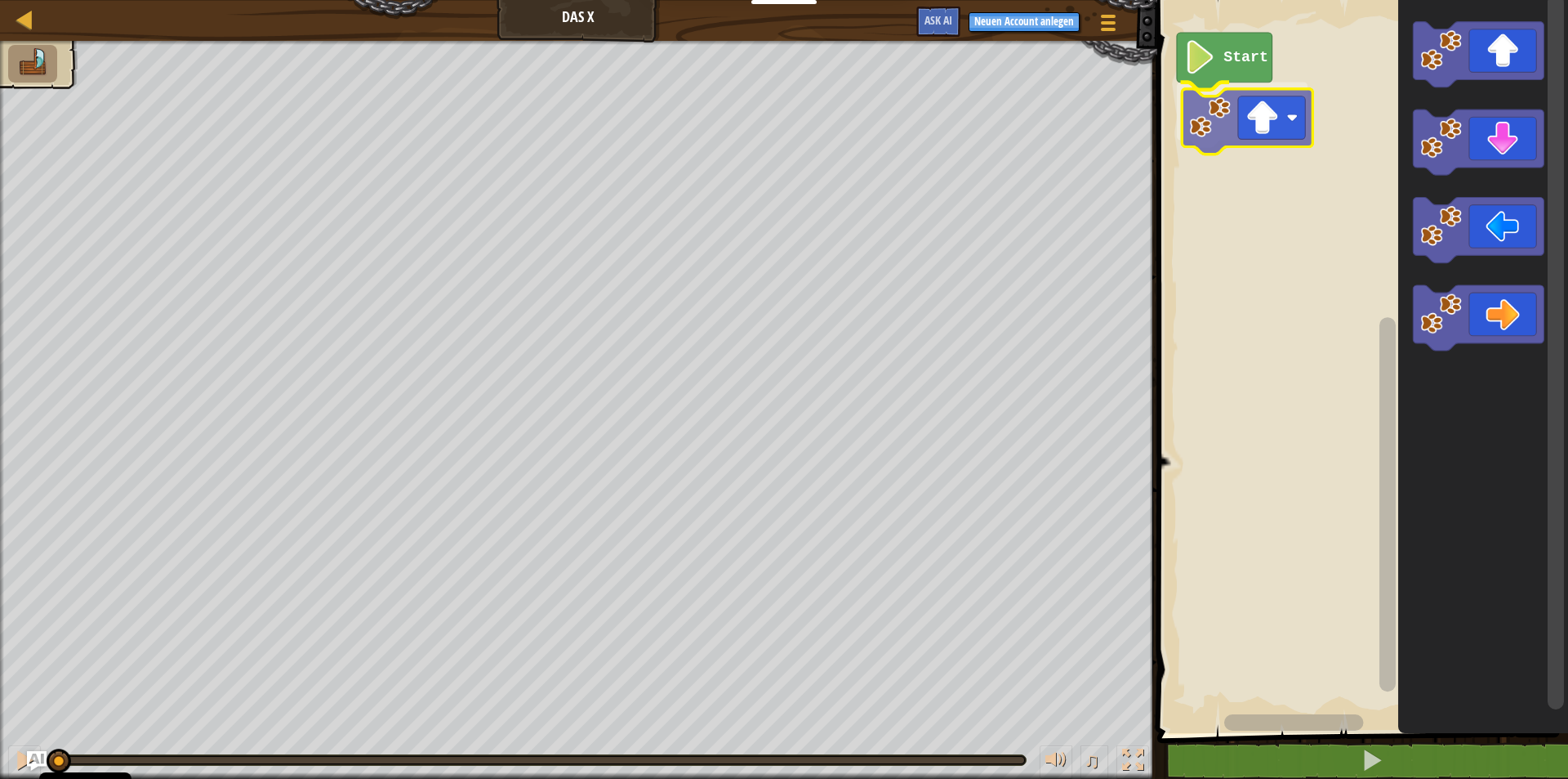
click at [822, 126] on div "Start" at bounding box center [1360, 362] width 416 height 741
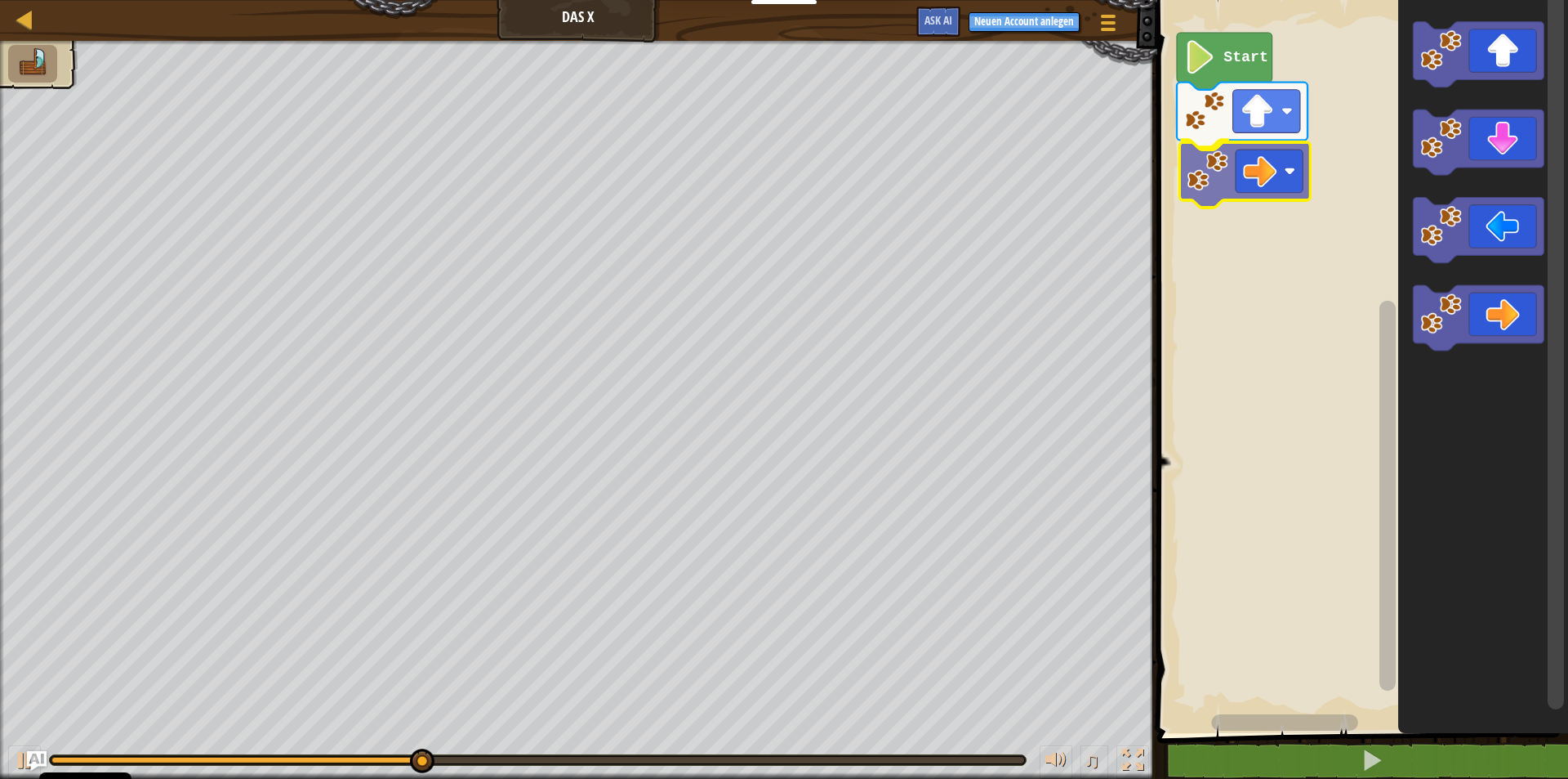
click at [822, 180] on div "Start" at bounding box center [1360, 362] width 416 height 741
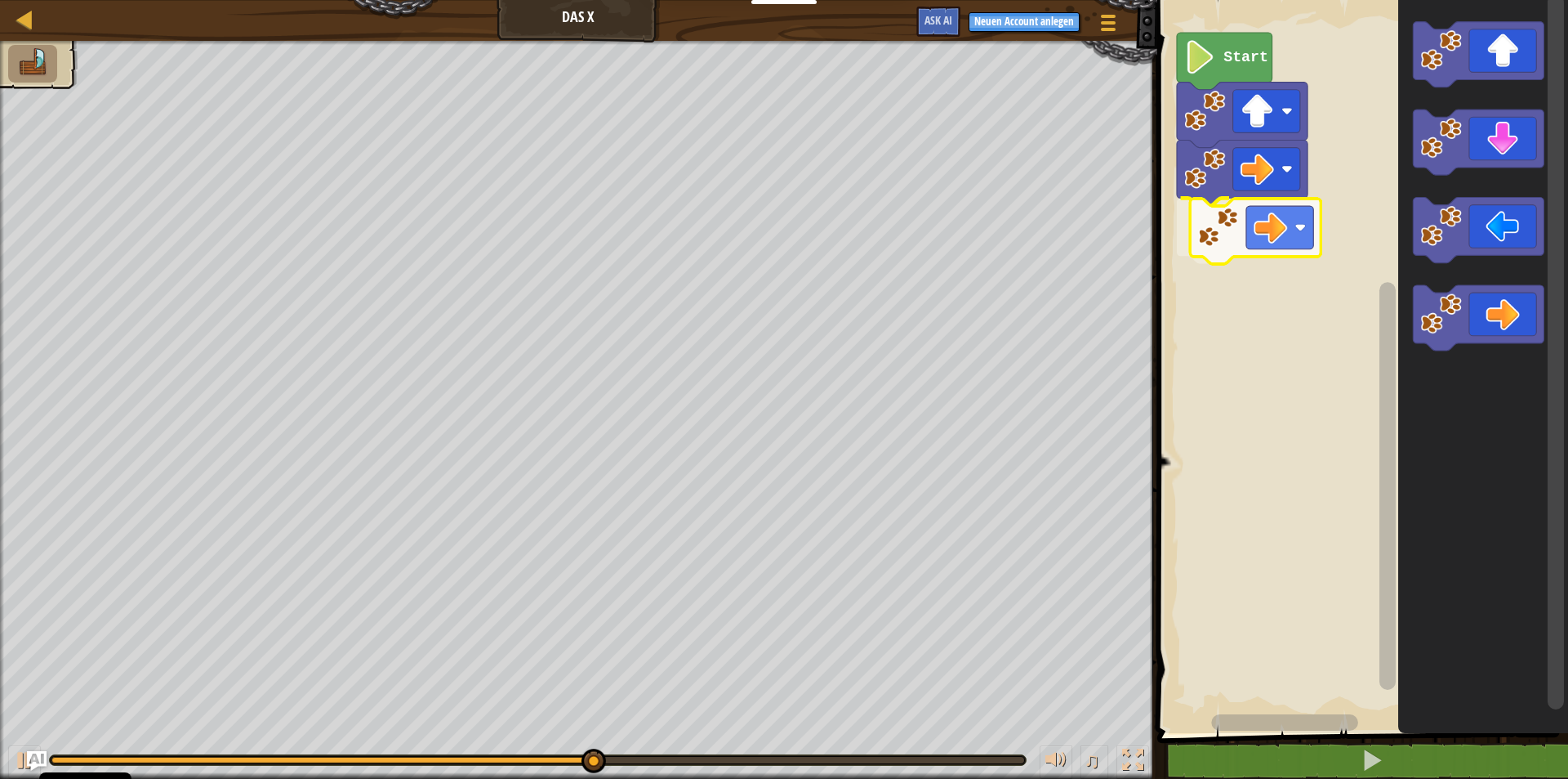
click at [822, 234] on div "Start" at bounding box center [1360, 362] width 416 height 741
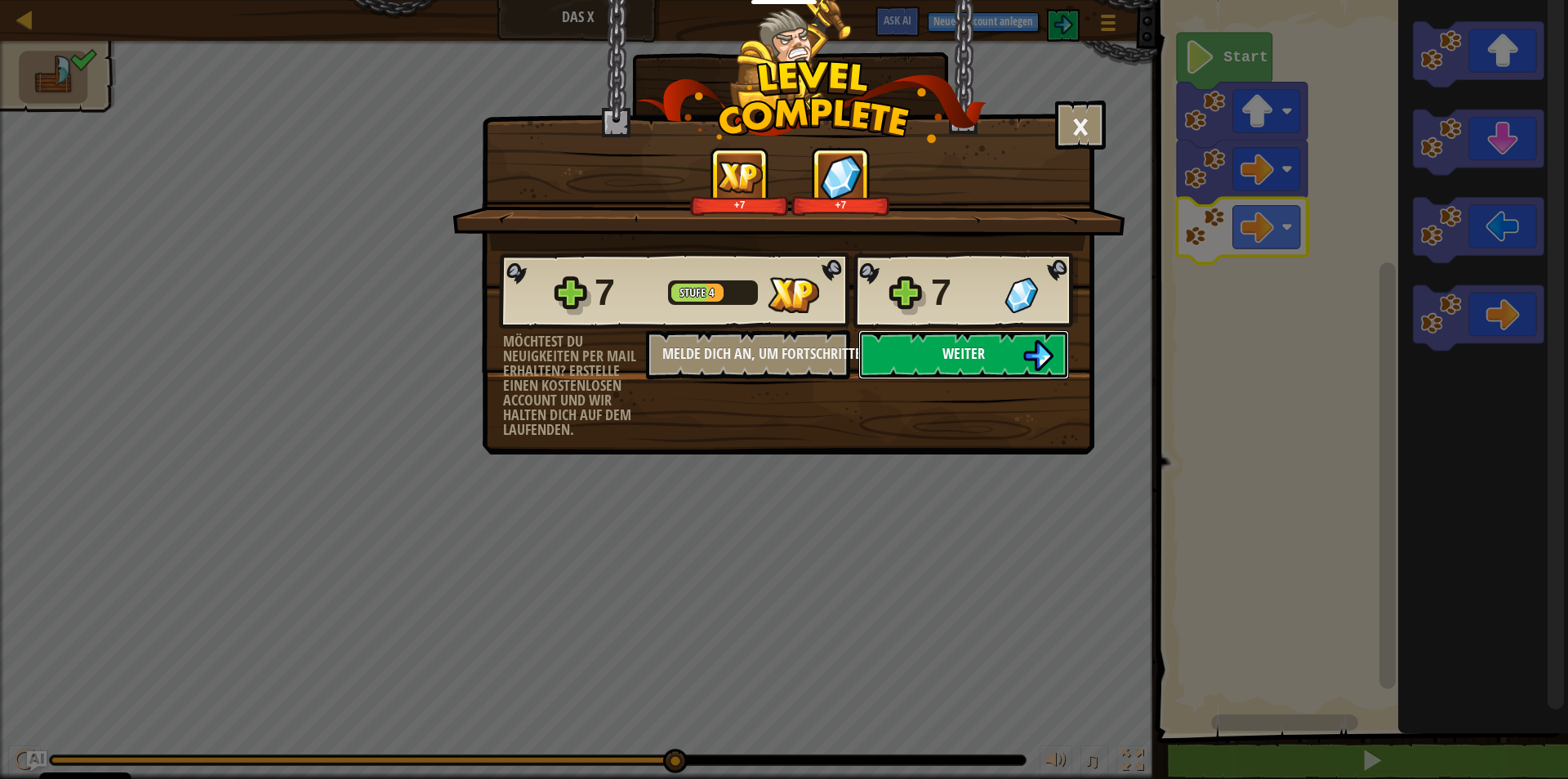
click at [822, 353] on button "Weiter" at bounding box center [963, 354] width 210 height 49
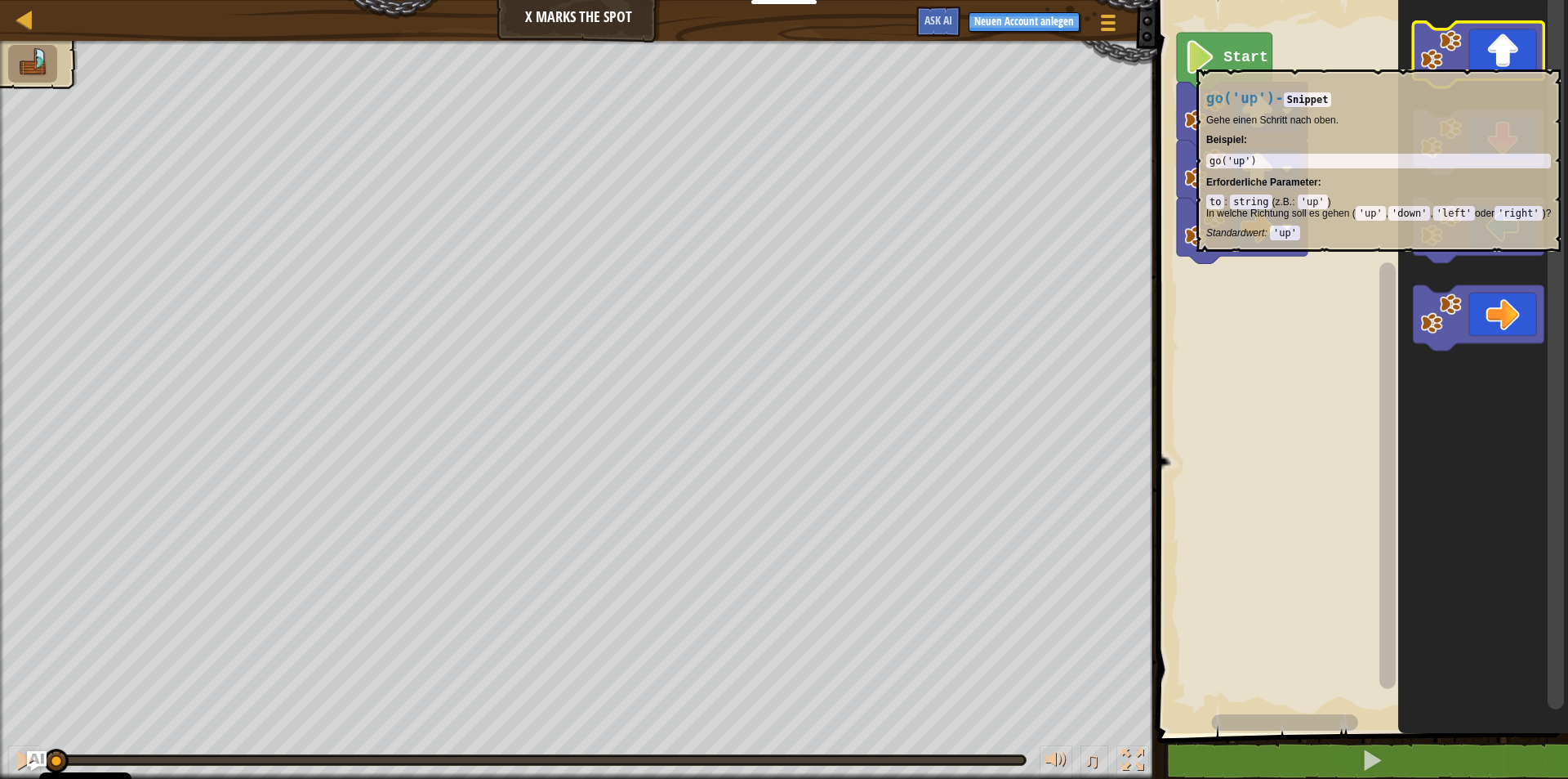
click at [822, 61] on image "Blockly Arbeitsbereich" at bounding box center [1441, 49] width 41 height 41
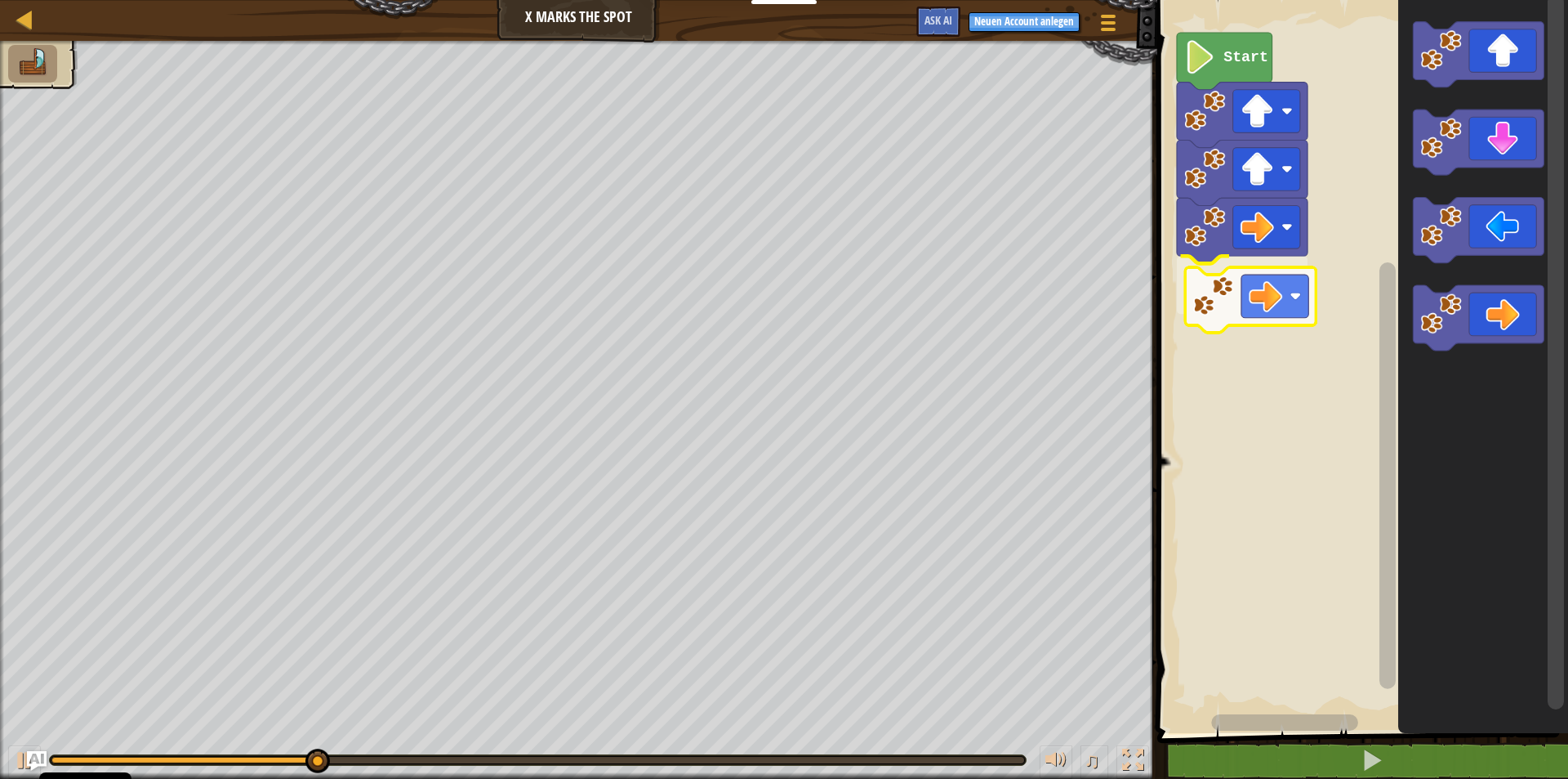
click at [822, 306] on div "Start" at bounding box center [1360, 362] width 416 height 741
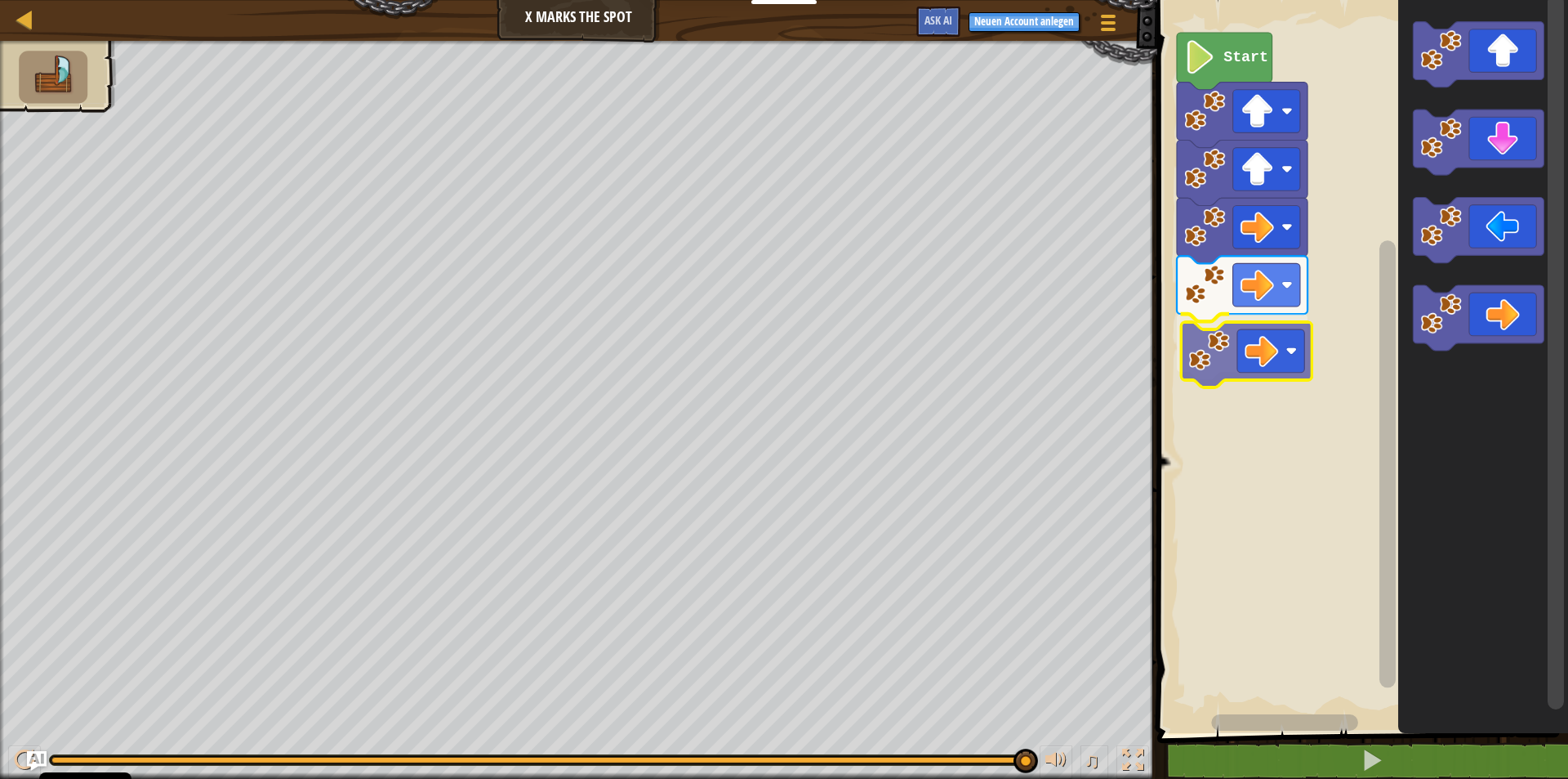
click at [822, 360] on div "Start" at bounding box center [1360, 362] width 416 height 741
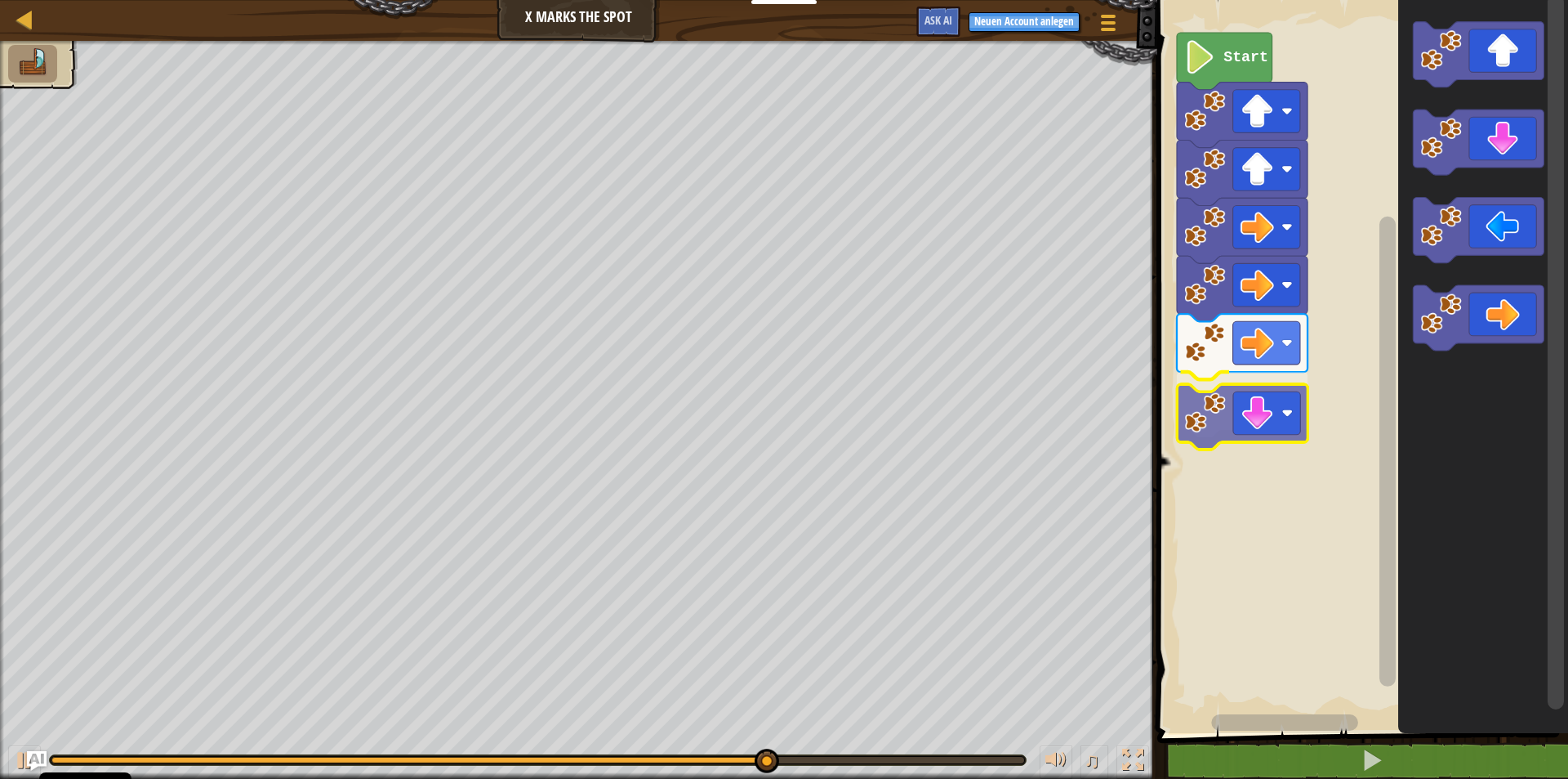
click at [822, 413] on div "Start" at bounding box center [1360, 362] width 416 height 741
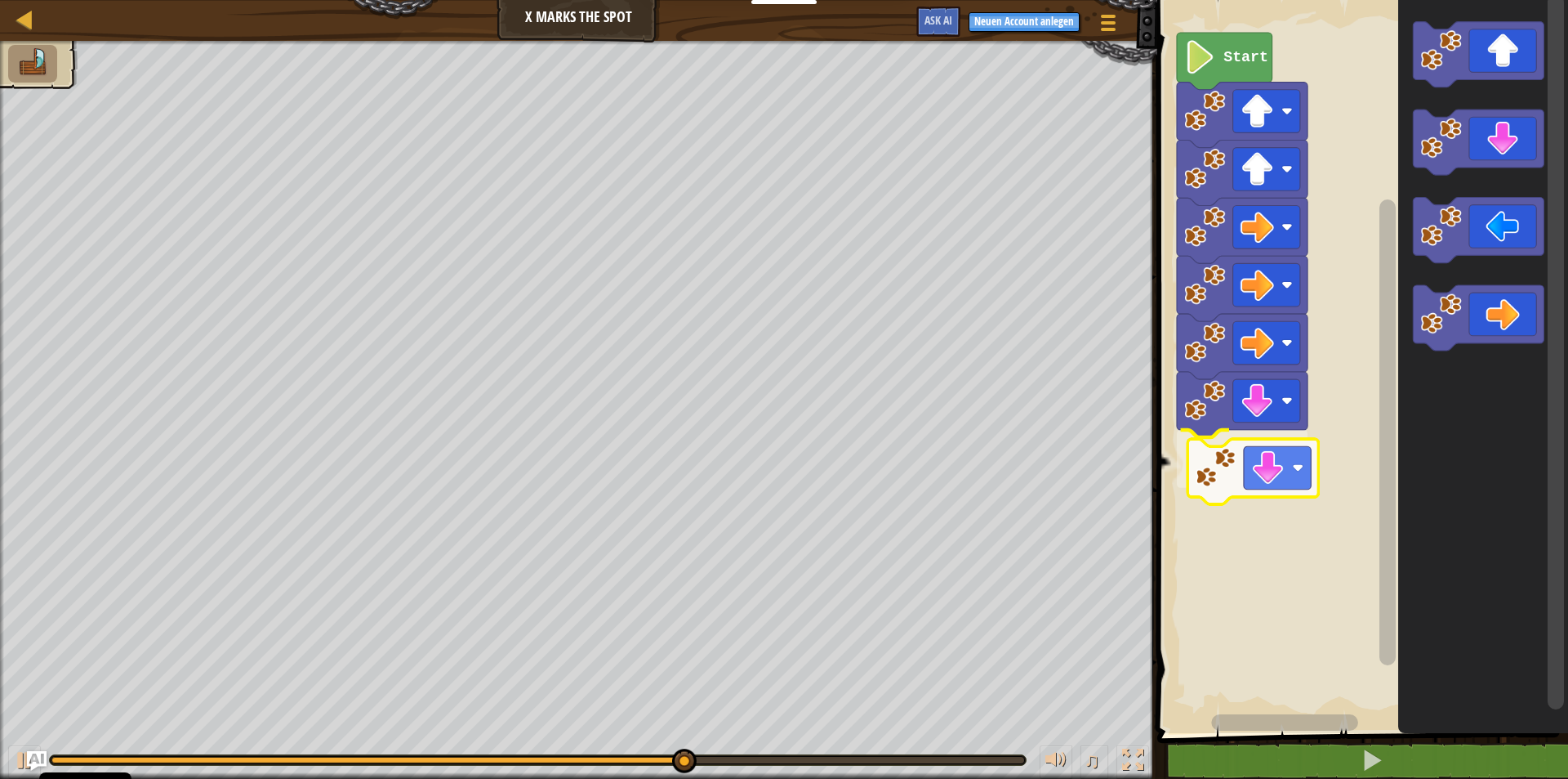
click at [822, 471] on div "Start" at bounding box center [1360, 362] width 416 height 741
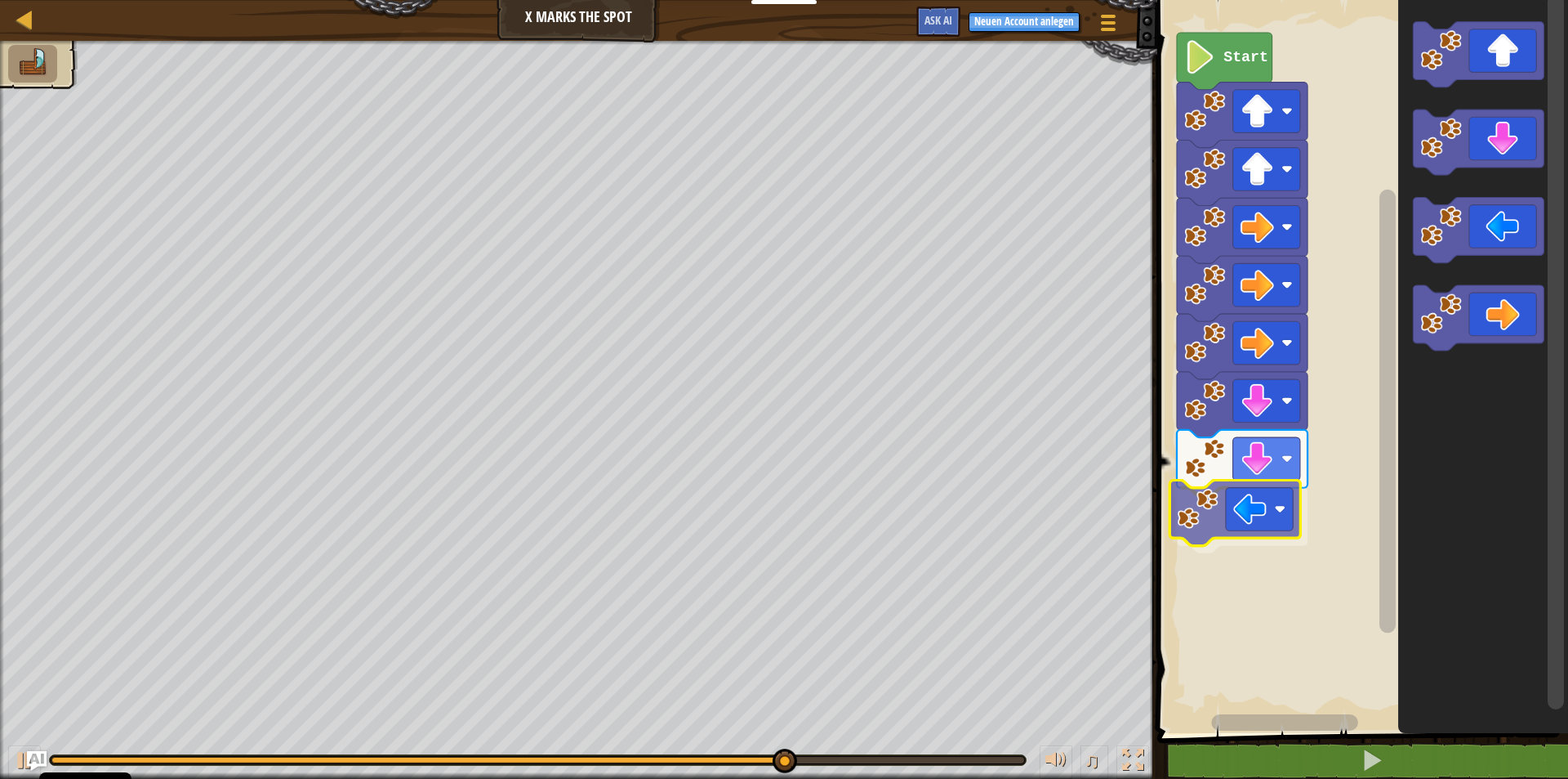
click at [822, 511] on div "Start" at bounding box center [1360, 362] width 416 height 741
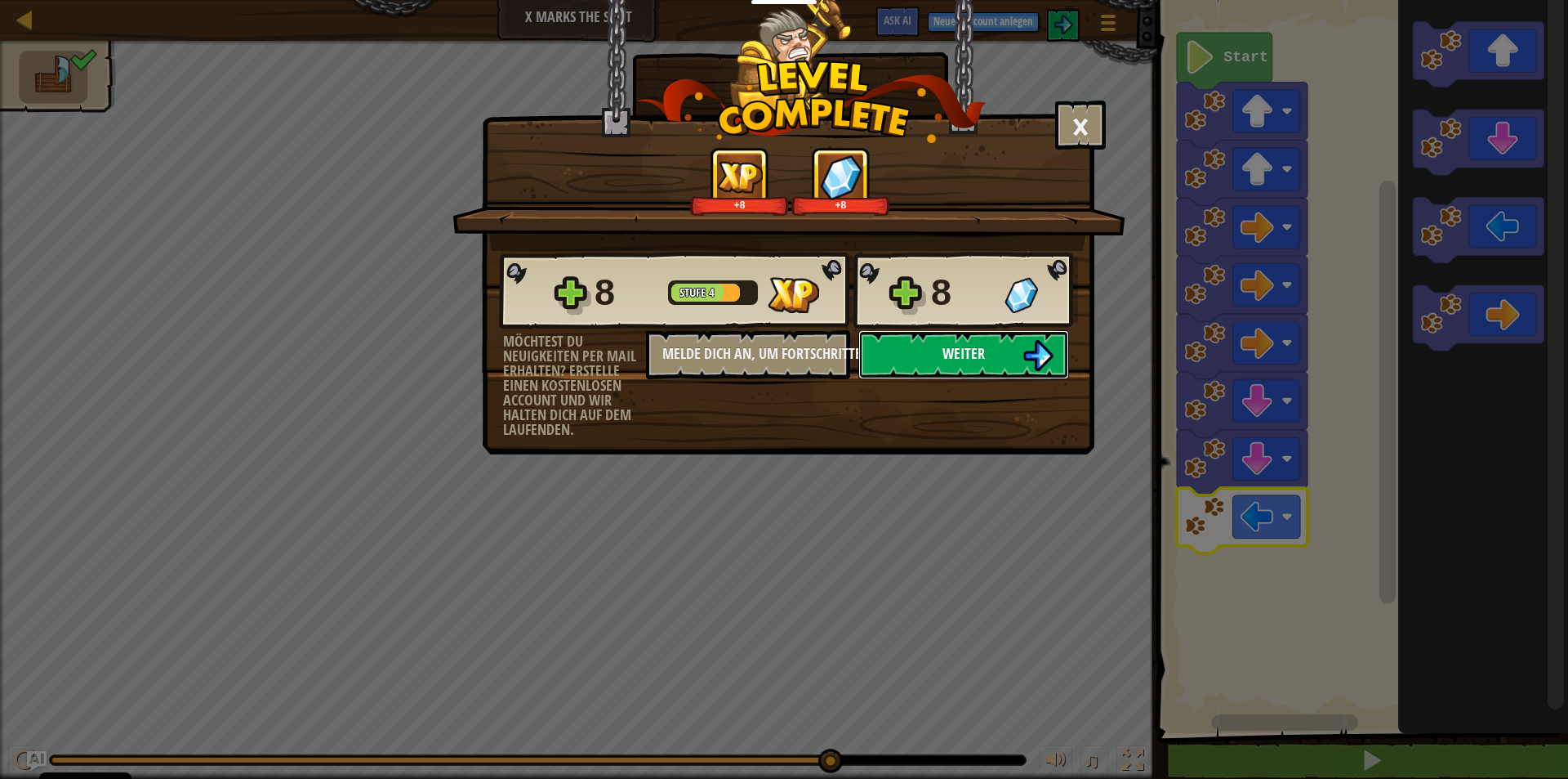
click at [822, 350] on button "Weiter" at bounding box center [963, 354] width 210 height 49
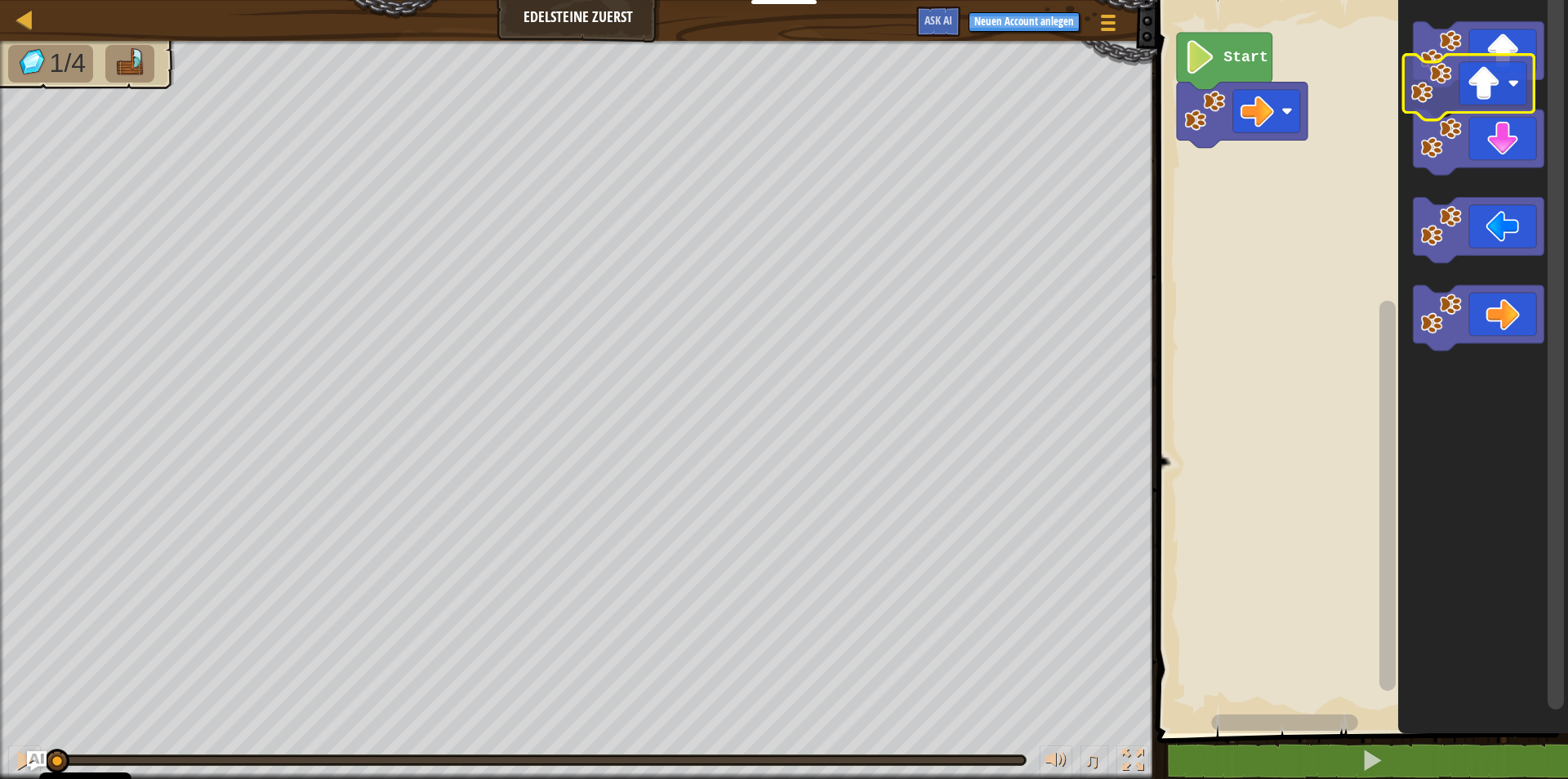
click at [822, 77] on icon "Blockly Arbeitsbereich" at bounding box center [1479, 55] width 131 height 66
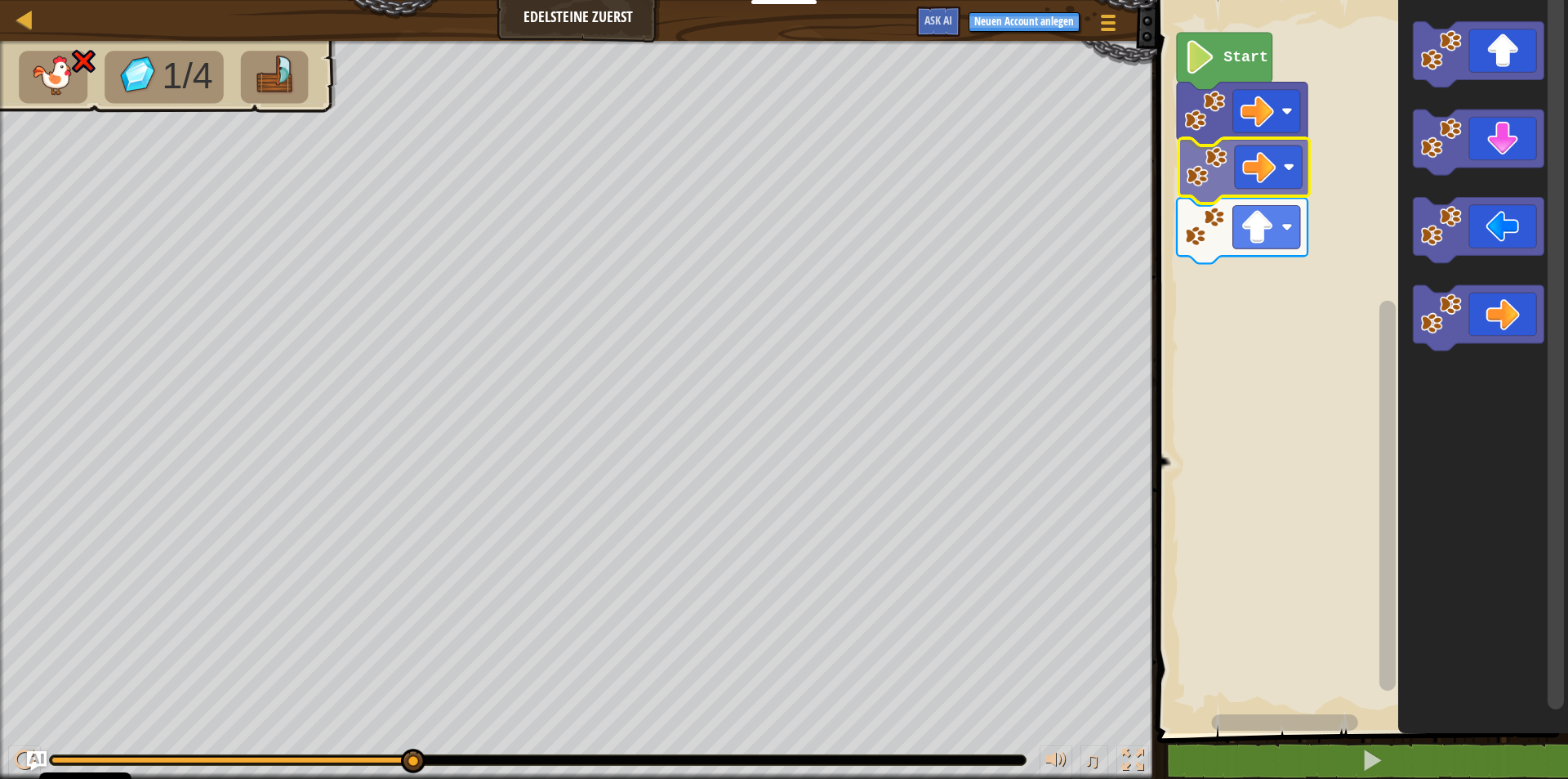
click at [822, 169] on div "Start" at bounding box center [1360, 362] width 416 height 741
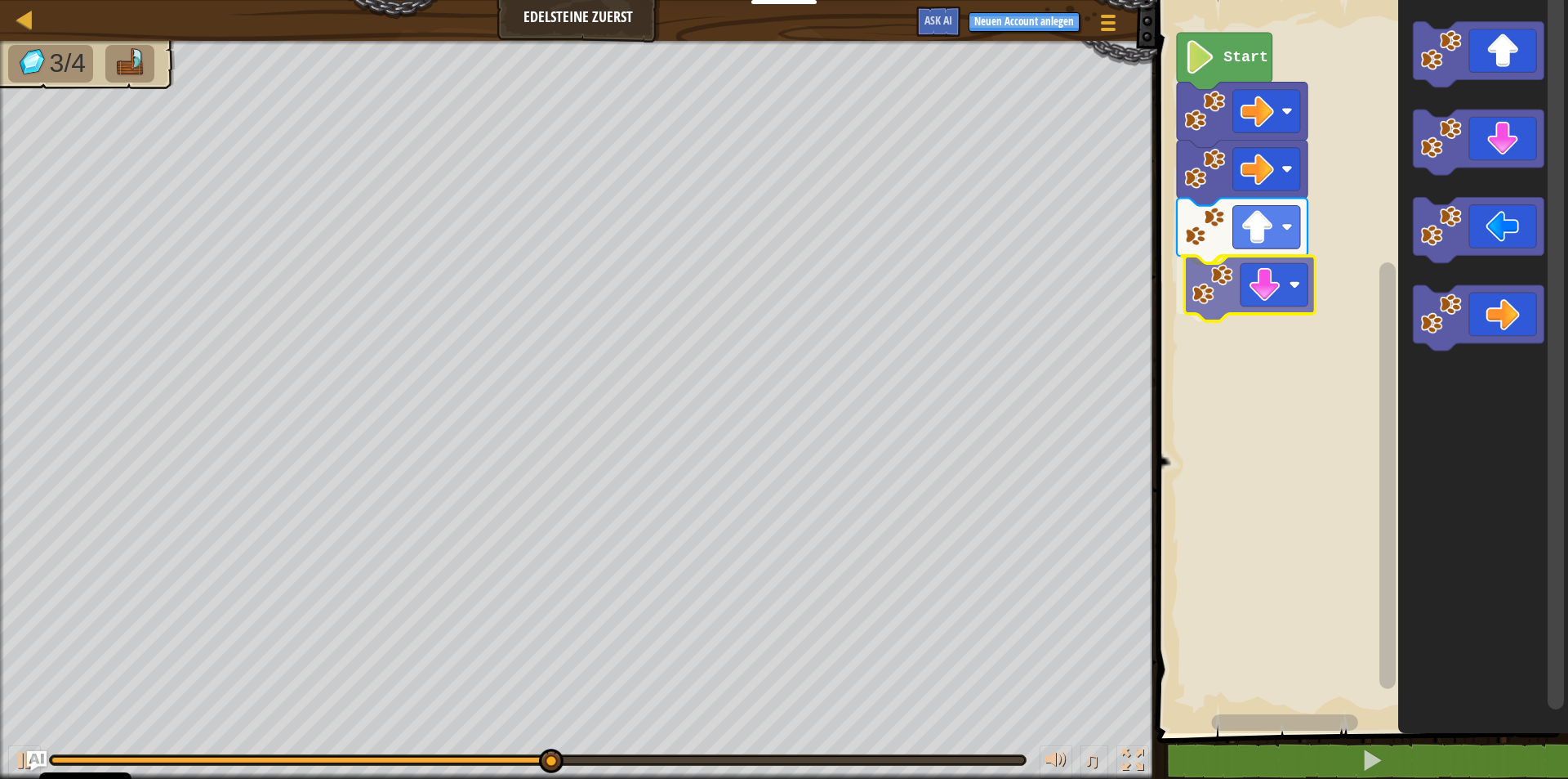
click at [822, 284] on div "Start" at bounding box center [1360, 362] width 416 height 741
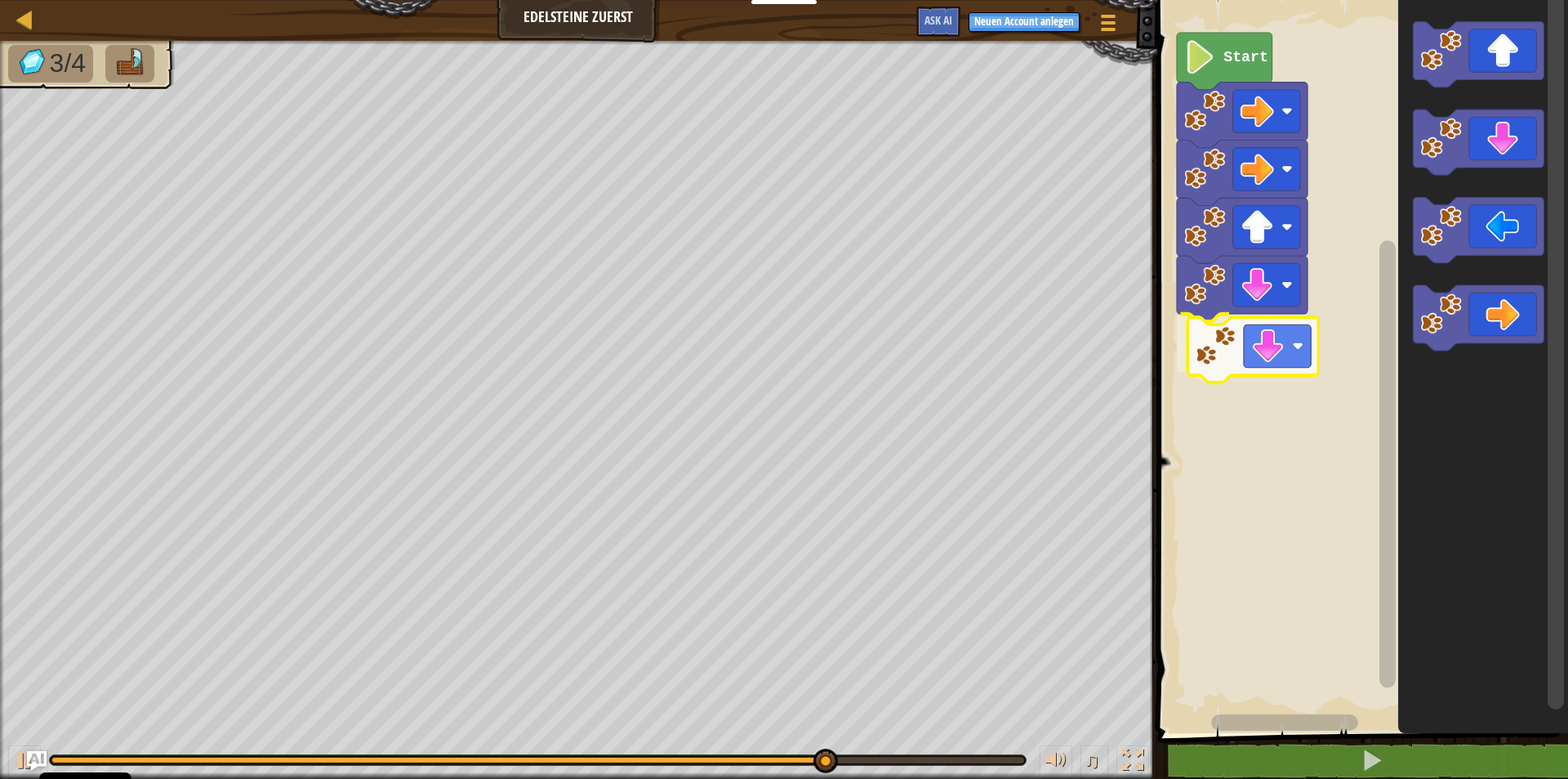
click at [822, 356] on div "Start" at bounding box center [1360, 362] width 416 height 741
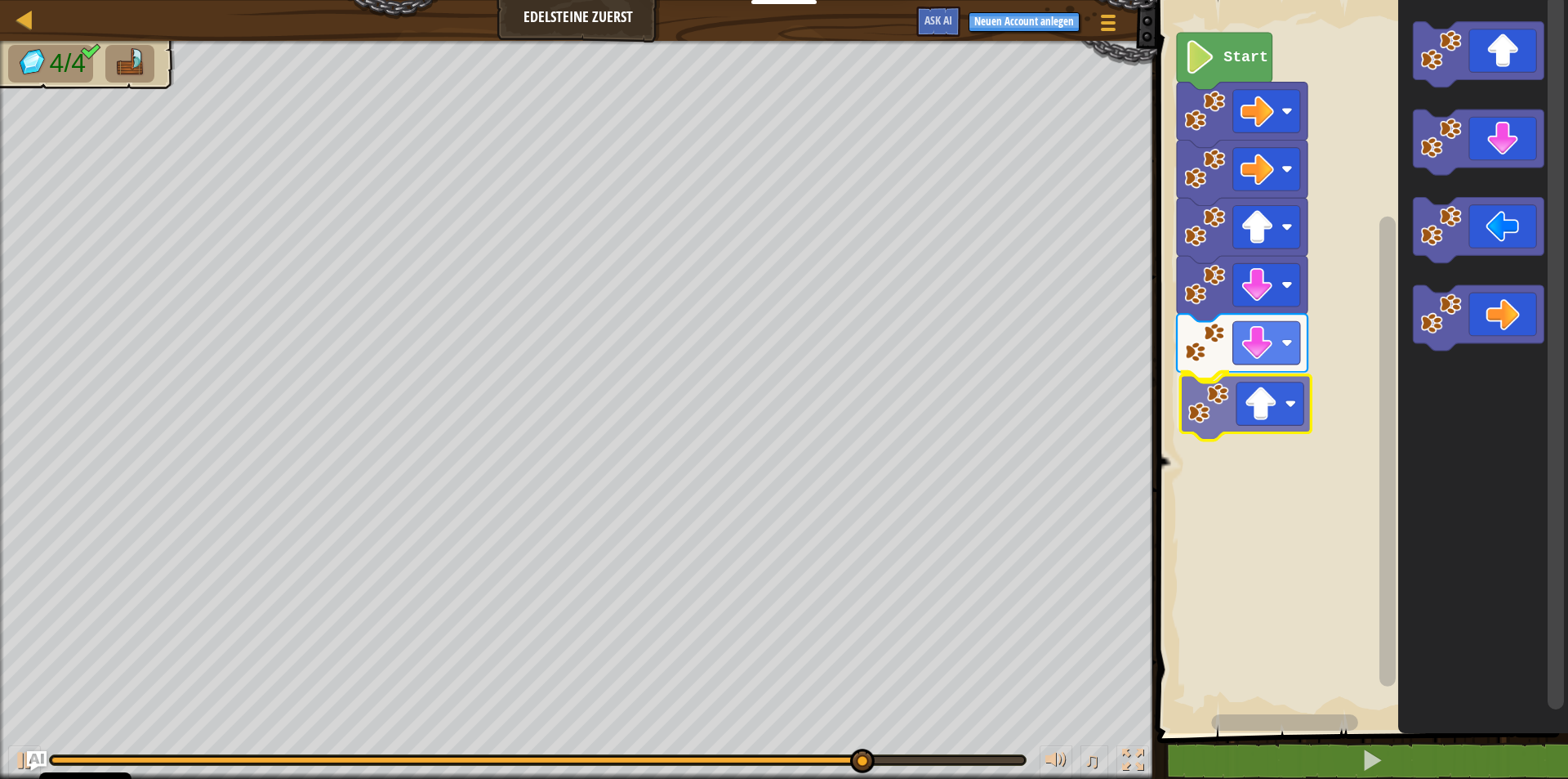
click at [822, 412] on div "Start" at bounding box center [1360, 362] width 416 height 741
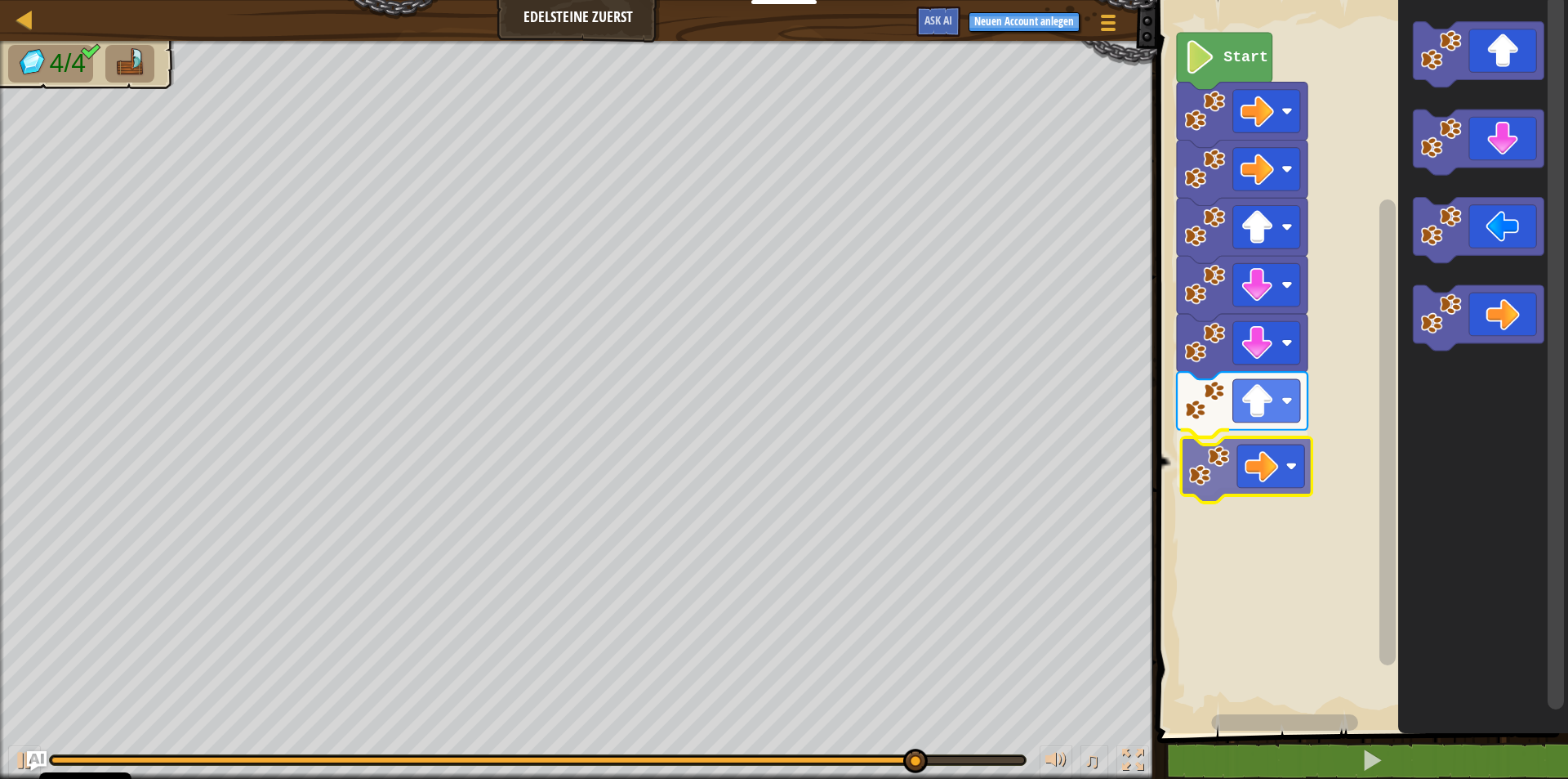
click at [822, 471] on div "Start" at bounding box center [1360, 362] width 416 height 741
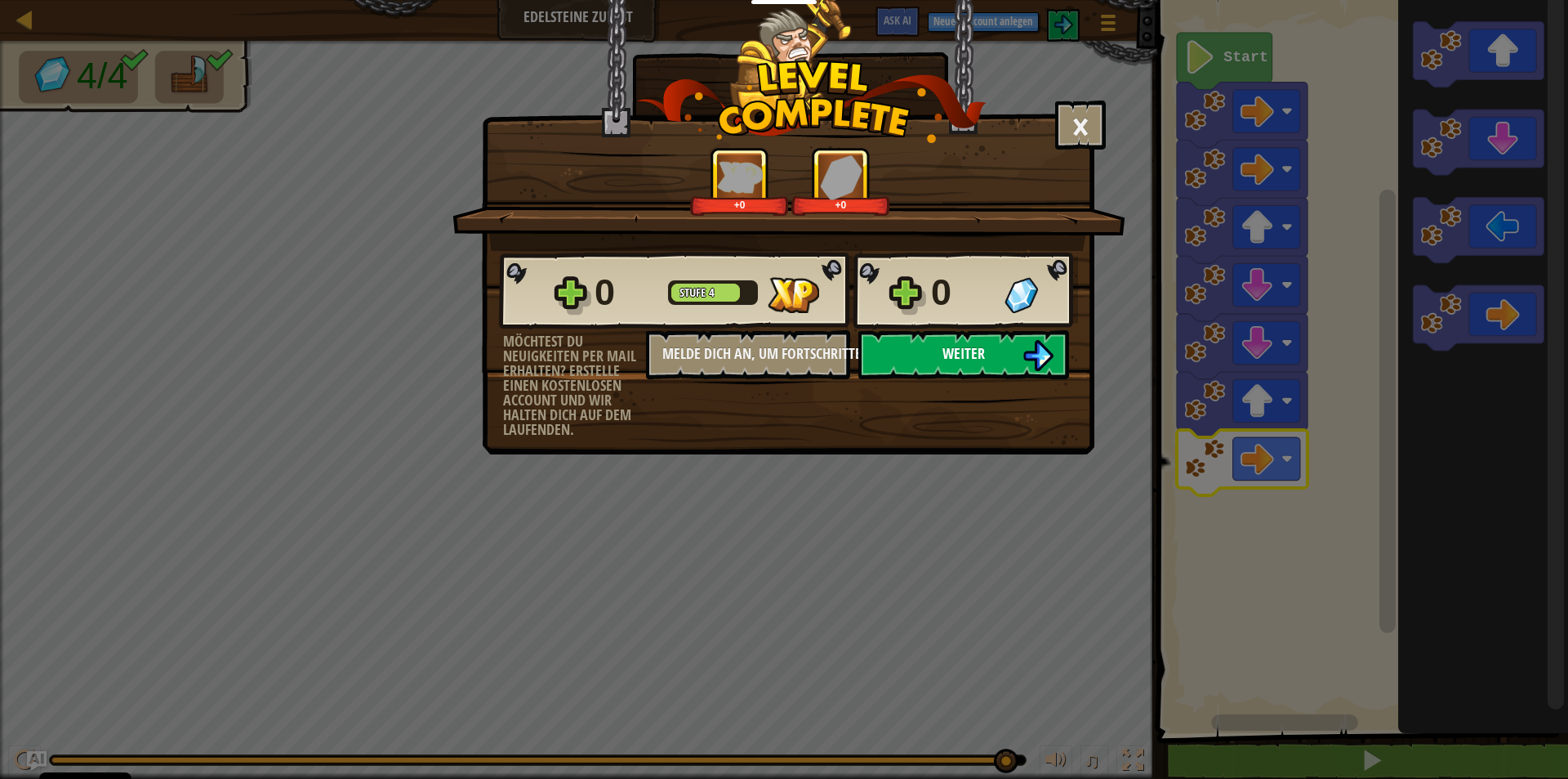
click at [822, 353] on span "Weiter" at bounding box center [963, 354] width 43 height 20
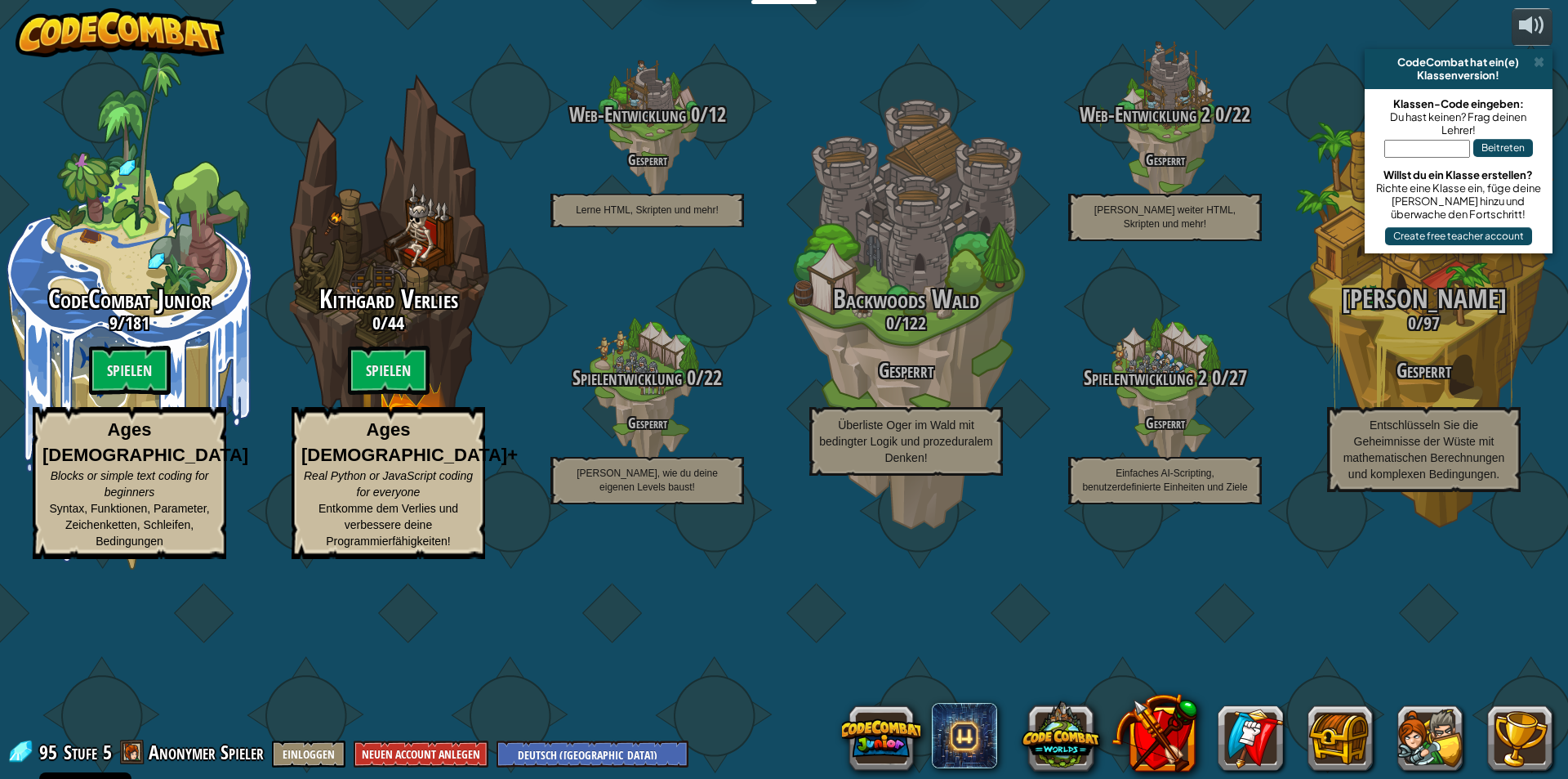
select select "de-DE"
